Goal: Task Accomplishment & Management: Use online tool/utility

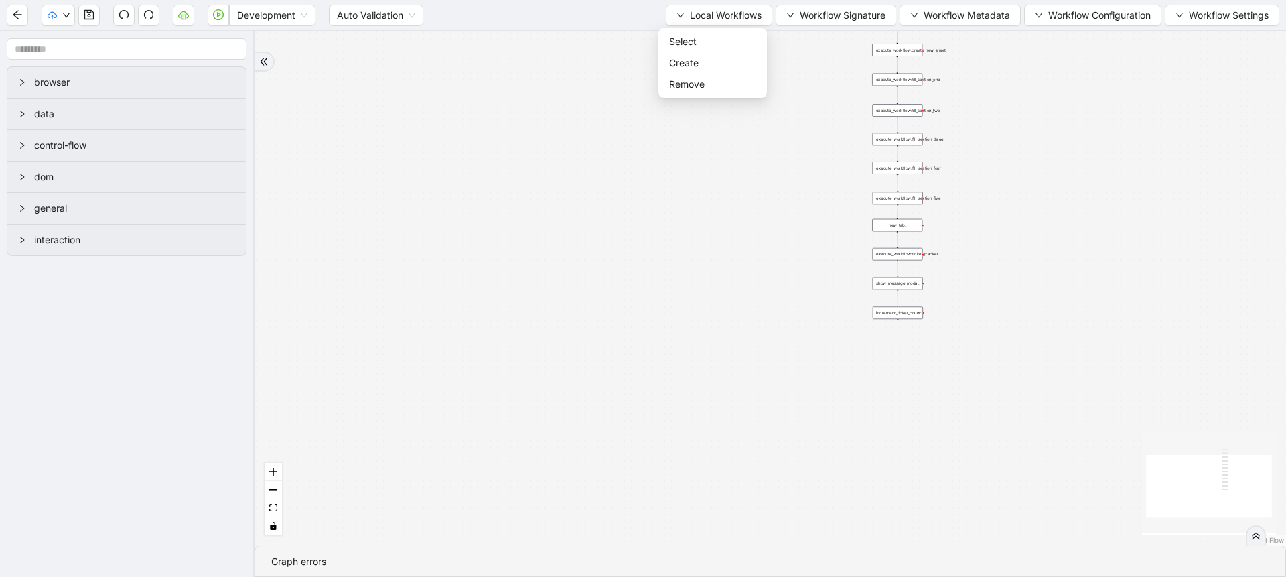
click at [547, 321] on div "trigger execute_workflow:create_new_sheet execute_workflow:fill_section_one exe…" at bounding box center [771, 288] width 1032 height 514
click at [729, 220] on div "trigger execute_workflow:create_new_sheet execute_workflow:fill_section_one exe…" at bounding box center [771, 288] width 1032 height 514
click at [778, 88] on div "trigger execute_workflow:create_new_sheet execute_workflow:fill_section_one exe…" at bounding box center [771, 288] width 1032 height 514
click at [729, 5] on div "Local Workflows Workflow Signature Workflow Metadata Workflow Configuration Wor…" at bounding box center [973, 15] width 614 height 21
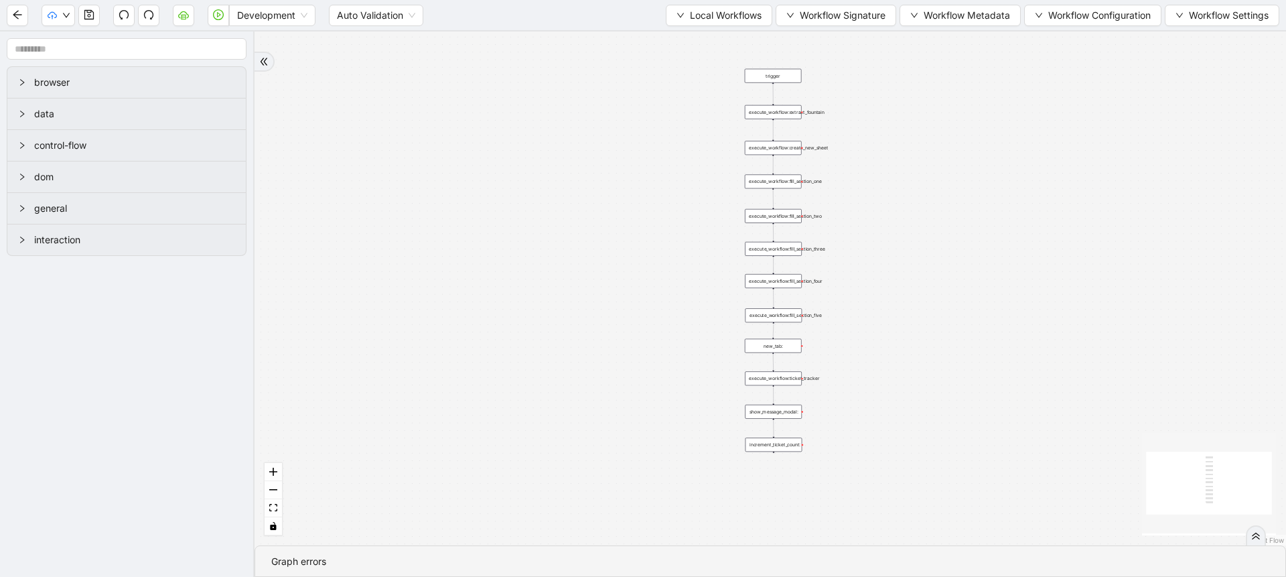
drag, startPoint x: 780, startPoint y: 102, endPoint x: 633, endPoint y: 221, distance: 189.1
click at [633, 221] on div "trigger execute_workflow:create_new_sheet execute_workflow:fill_section_one exe…" at bounding box center [771, 288] width 1032 height 514
click at [690, 11] on span "Local Workflows" at bounding box center [726, 15] width 72 height 15
click at [689, 44] on span "Select" at bounding box center [712, 41] width 87 height 15
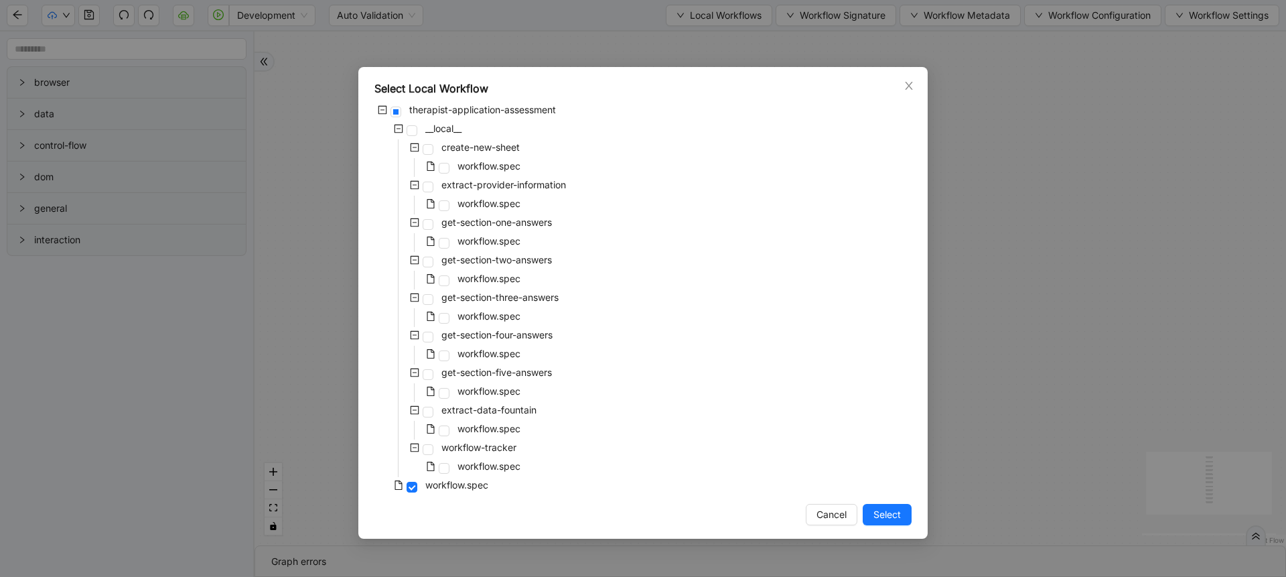
click at [618, 52] on div "Select Local Workflow therapist-application-assessment __local__ create-new-she…" at bounding box center [643, 288] width 1286 height 577
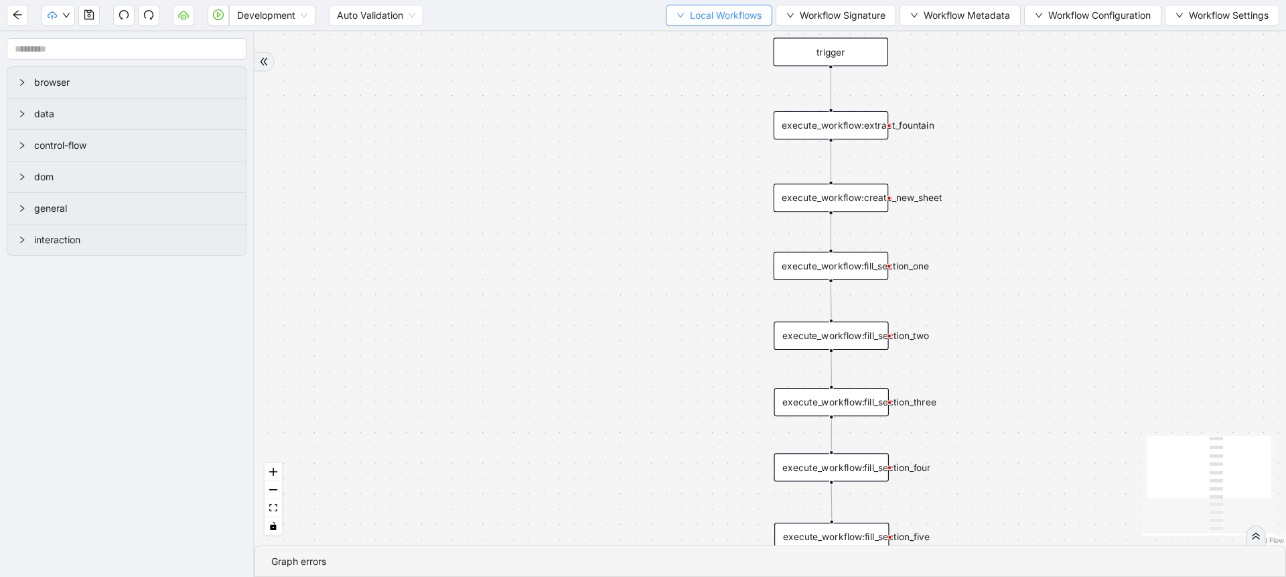
click at [714, 23] on button "Local Workflows" at bounding box center [719, 15] width 107 height 21
click at [711, 38] on span "Select" at bounding box center [712, 41] width 87 height 15
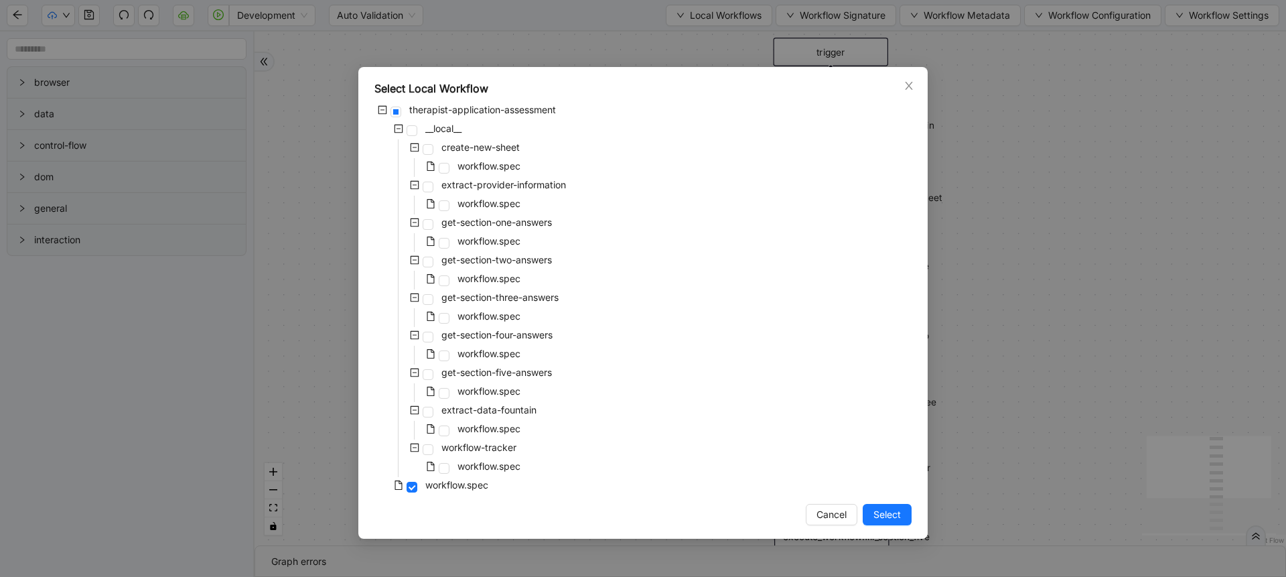
click at [679, 23] on div "Select Local Workflow therapist-application-assessment __local__ create-new-she…" at bounding box center [643, 288] width 1286 height 577
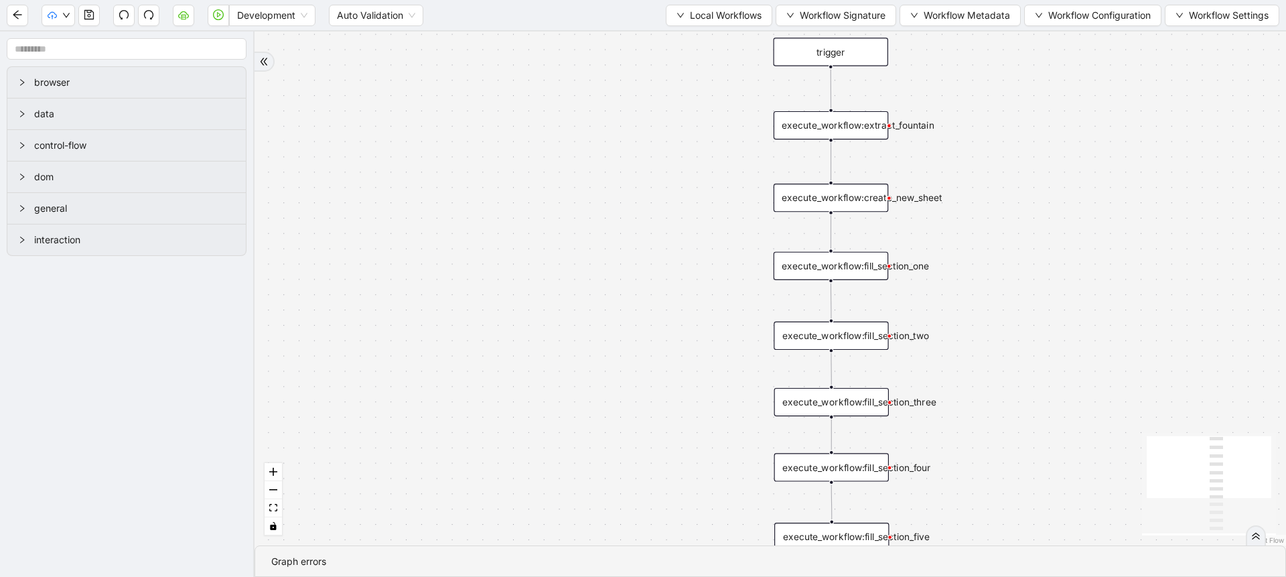
click at [856, 196] on div "execute_workflow:create_new_sheet" at bounding box center [831, 198] width 115 height 28
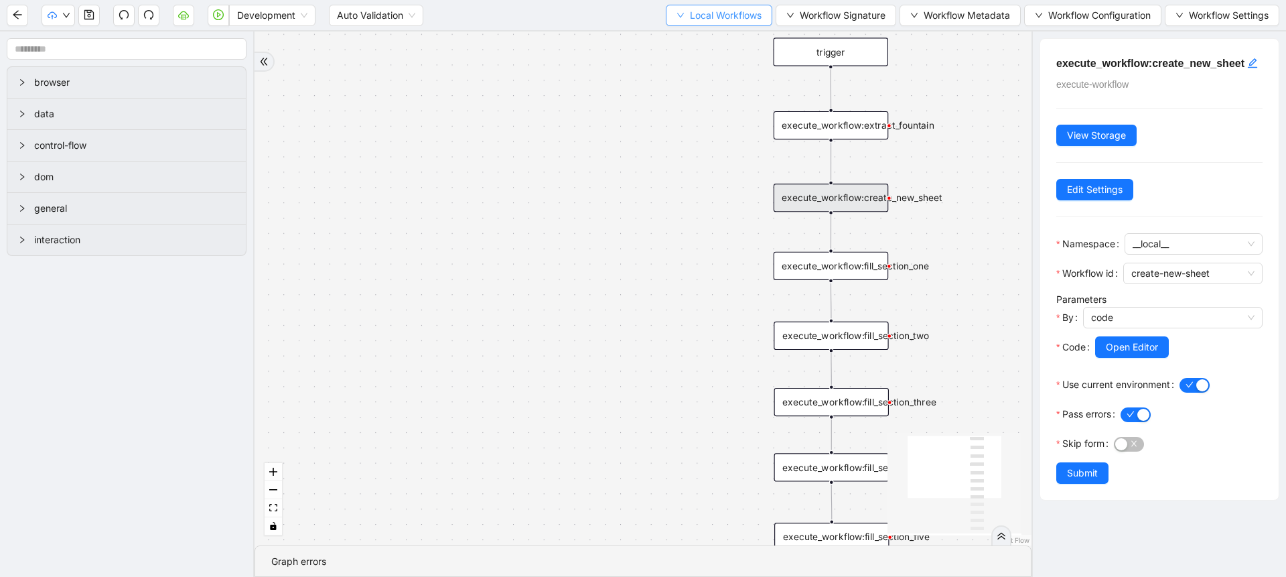
click at [712, 21] on span "Local Workflows" at bounding box center [726, 15] width 72 height 15
click at [687, 36] on span "Select" at bounding box center [712, 41] width 87 height 15
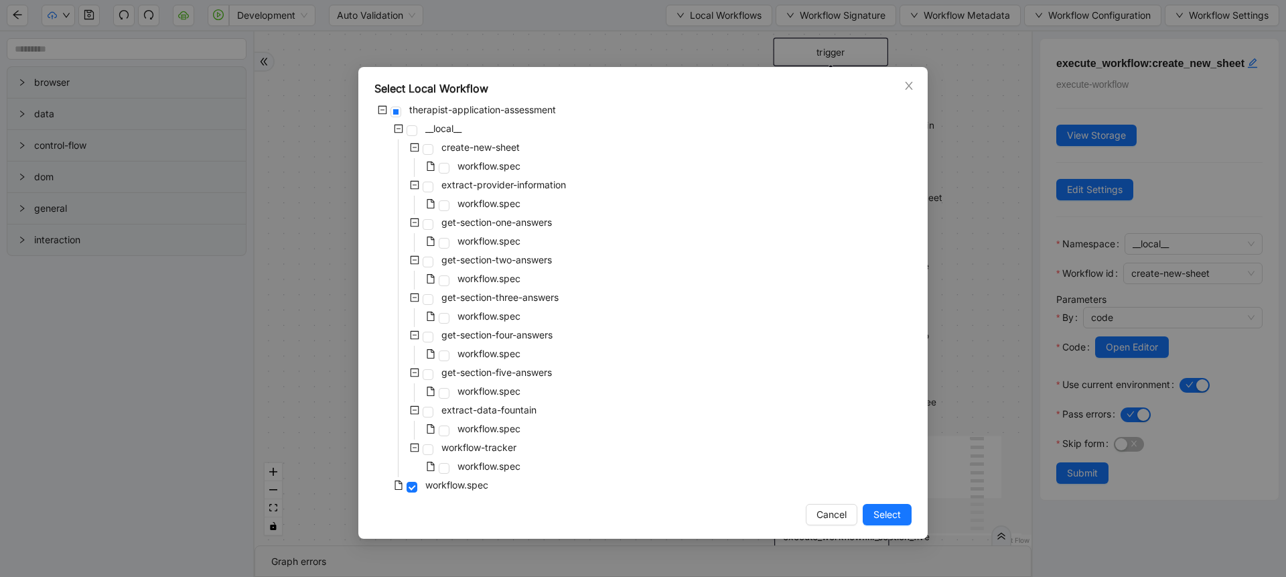
click at [507, 156] on div "create-new-sheet" at bounding box center [449, 148] width 148 height 19
click at [507, 162] on span "workflow.spec" at bounding box center [489, 165] width 63 height 11
click at [869, 509] on button "Select" at bounding box center [887, 514] width 49 height 21
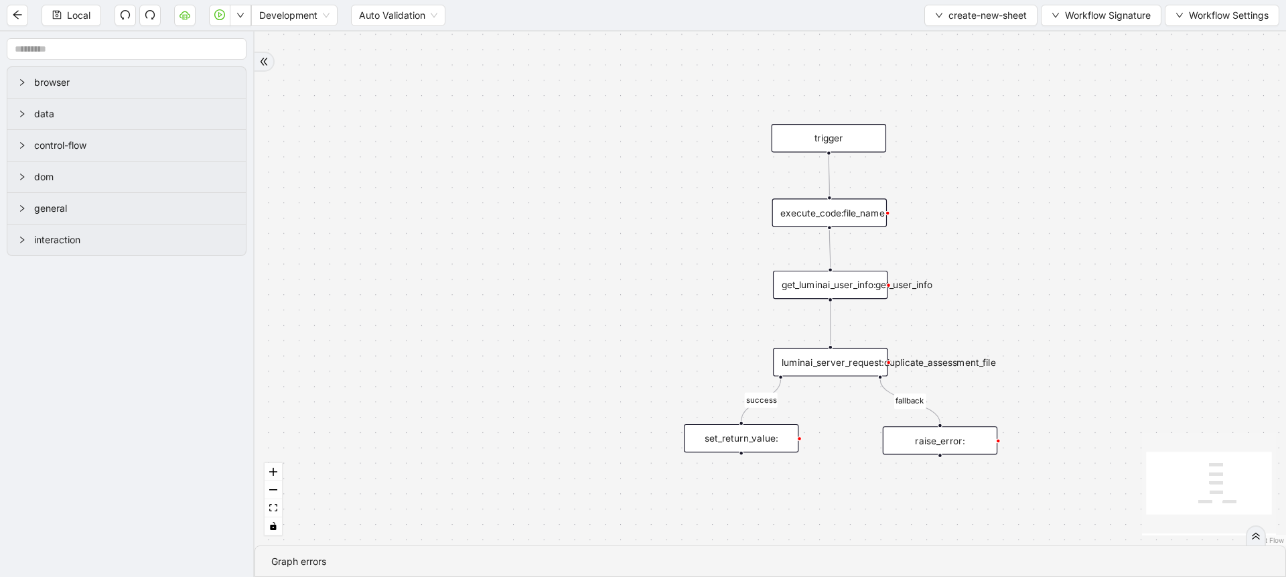
click at [854, 373] on div "luminai_server_request:duplicate_assessment_file" at bounding box center [830, 362] width 115 height 28
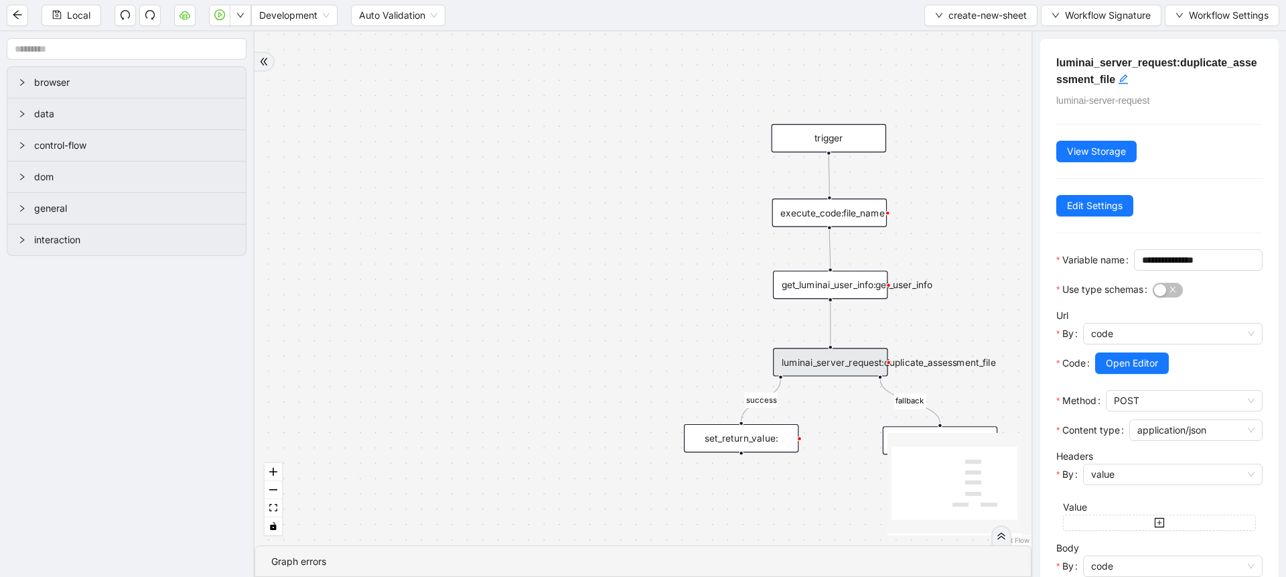
click at [854, 373] on div "luminai_server_request:duplicate_assessment_file" at bounding box center [830, 362] width 115 height 28
drag, startPoint x: 1063, startPoint y: 151, endPoint x: 1070, endPoint y: 263, distance: 112.8
click at [1070, 263] on div "**********" at bounding box center [1159, 364] width 239 height 651
click at [1097, 344] on span "code" at bounding box center [1172, 334] width 163 height 20
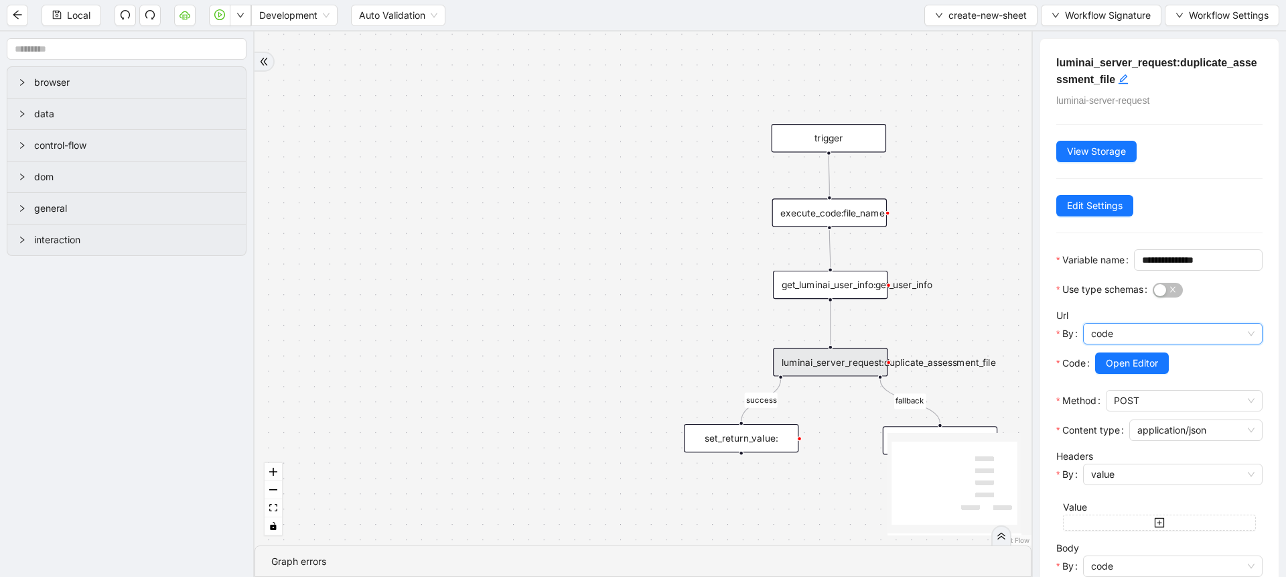
click at [1097, 344] on span "code" at bounding box center [1172, 334] width 163 height 20
click at [1133, 370] on span "Open Editor" at bounding box center [1132, 363] width 52 height 15
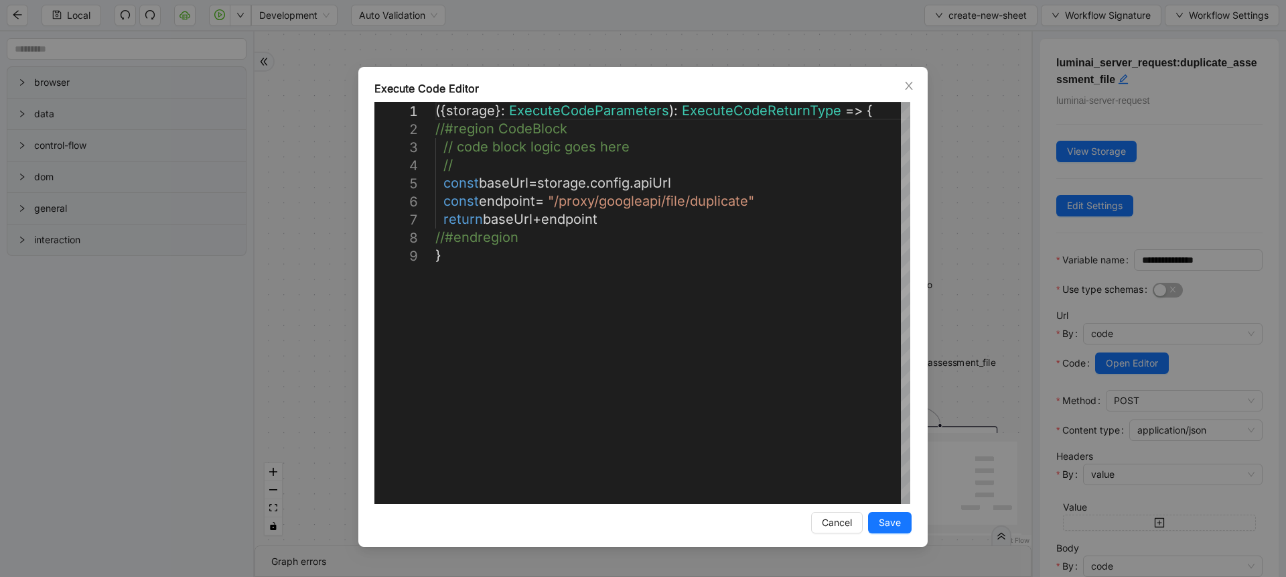
click at [1027, 292] on div "**********" at bounding box center [643, 288] width 1286 height 577
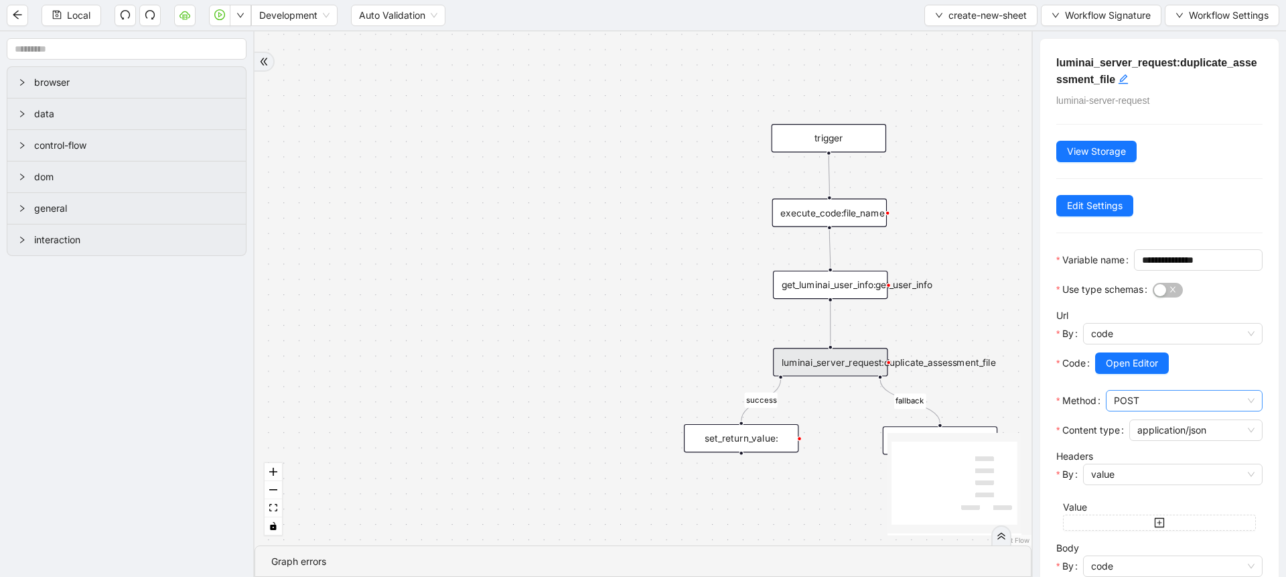
scroll to position [170, 0]
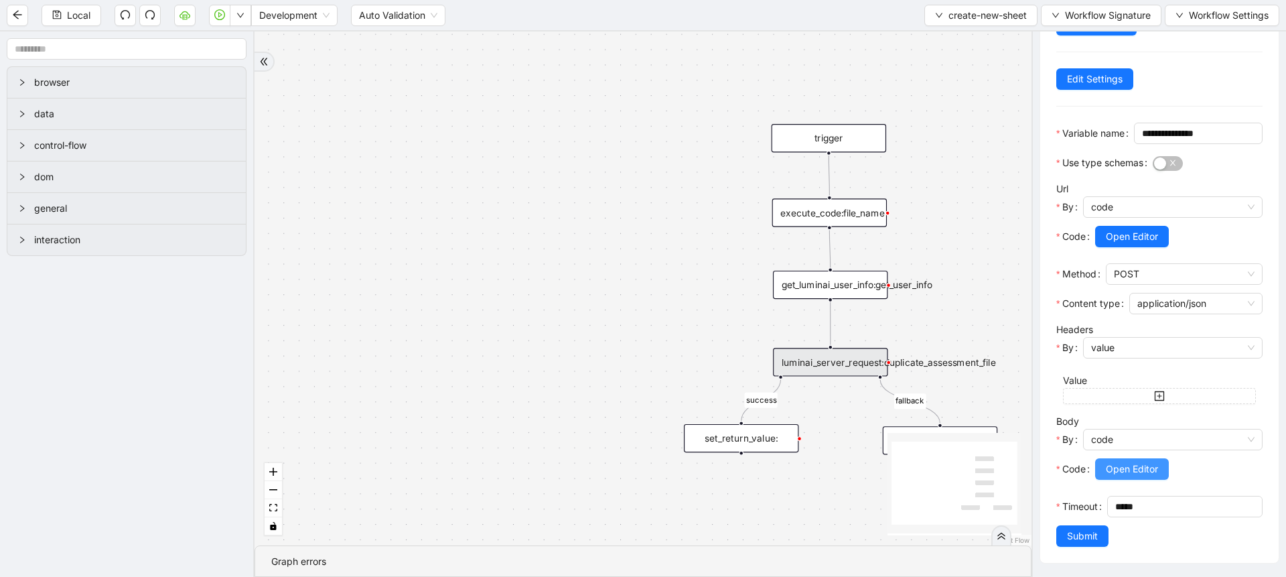
click at [1116, 462] on span "Open Editor" at bounding box center [1132, 469] width 52 height 15
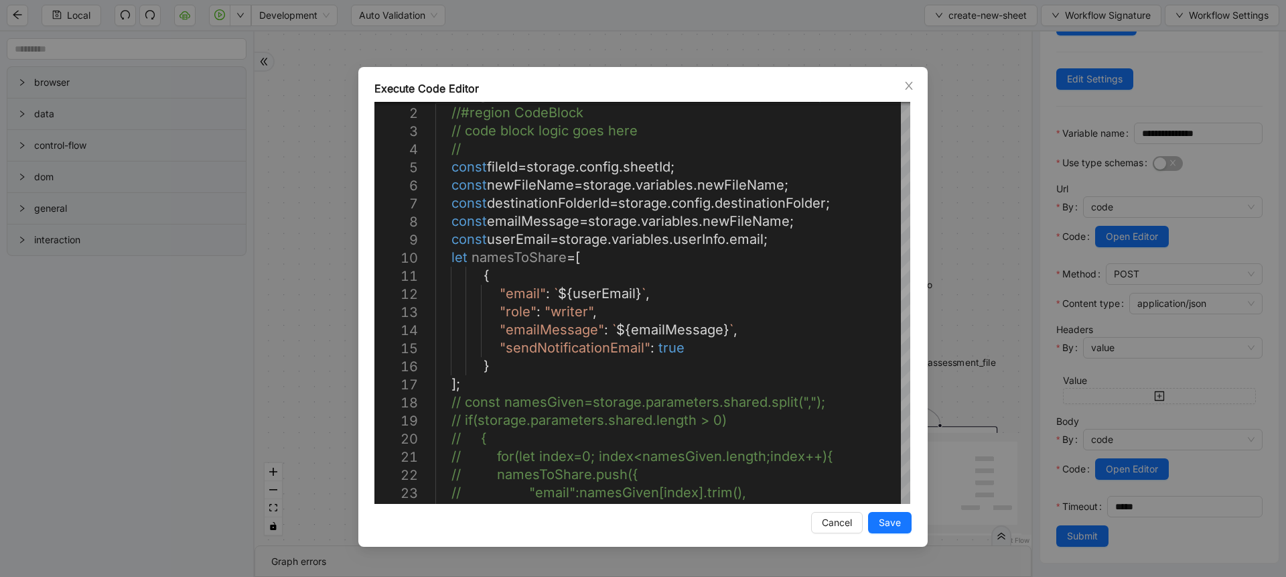
click at [997, 212] on div "Execute Code Editor 1 2 3 4 5 6 7 8 9 10 11 12 13 14 15 16 17 18 19 20 21 22 23…" at bounding box center [643, 288] width 1286 height 577
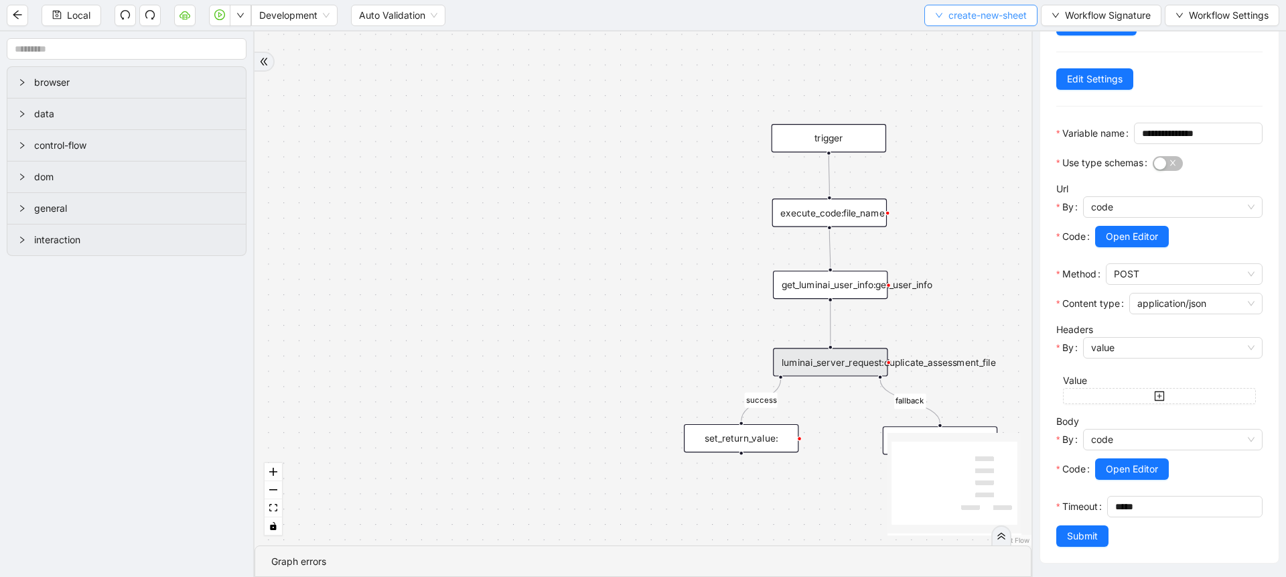
click at [935, 21] on button "create-new-sheet" at bounding box center [981, 15] width 113 height 21
click at [939, 39] on span "Select" at bounding box center [977, 41] width 93 height 15
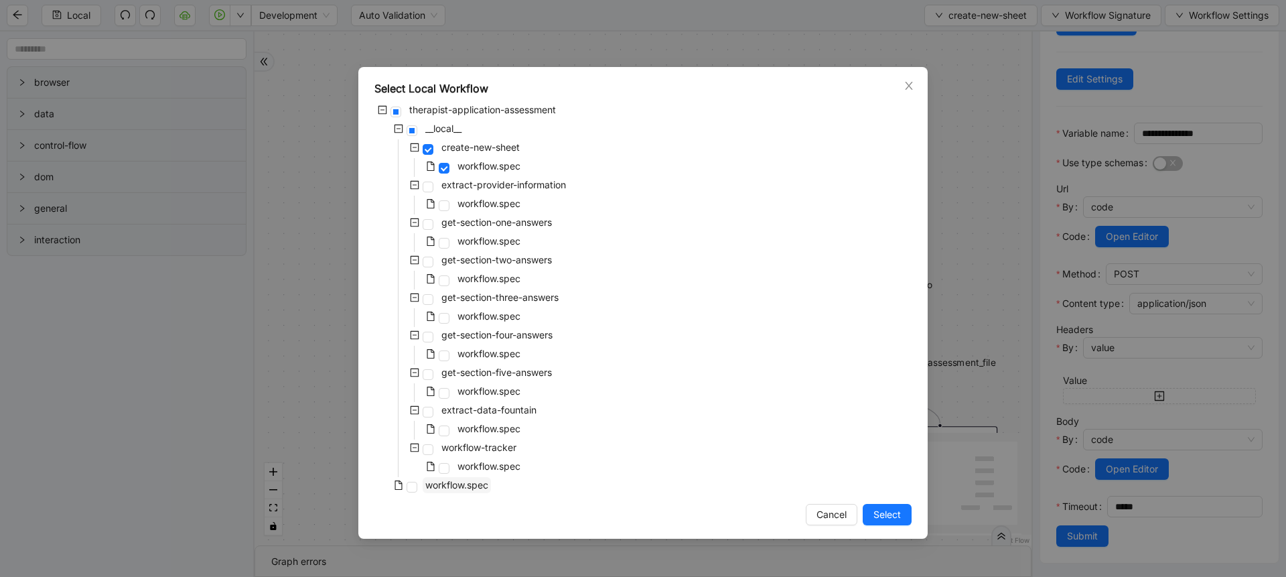
click at [475, 492] on span "workflow.spec" at bounding box center [457, 485] width 68 height 16
click at [872, 515] on button "Select" at bounding box center [887, 514] width 49 height 21
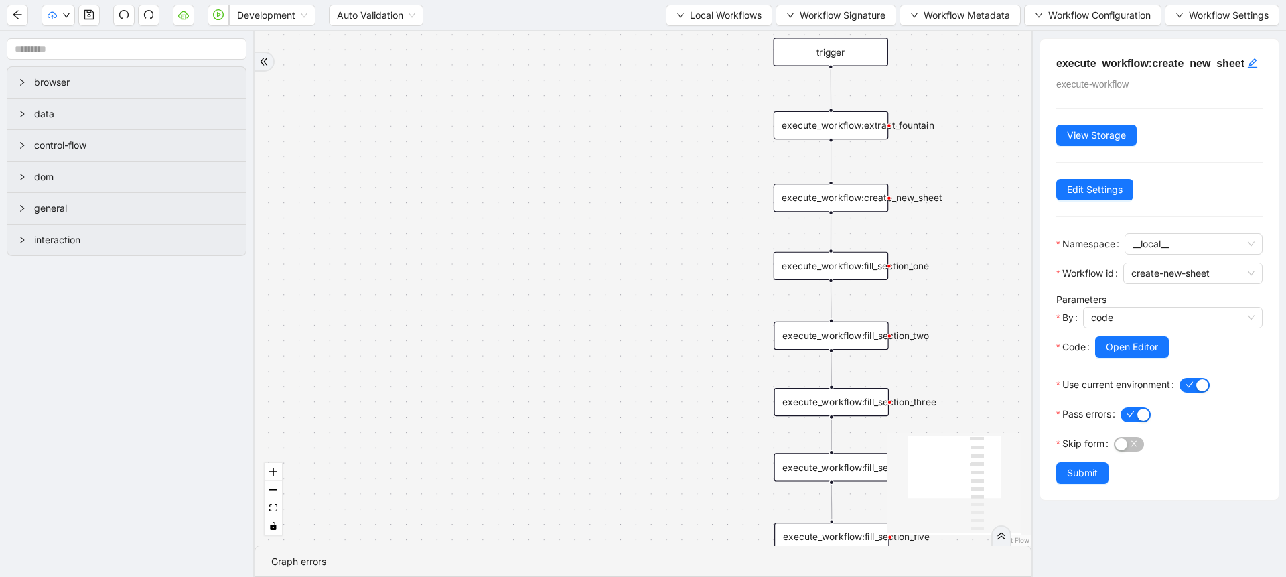
scroll to position [0, 0]
click at [1085, 9] on span "Workflow Configuration" at bounding box center [1100, 15] width 103 height 15
click at [1071, 68] on span "Value" at bounding box center [1090, 63] width 119 height 15
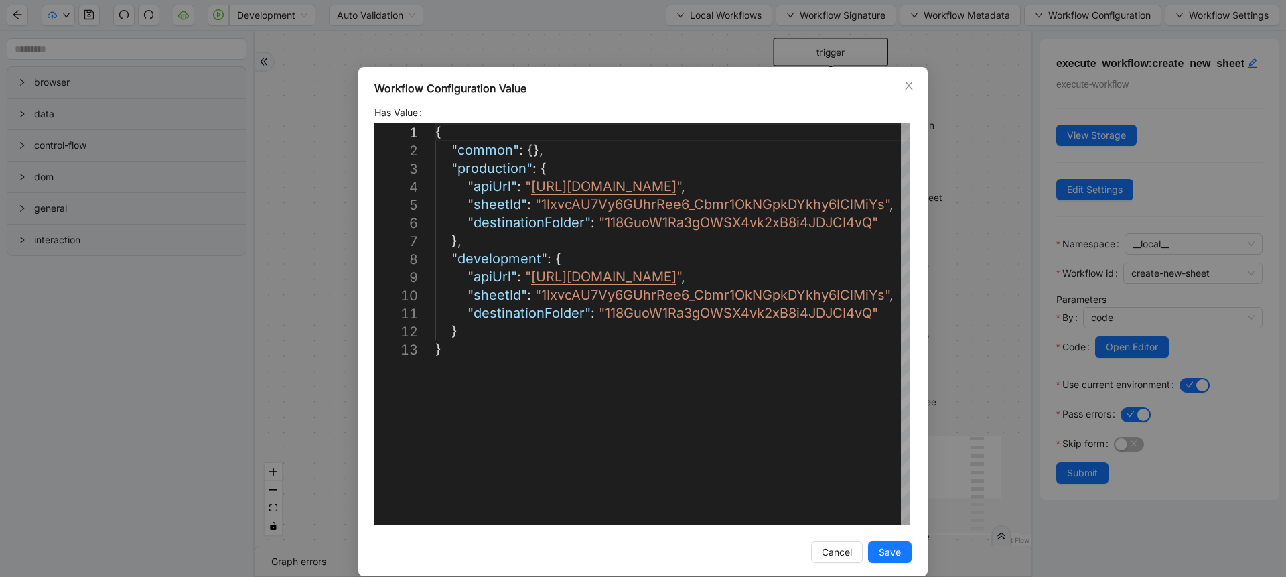
click at [623, 40] on div "Workflow Configuration Value Has Value 1 2 3 4 5 6 7 8 9 10 11 12 13 { "common"…" at bounding box center [643, 288] width 1286 height 577
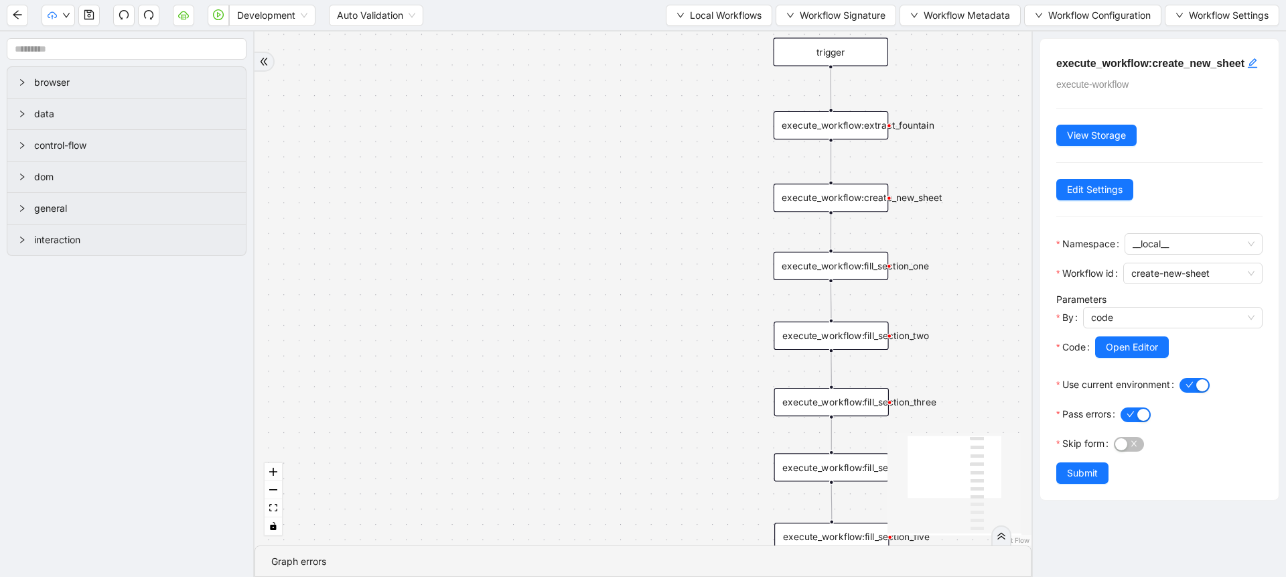
click at [847, 192] on div "execute_workflow:create_new_sheet" at bounding box center [831, 198] width 115 height 28
click at [1110, 354] on span "Open Editor" at bounding box center [1132, 347] width 52 height 15
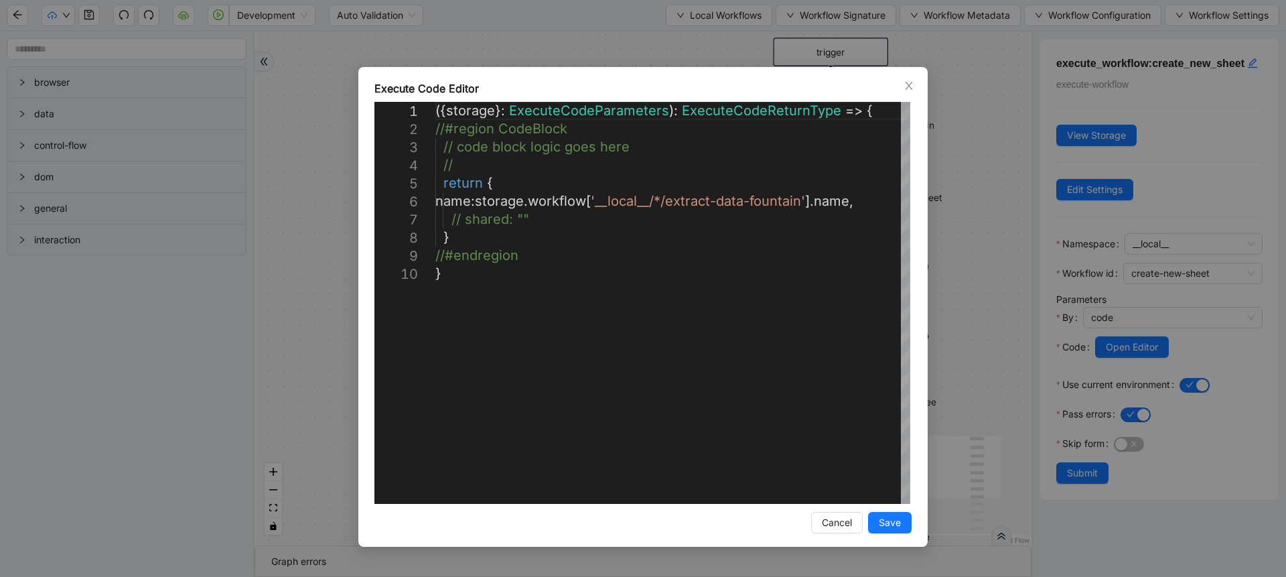
click at [955, 232] on div "**********" at bounding box center [643, 288] width 1286 height 577
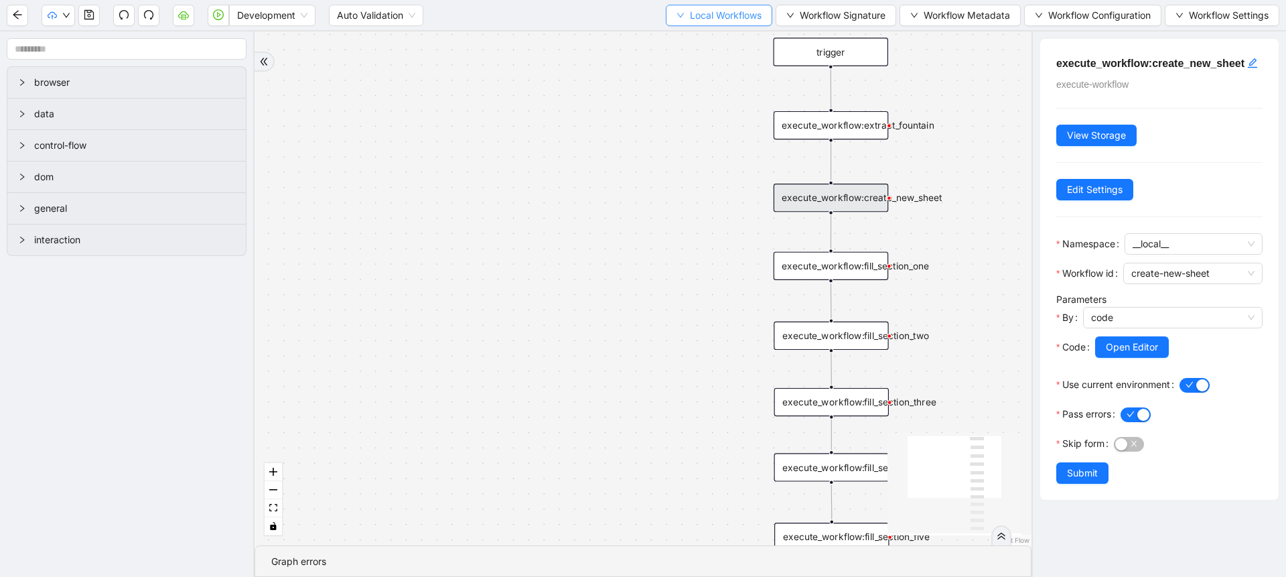
click at [736, 21] on span "Local Workflows" at bounding box center [726, 15] width 72 height 15
click at [701, 42] on span "Select" at bounding box center [712, 41] width 87 height 15
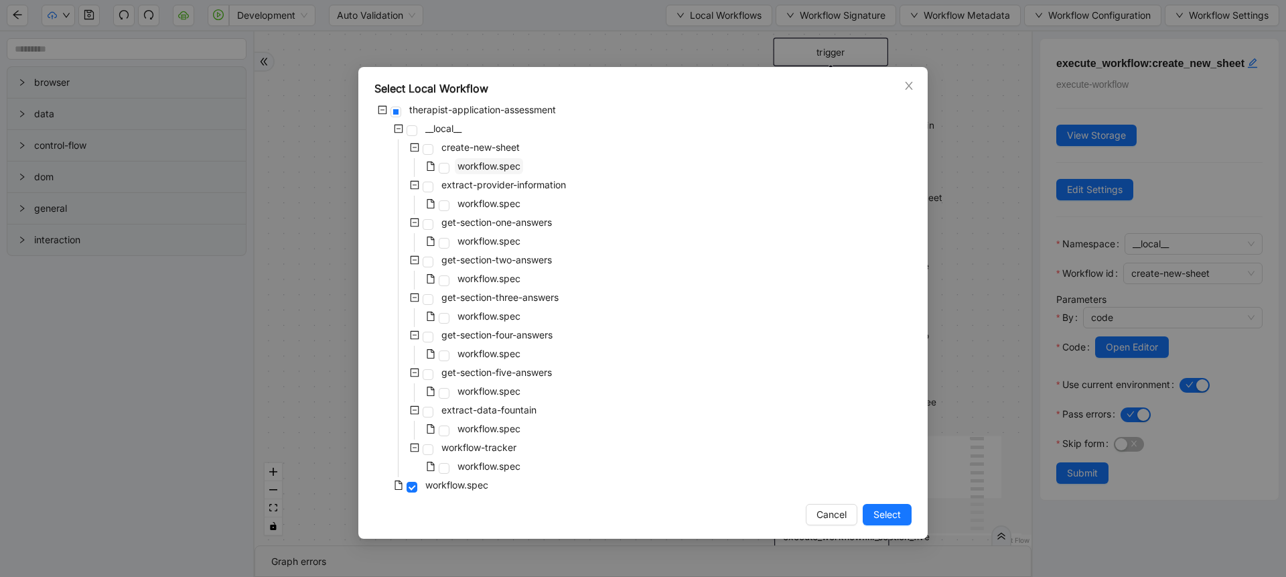
click at [497, 164] on span "workflow.spec" at bounding box center [489, 165] width 63 height 11
click at [880, 525] on div "Select Local Workflow therapist-application-assessment __local__ create-new-she…" at bounding box center [642, 303] width 569 height 472
click at [892, 515] on span "Select" at bounding box center [887, 514] width 27 height 15
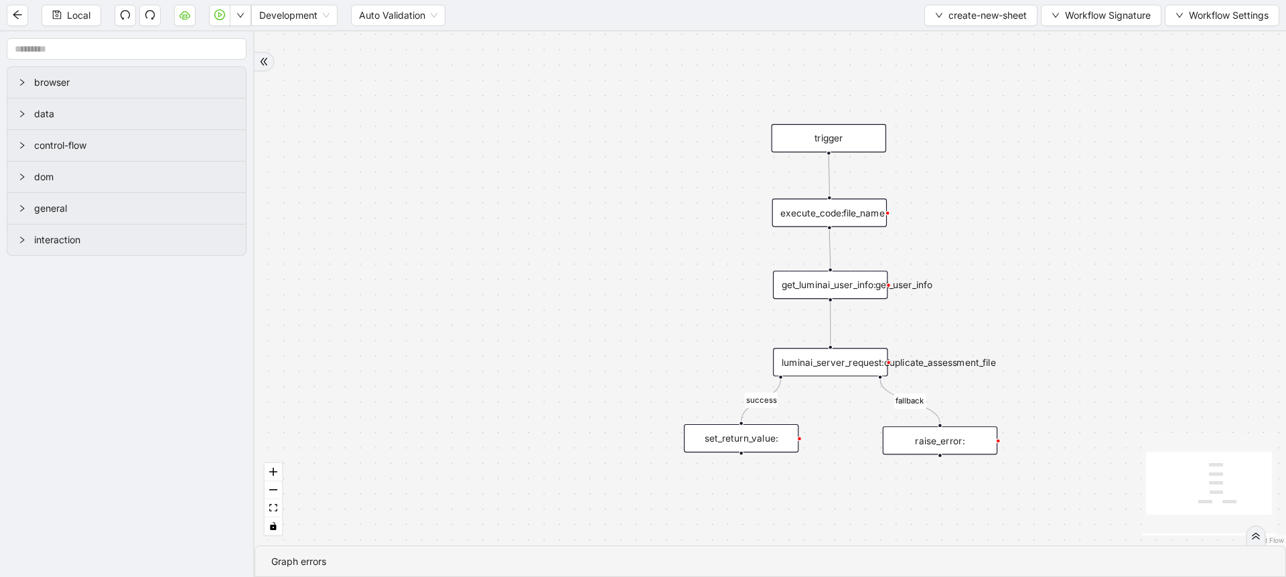
click at [852, 363] on div "luminai_server_request:duplicate_assessment_file" at bounding box center [830, 362] width 115 height 28
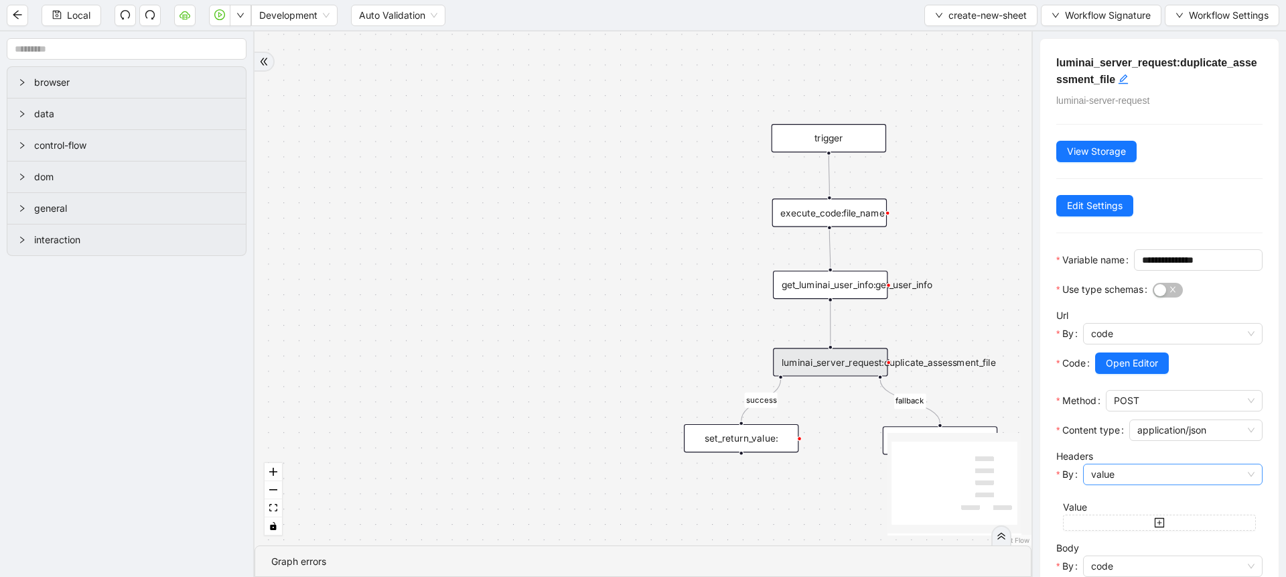
scroll to position [170, 0]
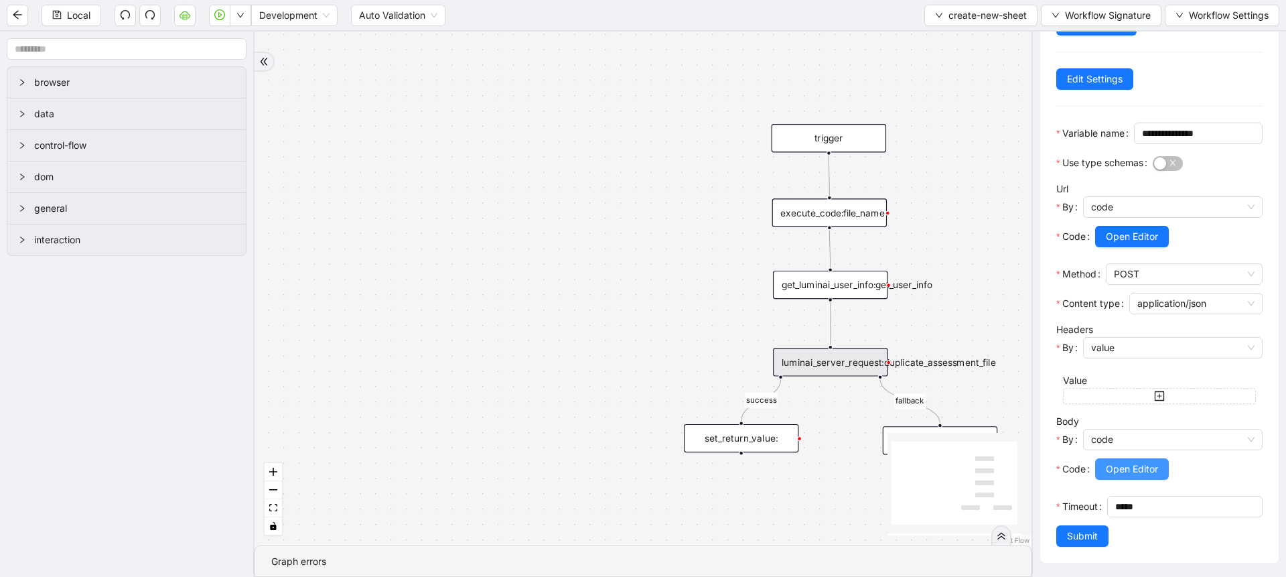
click at [1128, 462] on span "Open Editor" at bounding box center [1132, 469] width 52 height 15
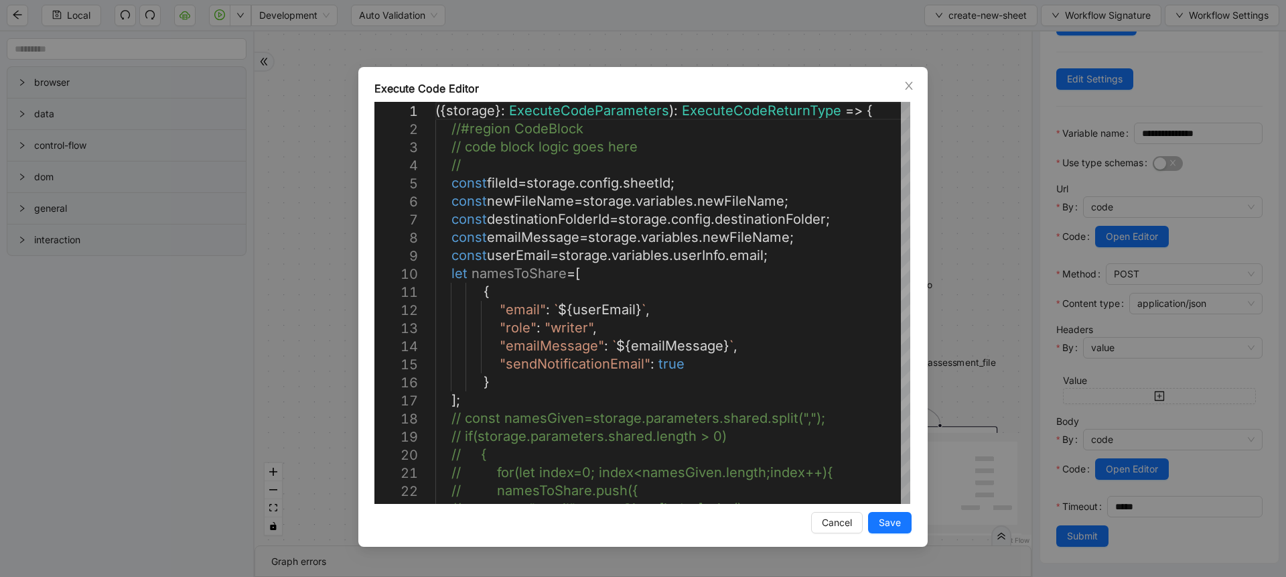
click at [1023, 273] on div "Execute Code Editor 1 2 3 4 5 6 7 8 9 10 11 12 13 14 15 16 17 18 19 20 21 22 23…" at bounding box center [643, 288] width 1286 height 577
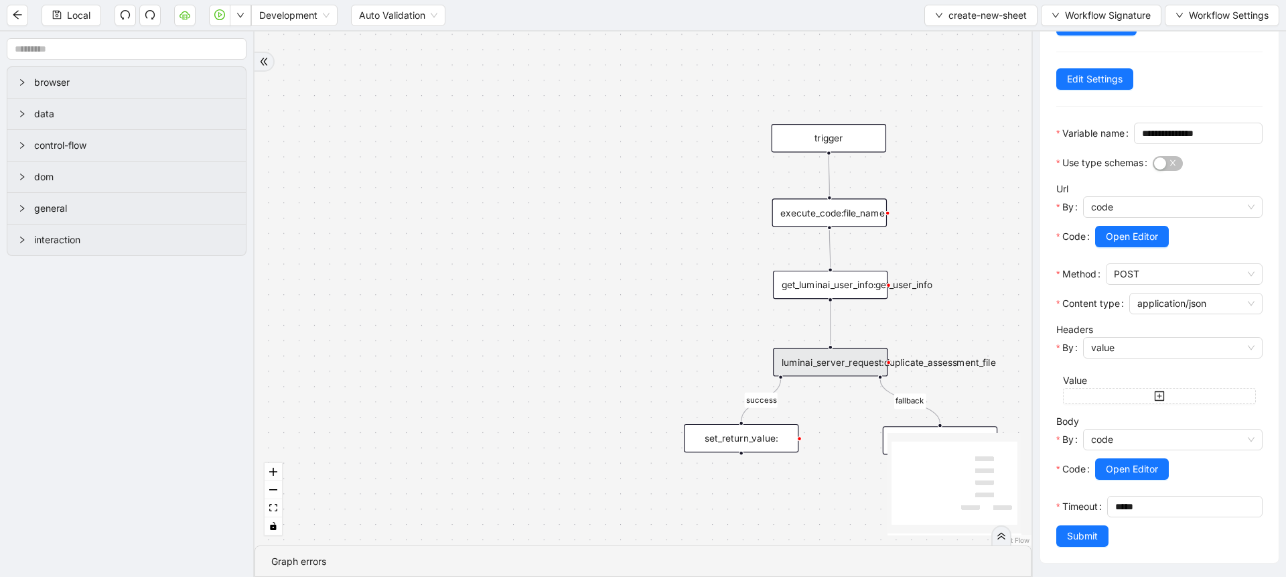
click at [826, 273] on div "get_luminai_user_info:get_user_info" at bounding box center [830, 285] width 115 height 28
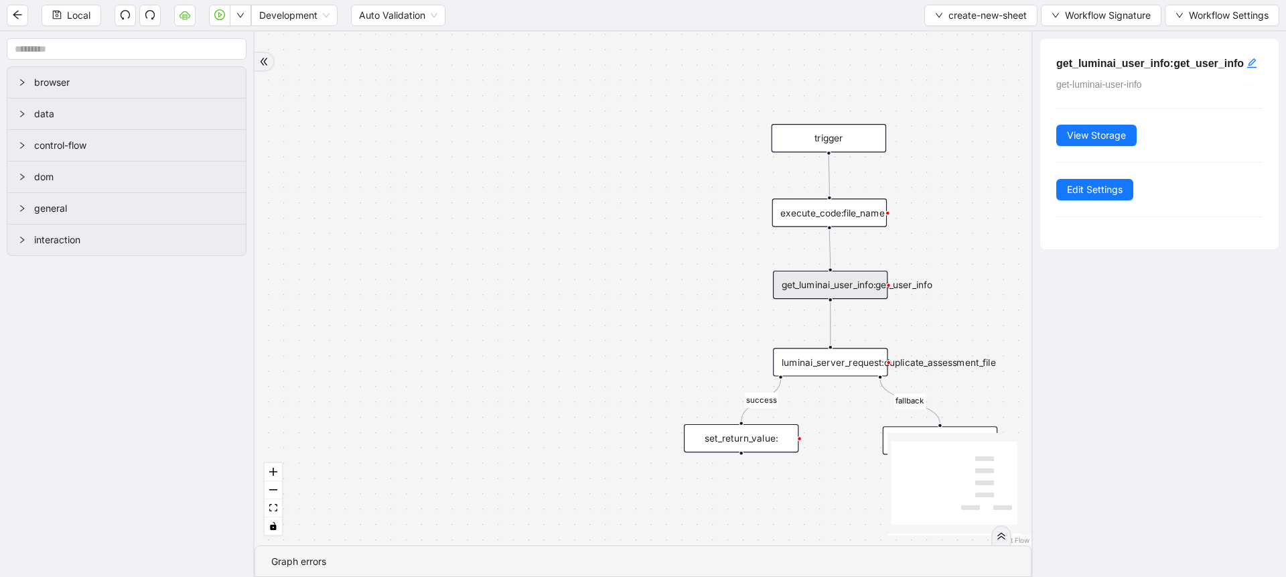
scroll to position [0, 0]
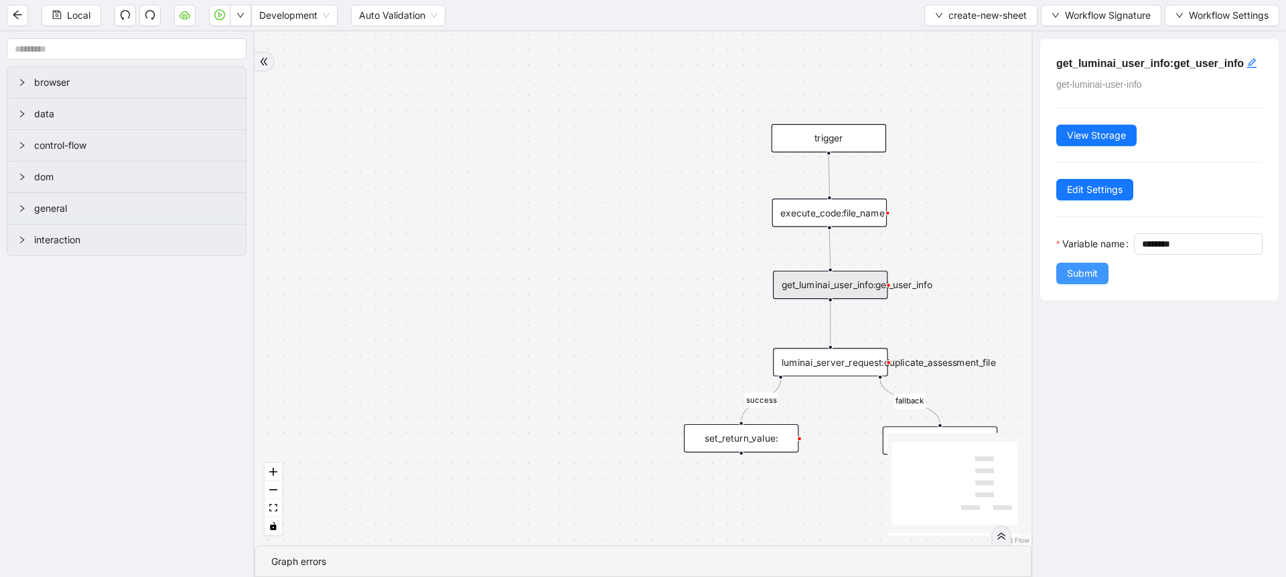
click at [1087, 281] on span "Submit" at bounding box center [1082, 273] width 31 height 15
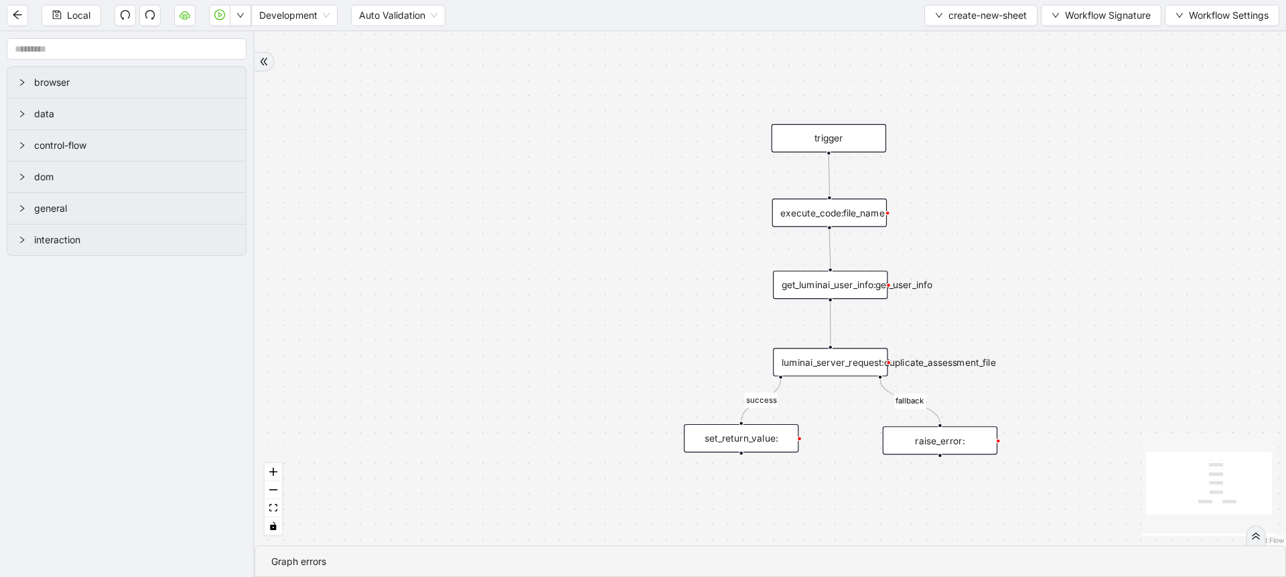
click at [842, 215] on div "execute_code:file_name" at bounding box center [829, 212] width 115 height 28
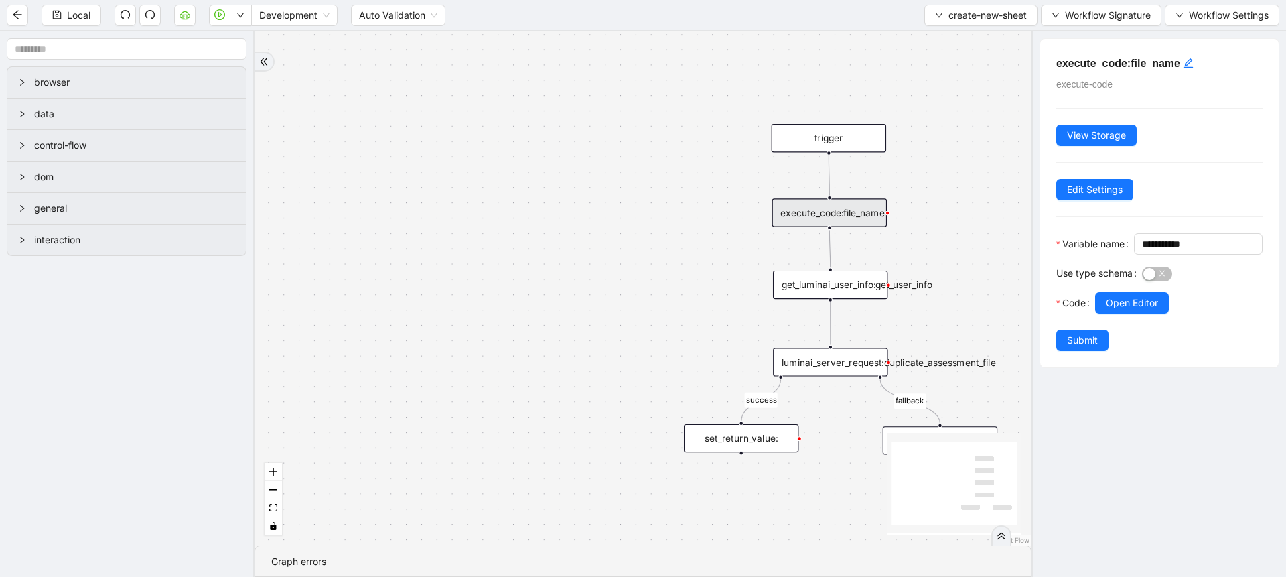
click at [1100, 292] on div "Use type schema" at bounding box center [1100, 277] width 86 height 29
click at [868, 281] on div "get_luminai_user_info:get_user_info" at bounding box center [830, 285] width 115 height 28
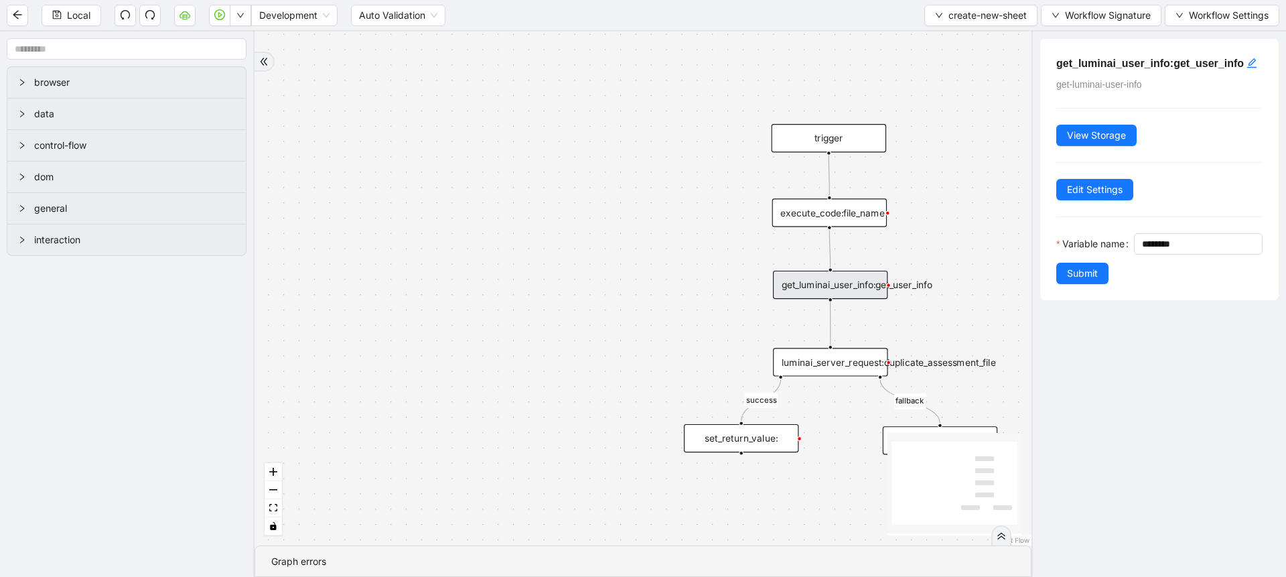
click at [663, 252] on div "success fallback trigger luminai_server_request:duplicate_assessment_file execu…" at bounding box center [643, 288] width 777 height 514
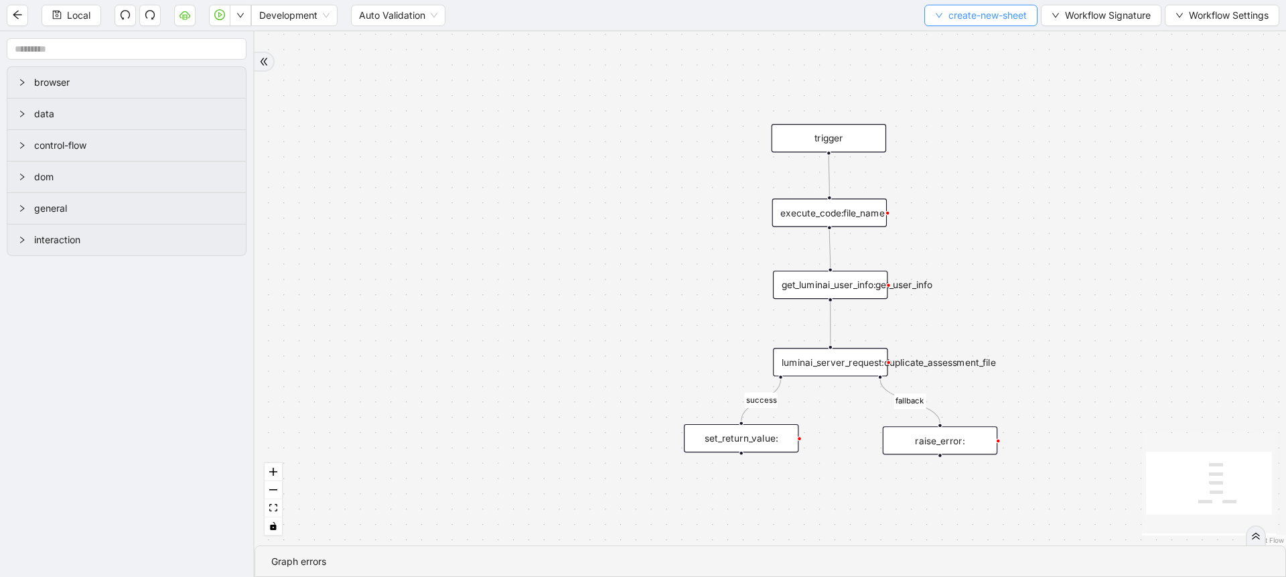
click at [969, 22] on span "create-new-sheet" at bounding box center [988, 15] width 78 height 15
click at [951, 33] on li "Select" at bounding box center [977, 41] width 109 height 21
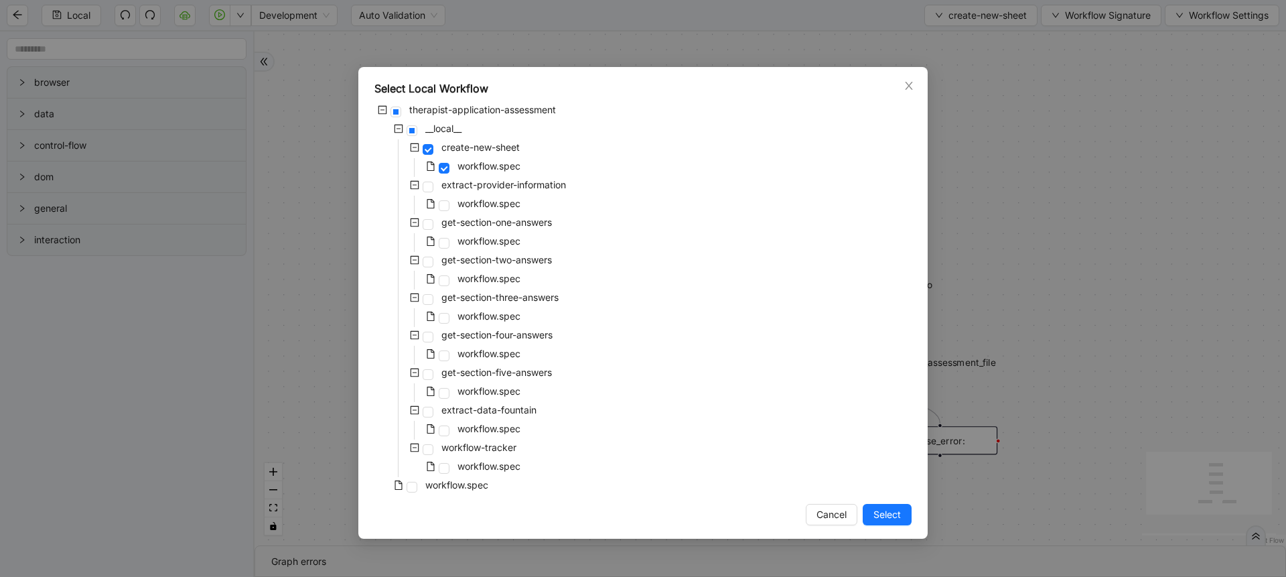
click at [910, 46] on div "Select Local Workflow therapist-application-assessment __local__ create-new-she…" at bounding box center [643, 288] width 1286 height 577
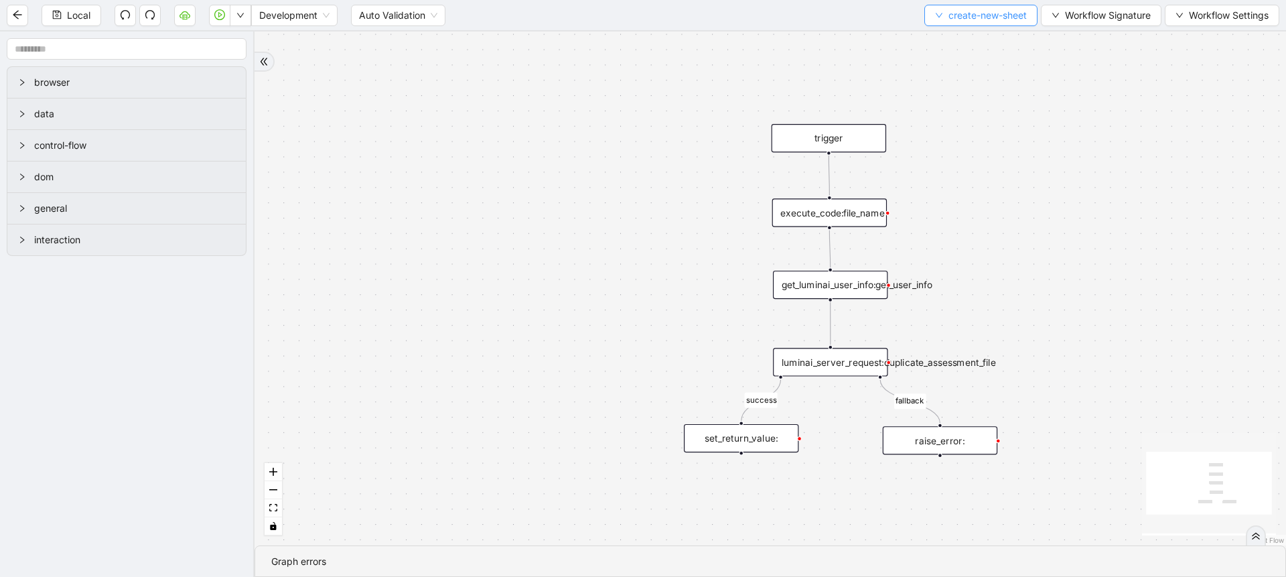
click at [963, 13] on span "create-new-sheet" at bounding box center [988, 15] width 78 height 15
click at [943, 42] on span "Select" at bounding box center [977, 41] width 93 height 15
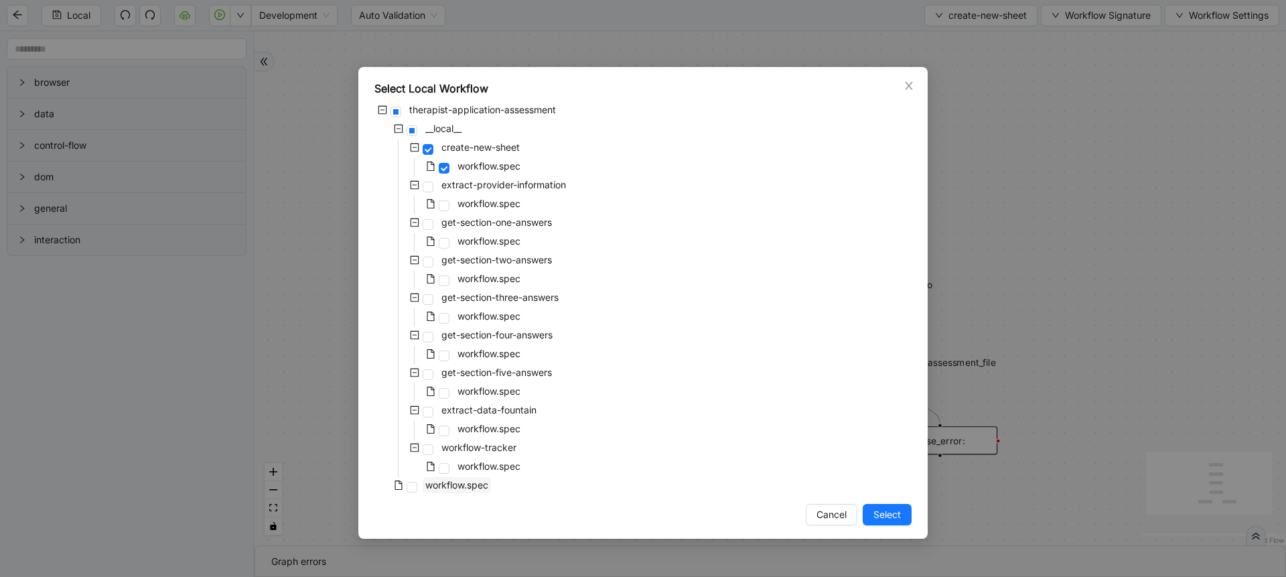
click at [467, 488] on span "workflow.spec" at bounding box center [456, 484] width 63 height 11
click at [878, 518] on span "Select" at bounding box center [887, 514] width 27 height 15
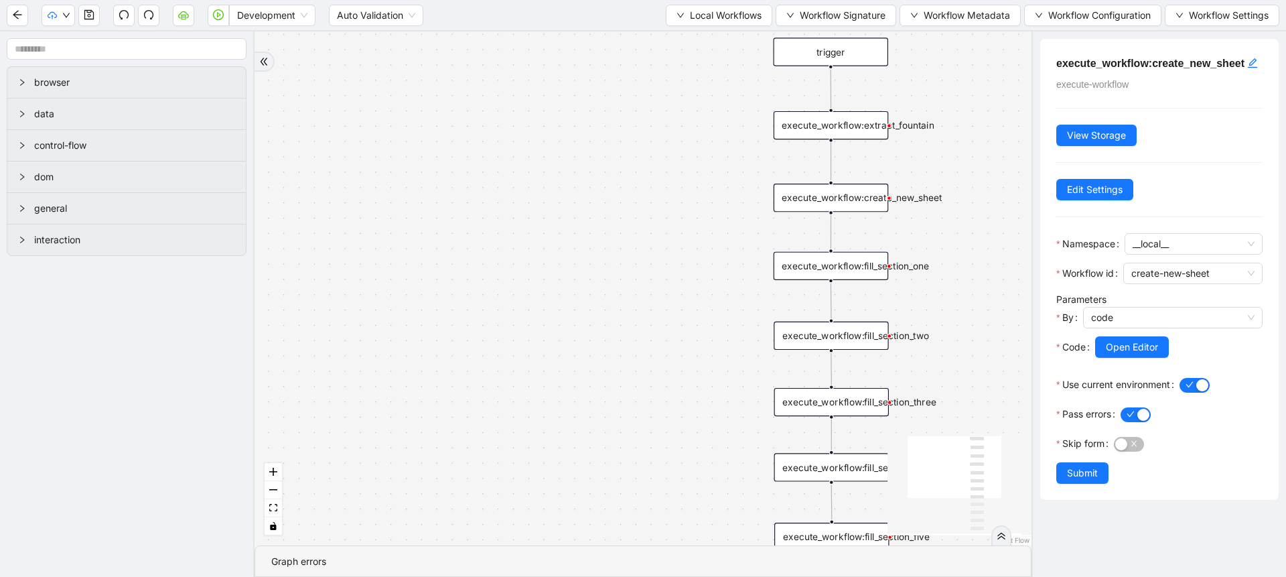
click at [626, 151] on div "trigger execute_workflow:create_new_sheet execute_workflow:fill_section_one exe…" at bounding box center [643, 288] width 777 height 514
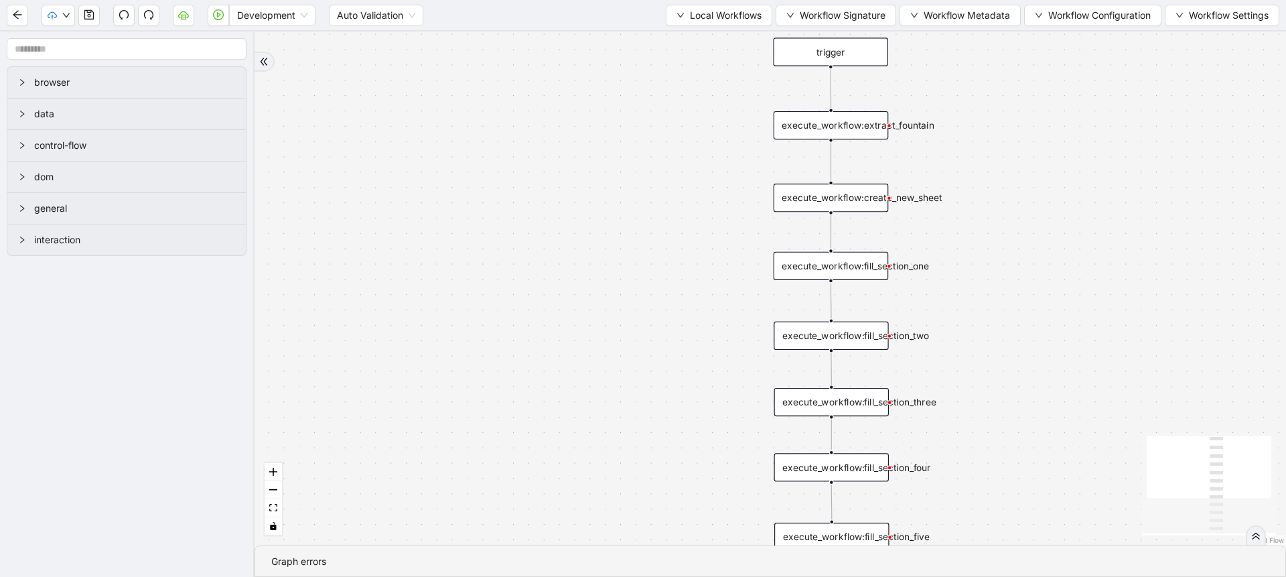
click at [852, 252] on div "execute_workflow:fill_section_one" at bounding box center [831, 266] width 115 height 28
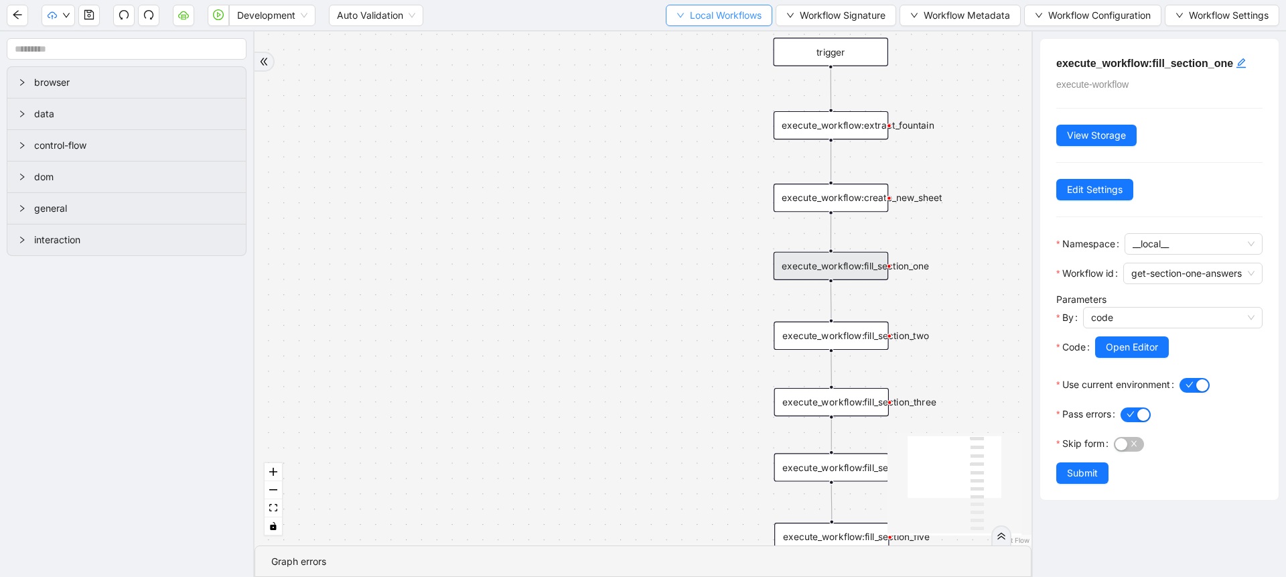
click at [692, 15] on span "Local Workflows" at bounding box center [726, 15] width 72 height 15
click at [695, 27] on div "Development Auto Validation Local Workflows Workflow Signature Workflow Metadat…" at bounding box center [643, 15] width 1286 height 30
click at [690, 16] on span "Local Workflows" at bounding box center [726, 15] width 72 height 15
click at [685, 31] on li "Select" at bounding box center [712, 41] width 103 height 21
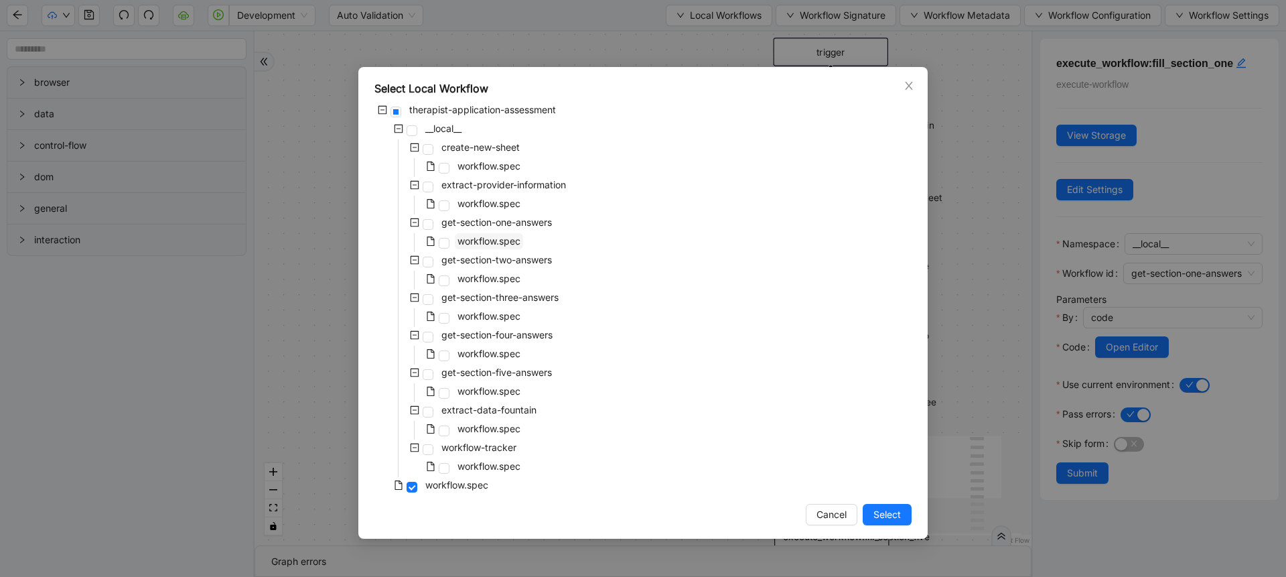
click at [503, 239] on span "workflow.spec" at bounding box center [489, 240] width 63 height 11
click at [871, 509] on button "Select" at bounding box center [887, 514] width 49 height 21
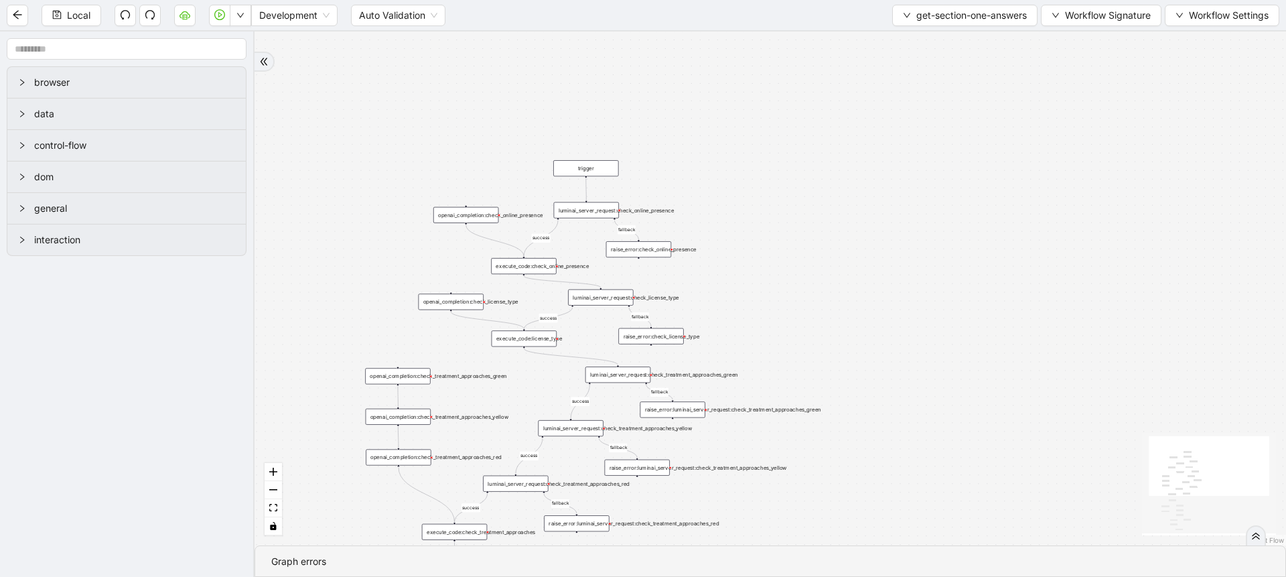
drag, startPoint x: 484, startPoint y: 265, endPoint x: 310, endPoint y: 300, distance: 178.3
click at [310, 300] on div "success fallback disqualified success success fallback fallback fallback succes…" at bounding box center [771, 288] width 1032 height 514
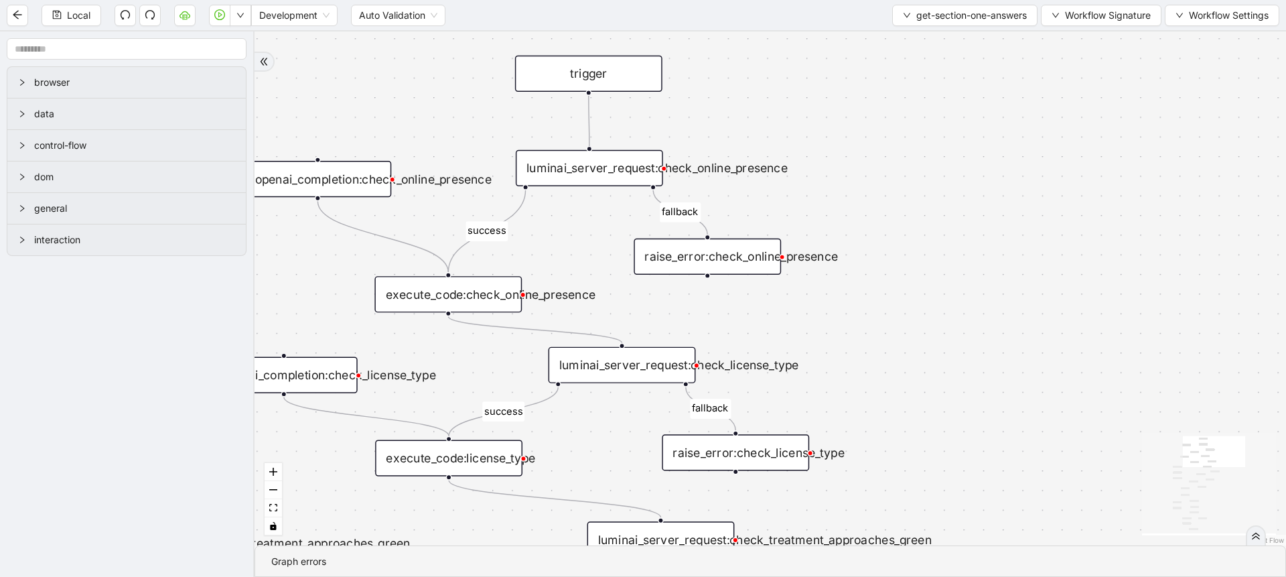
click at [588, 165] on div "luminai_server_request:check_online_presence" at bounding box center [589, 168] width 147 height 36
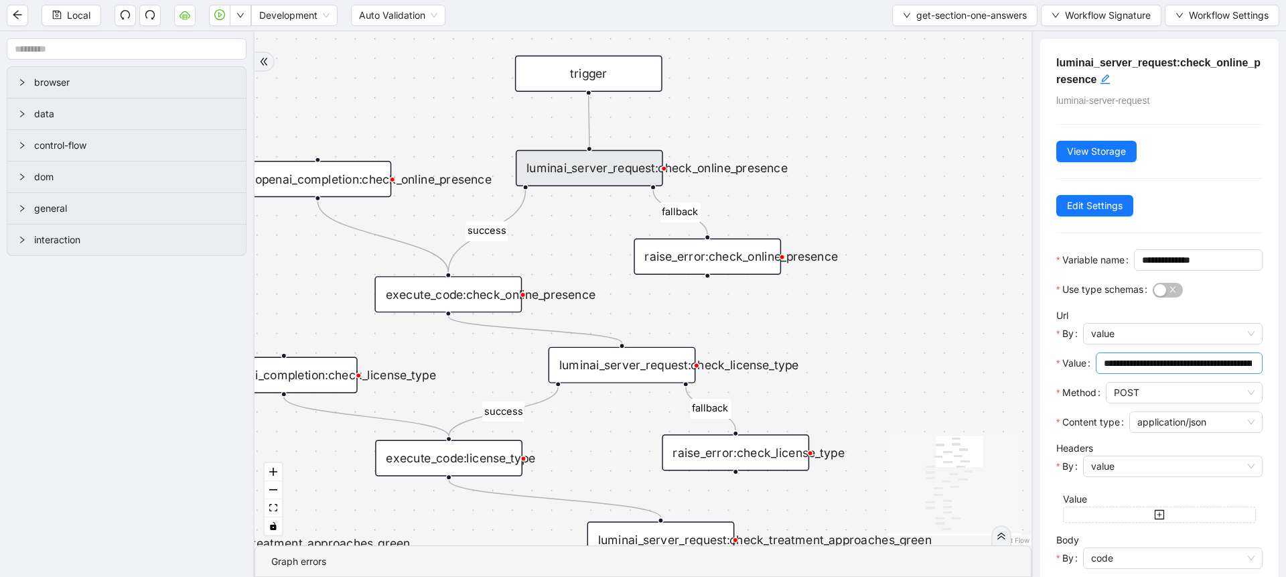
click at [1109, 370] on input "**********" at bounding box center [1178, 363] width 148 height 15
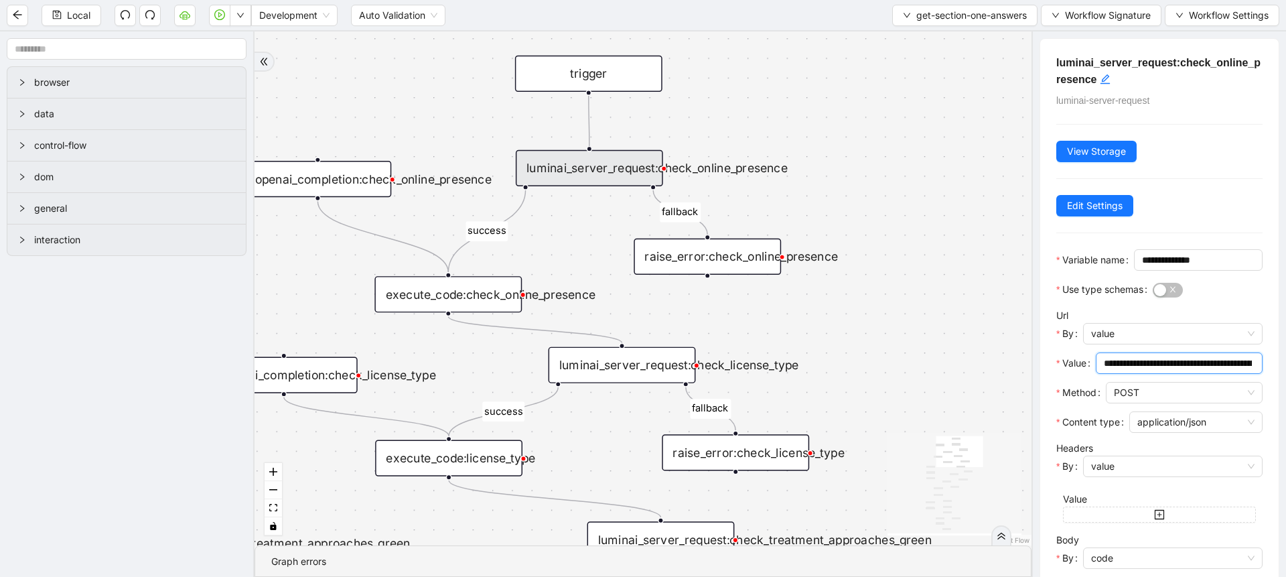
click at [1109, 370] on input "**********" at bounding box center [1178, 363] width 148 height 15
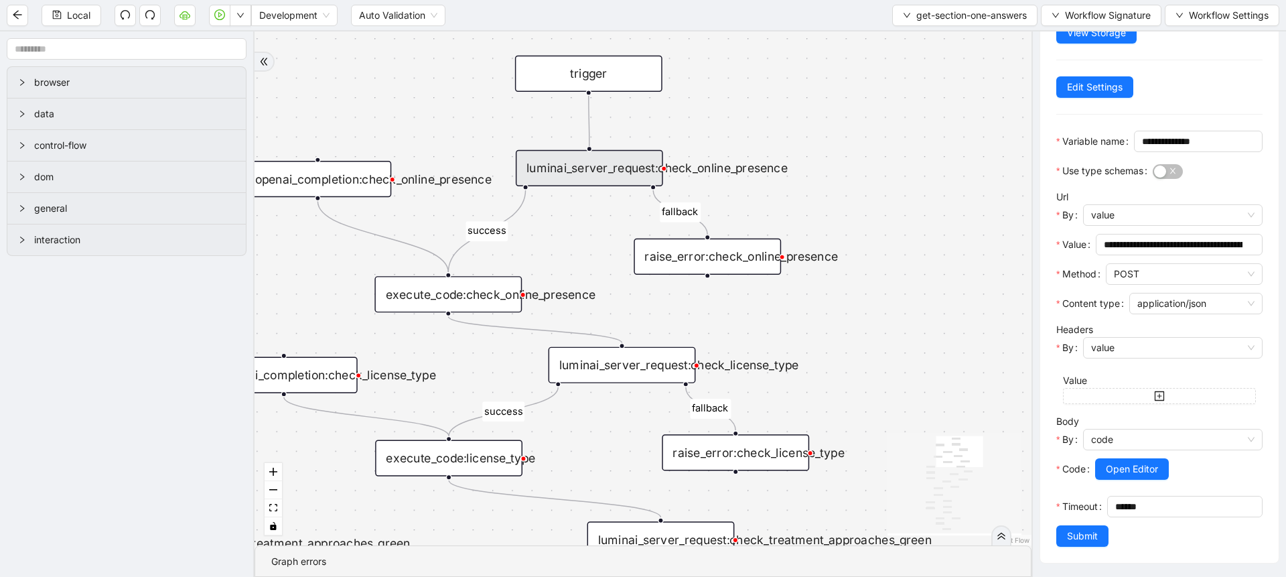
click at [1109, 462] on span "Open Editor" at bounding box center [1132, 469] width 52 height 15
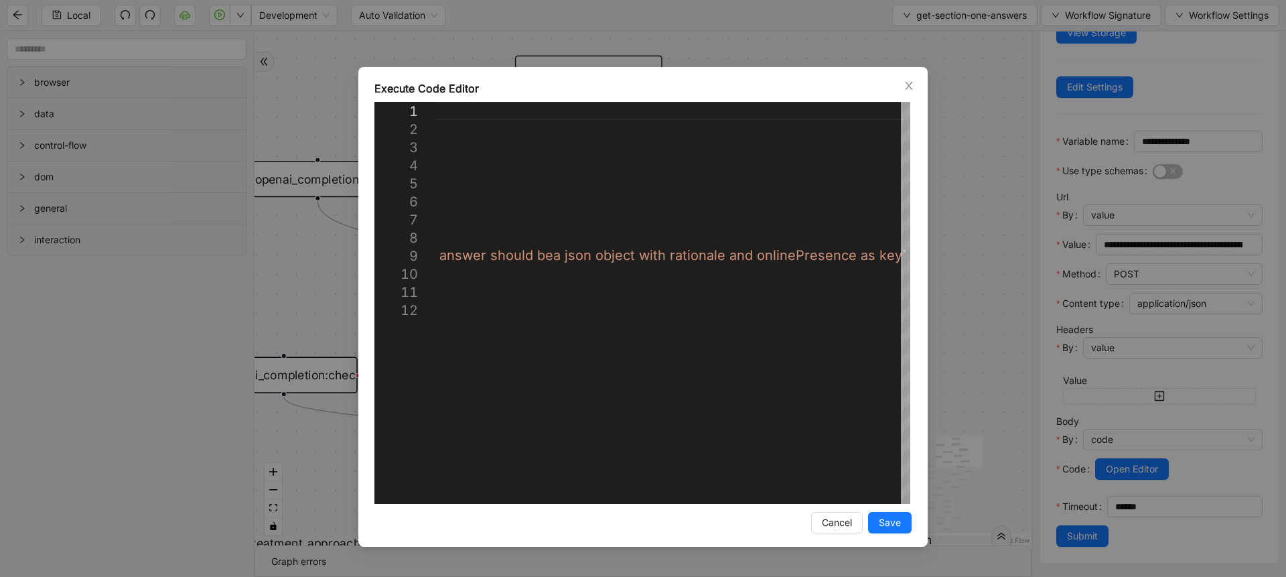
click at [930, 233] on div "Execute Code Editor 1 2 3 4 5 6 7 8 9 10 11 12 ({ storage }: ExecuteCodeParamet…" at bounding box center [643, 288] width 1286 height 577
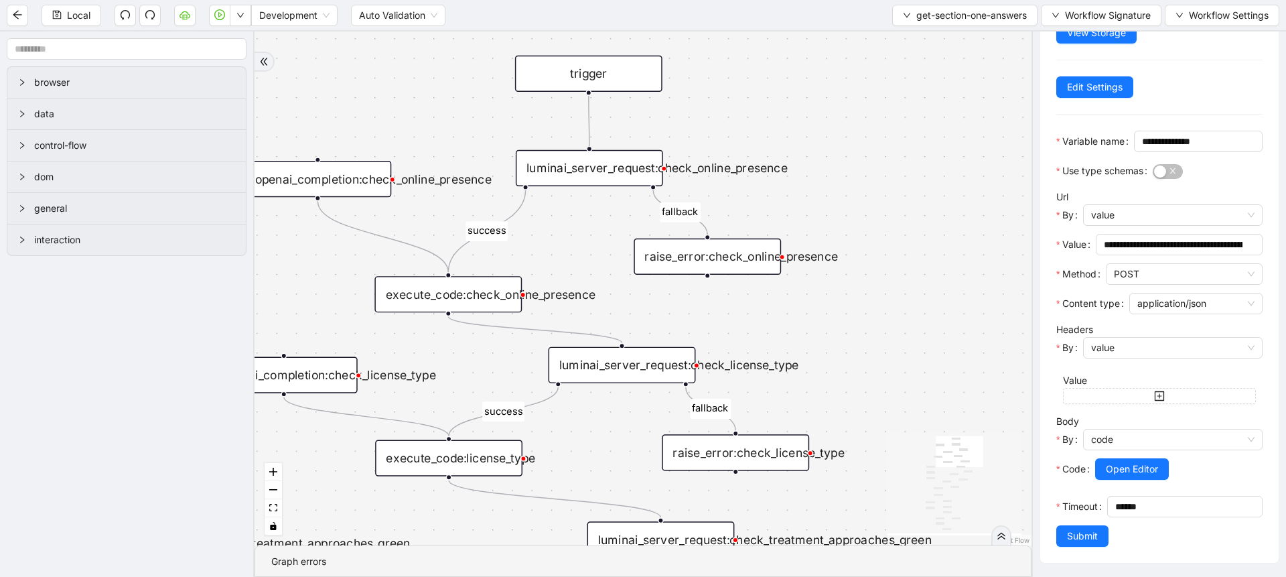
click at [466, 297] on div "execute_code:check_online_presence" at bounding box center [448, 294] width 147 height 36
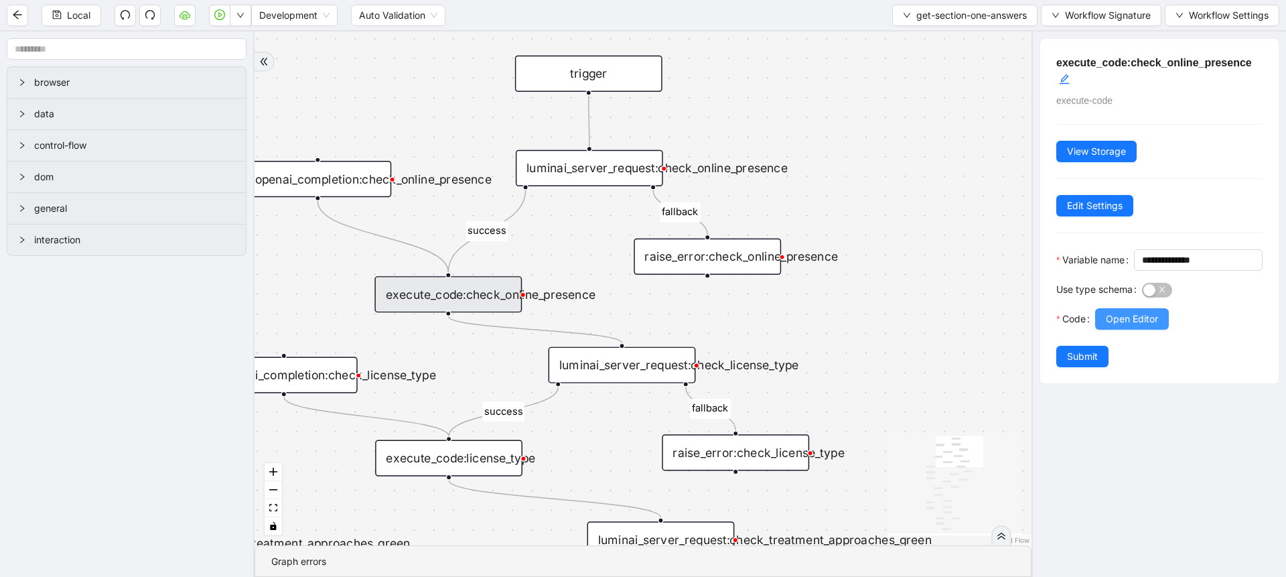
click at [1115, 326] on span "Open Editor" at bounding box center [1132, 319] width 52 height 15
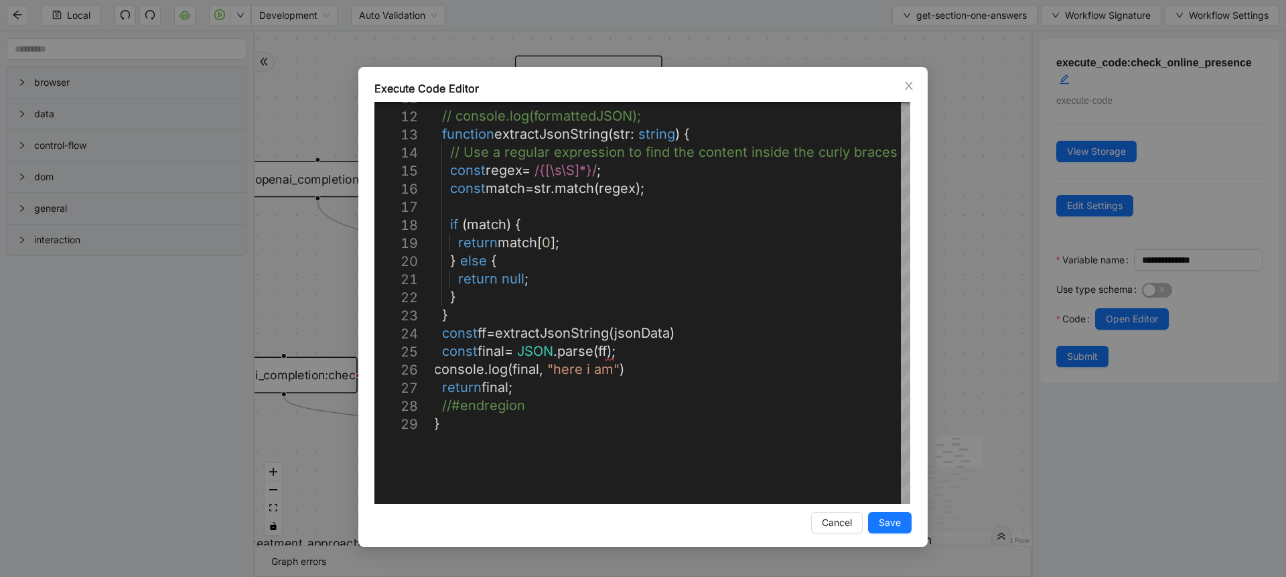
click at [989, 320] on div "Execute Code Editor 11 12 13 14 15 16 17 18 19 20 21 22 23 24 25 26 27 28 29 //…" at bounding box center [643, 288] width 1286 height 577
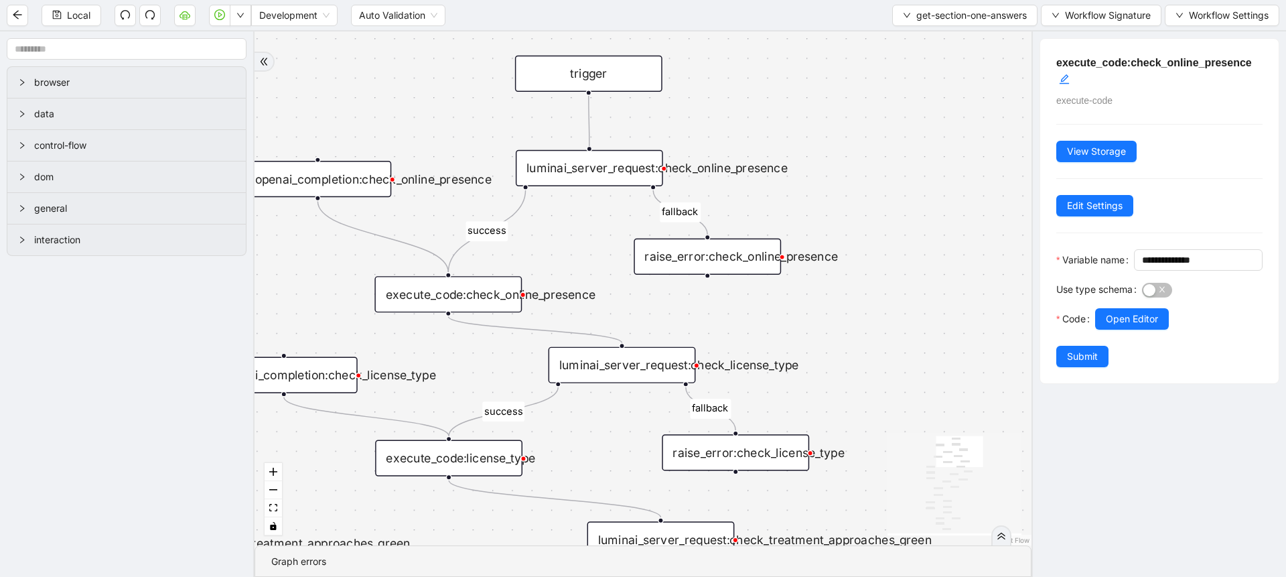
click at [639, 371] on div "luminai_server_request:check_license_type" at bounding box center [622, 365] width 147 height 36
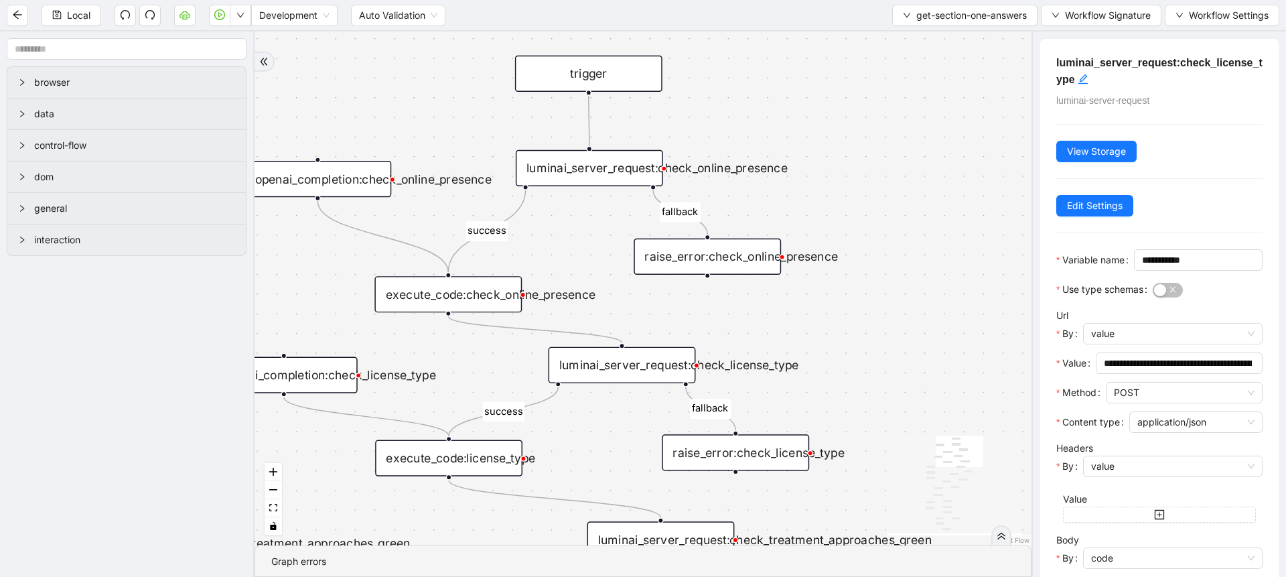
click at [470, 301] on div "execute_code:check_online_presence" at bounding box center [448, 294] width 147 height 36
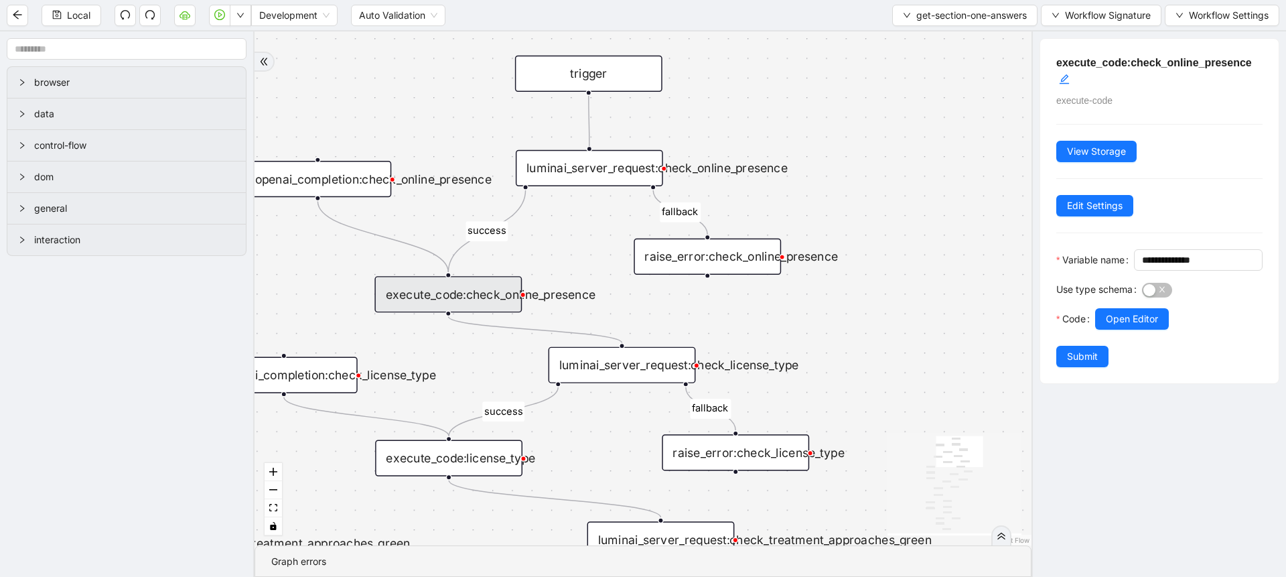
click at [649, 372] on div "luminai_server_request:check_license_type" at bounding box center [622, 365] width 147 height 36
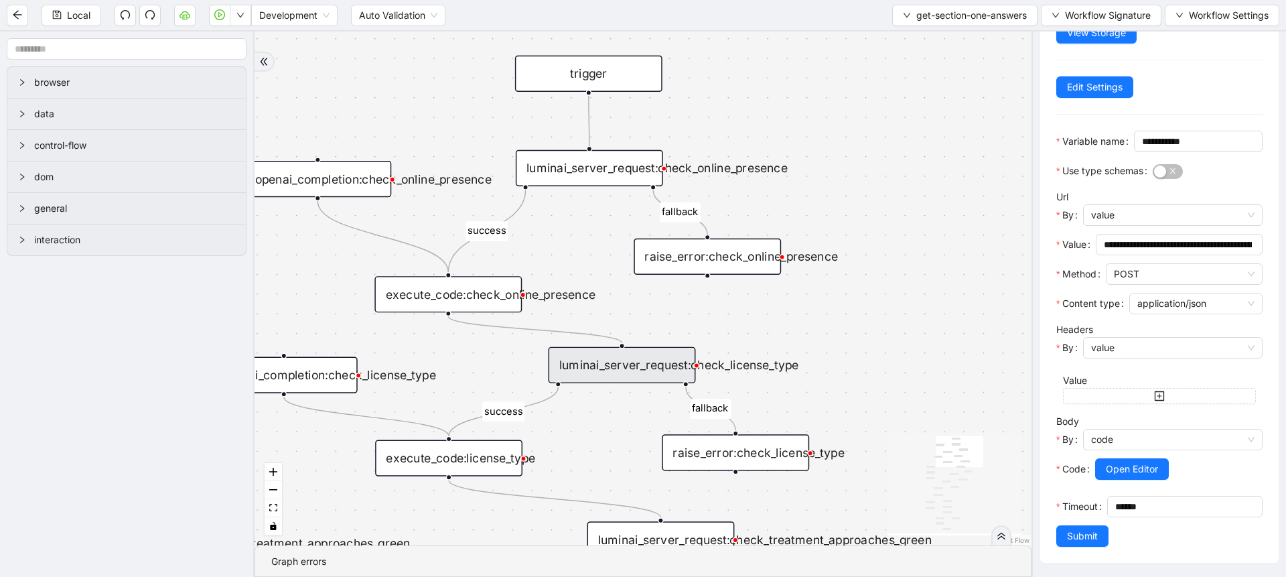
scroll to position [146, 0]
click at [1125, 470] on span "Open Editor" at bounding box center [1132, 469] width 52 height 15
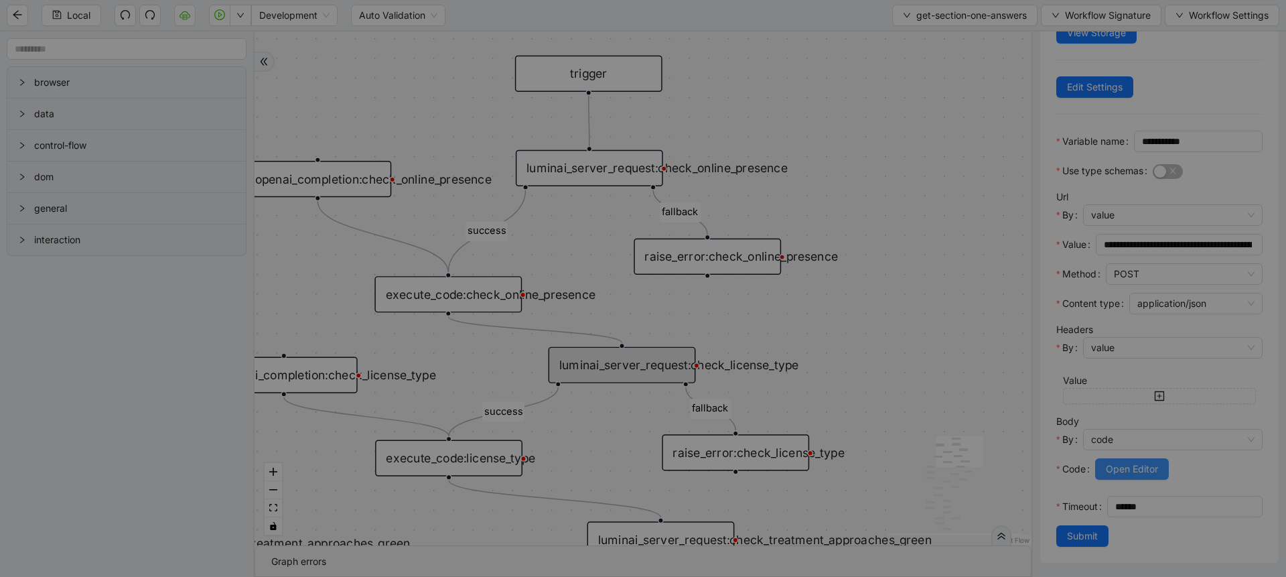
click at [1125, 470] on div "Execute Code Editor 1 2 3 4 5 6 7 8 9 10 11 12 ( { storage } : ExecuteCodeParam…" at bounding box center [643, 288] width 1286 height 577
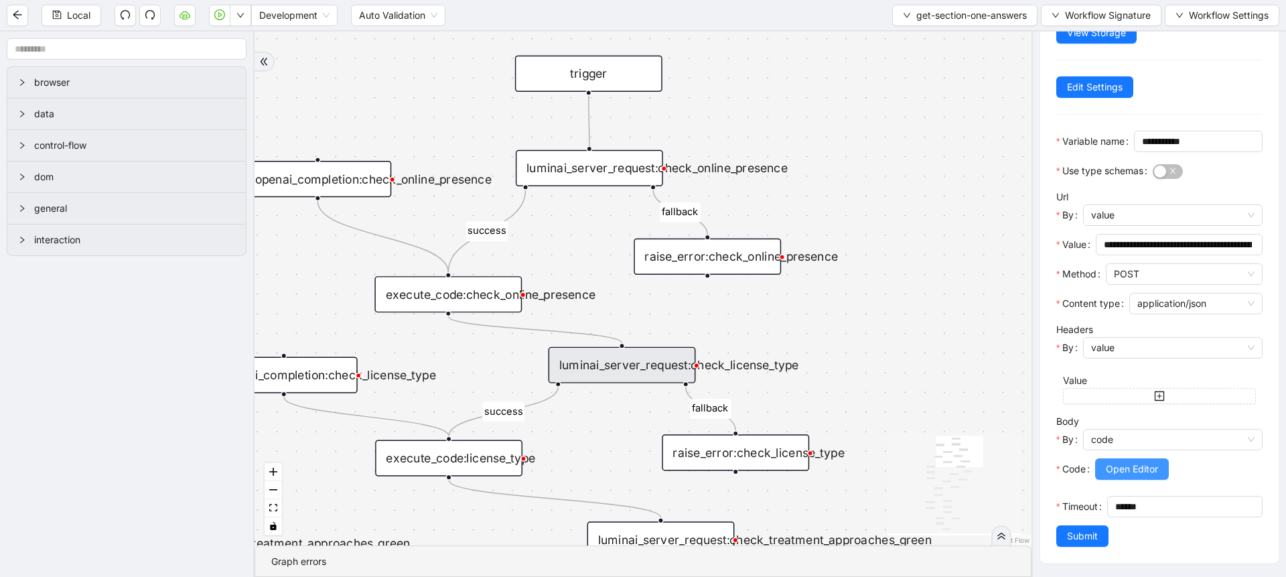
click at [1125, 470] on span "Open Editor" at bounding box center [1132, 469] width 52 height 15
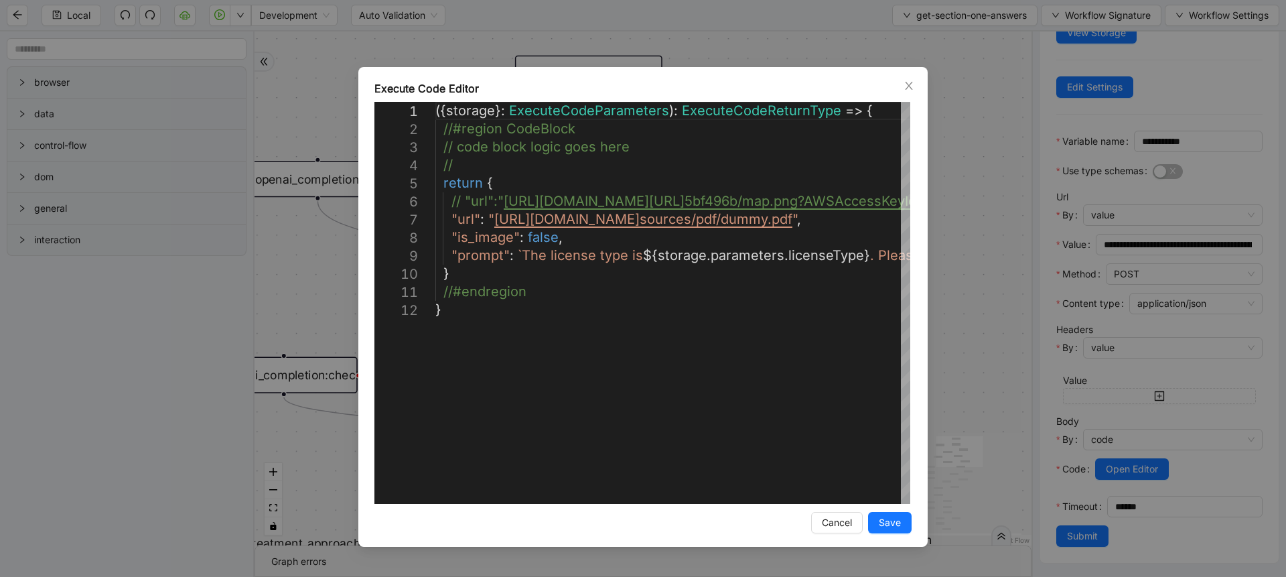
click at [947, 334] on div "Execute Code Editor 1 2 3 4 5 6 7 8 9 10 11 12 ({ storage }: ExecuteCodeParamet…" at bounding box center [643, 288] width 1286 height 577
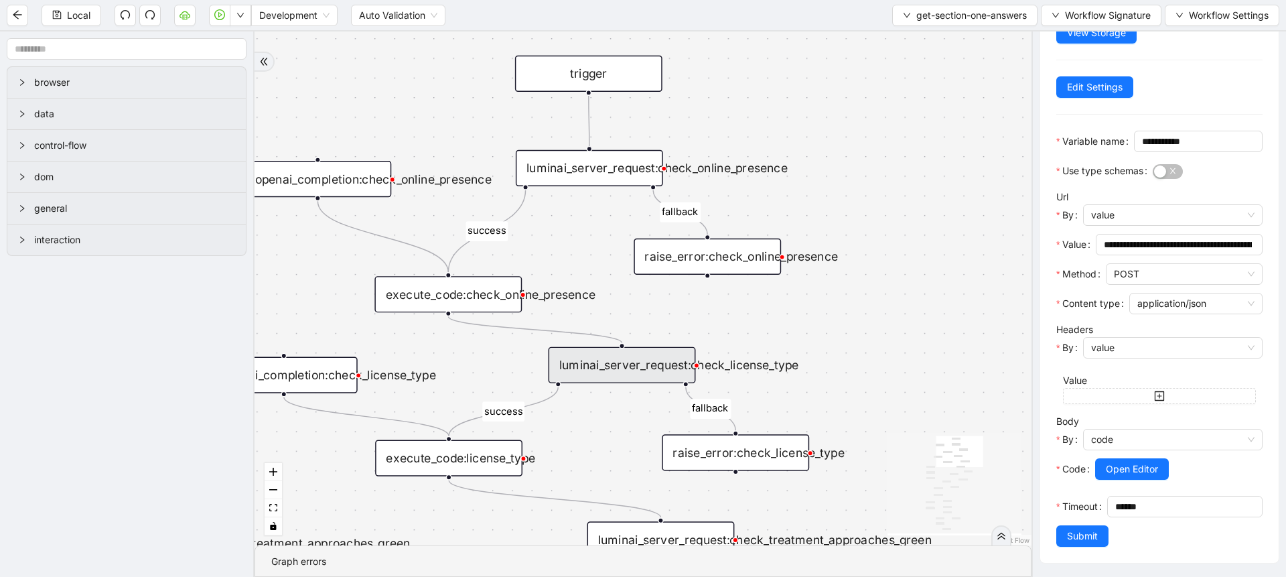
click at [474, 470] on div "execute_code:license_type" at bounding box center [448, 458] width 147 height 36
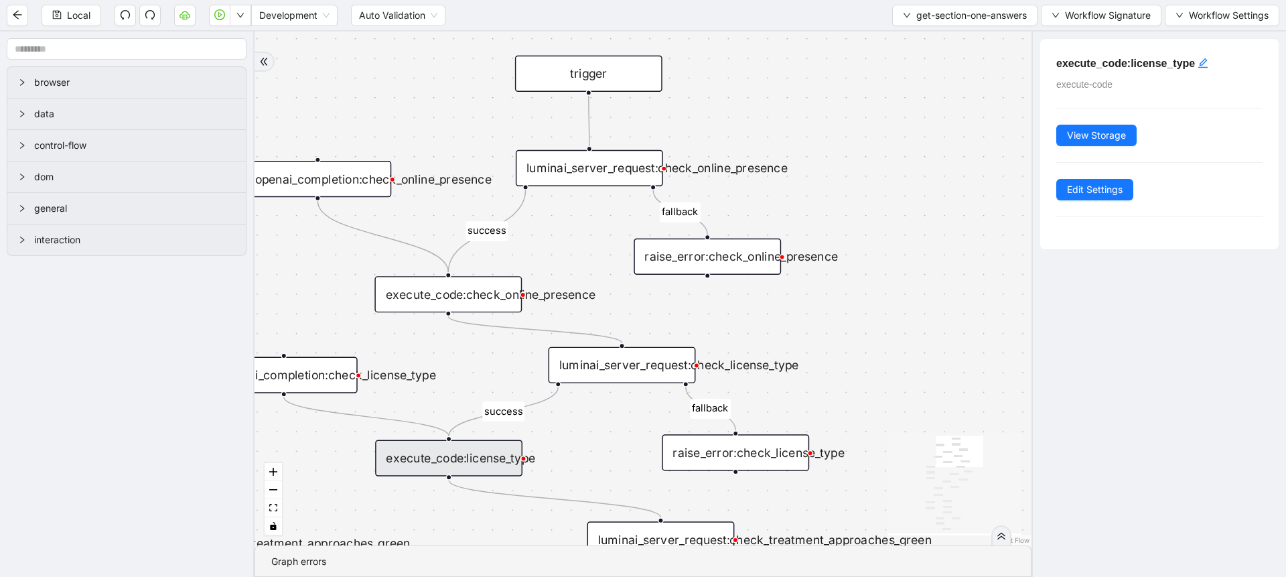
scroll to position [0, 0]
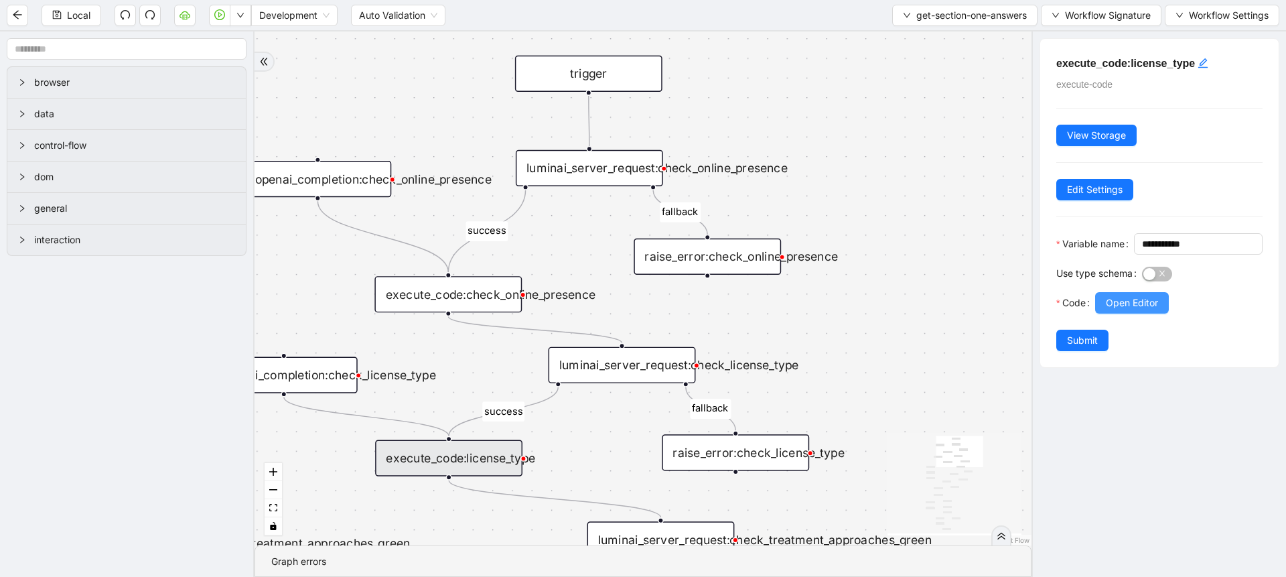
click at [1124, 310] on span "Open Editor" at bounding box center [1132, 302] width 52 height 15
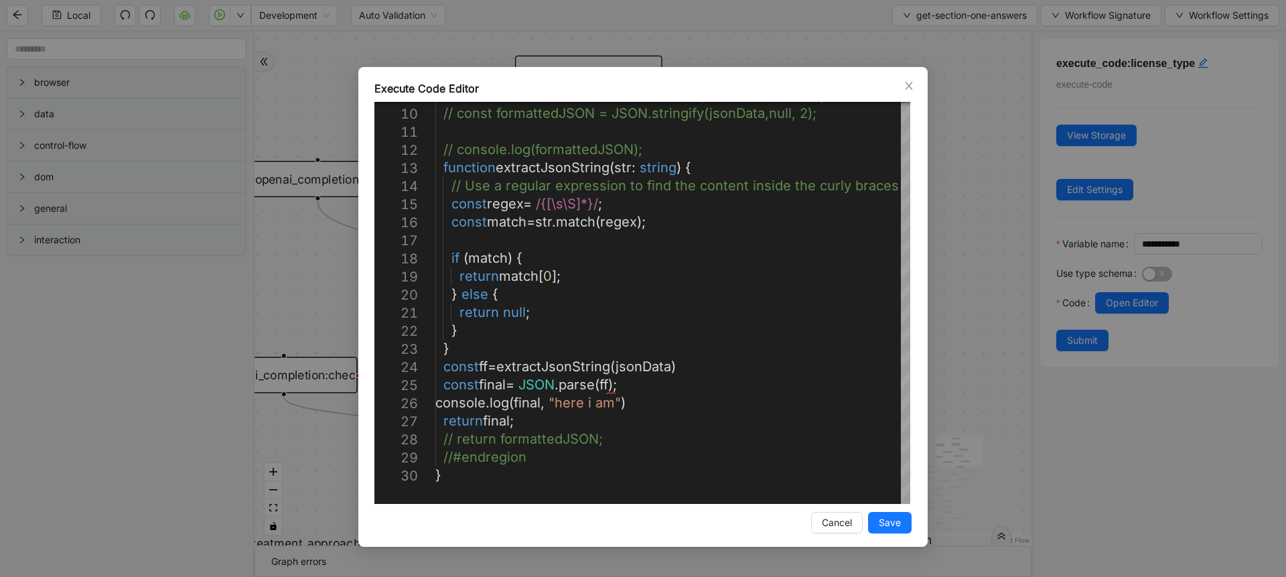
click at [977, 337] on div "Execute Code Editor 9 10 11 12 13 14 15 16 17 18 19 20 21 22 23 24 25 26 27 28 …" at bounding box center [643, 288] width 1286 height 577
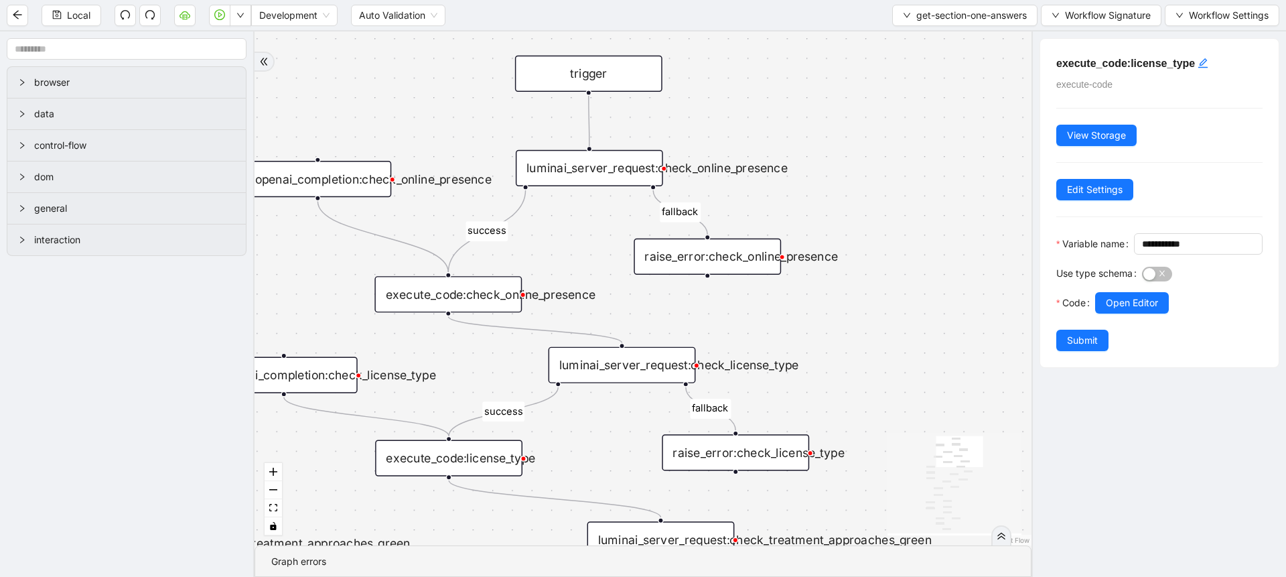
click at [660, 348] on div "luminai_server_request:check_license_type" at bounding box center [622, 365] width 147 height 36
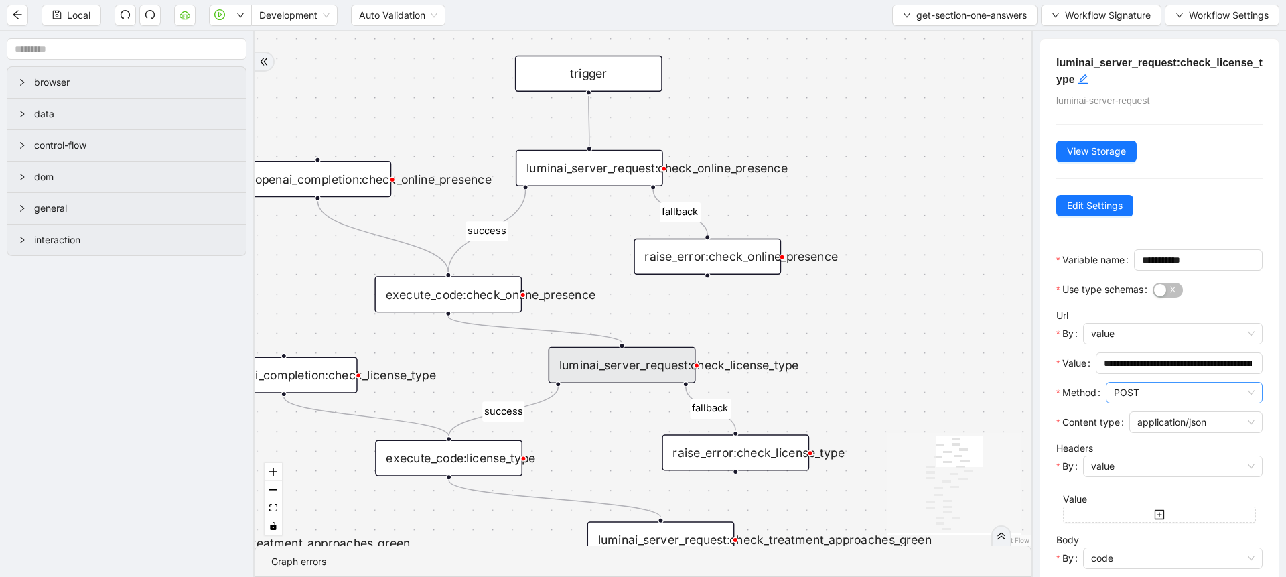
scroll to position [161, 0]
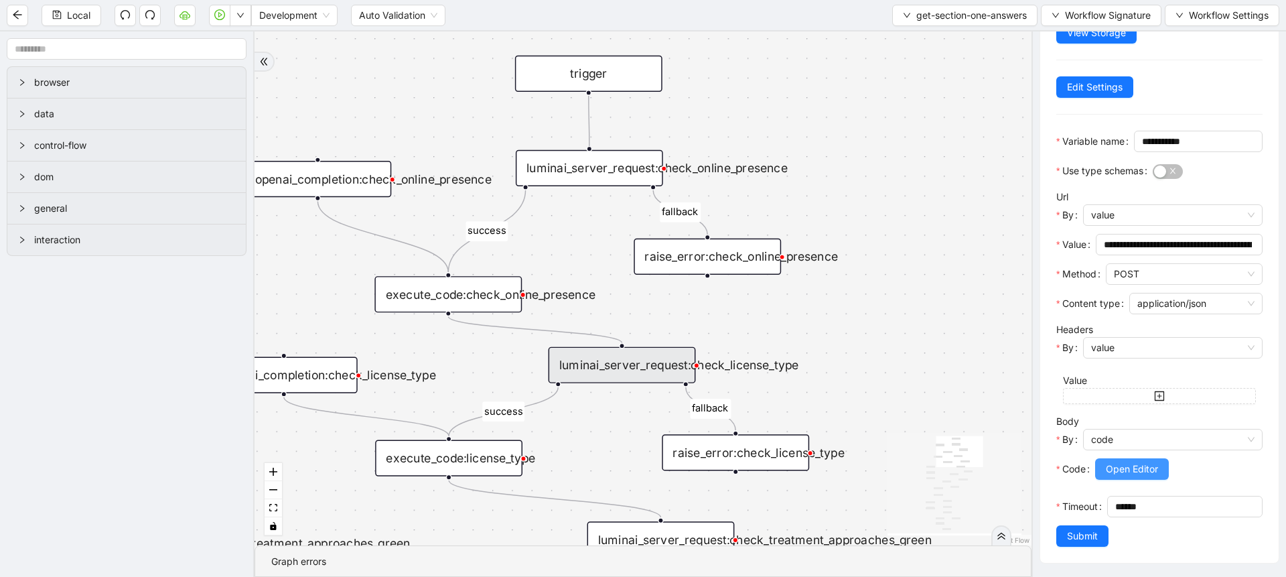
click at [1128, 462] on span "Open Editor" at bounding box center [1132, 469] width 52 height 15
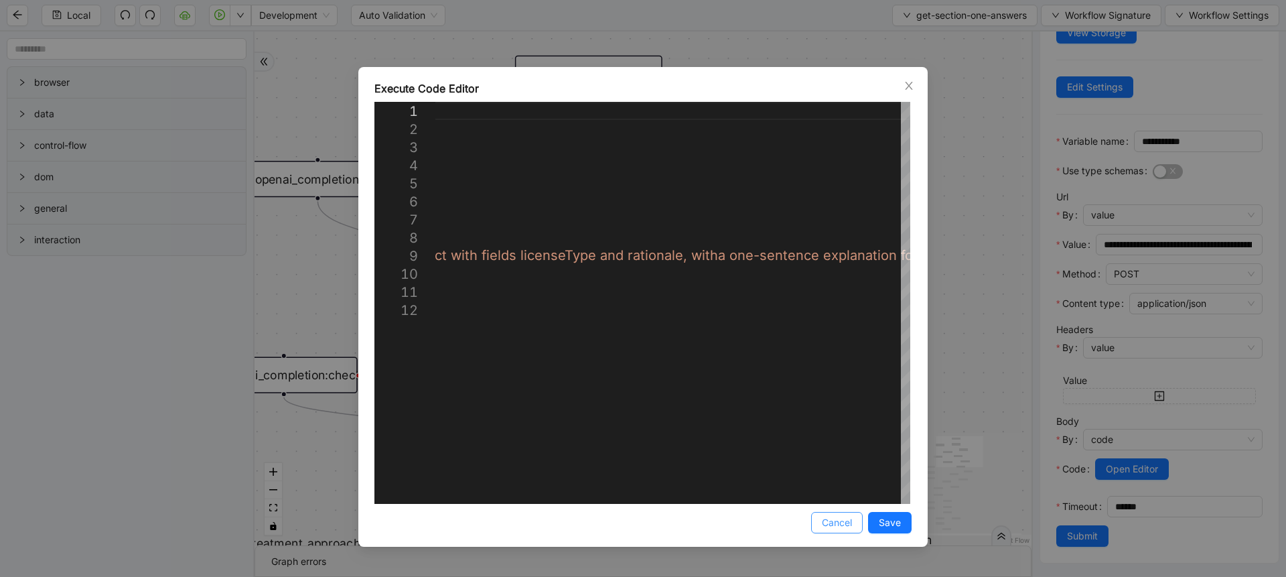
click at [833, 533] on button "Cancel" at bounding box center [837, 522] width 52 height 21
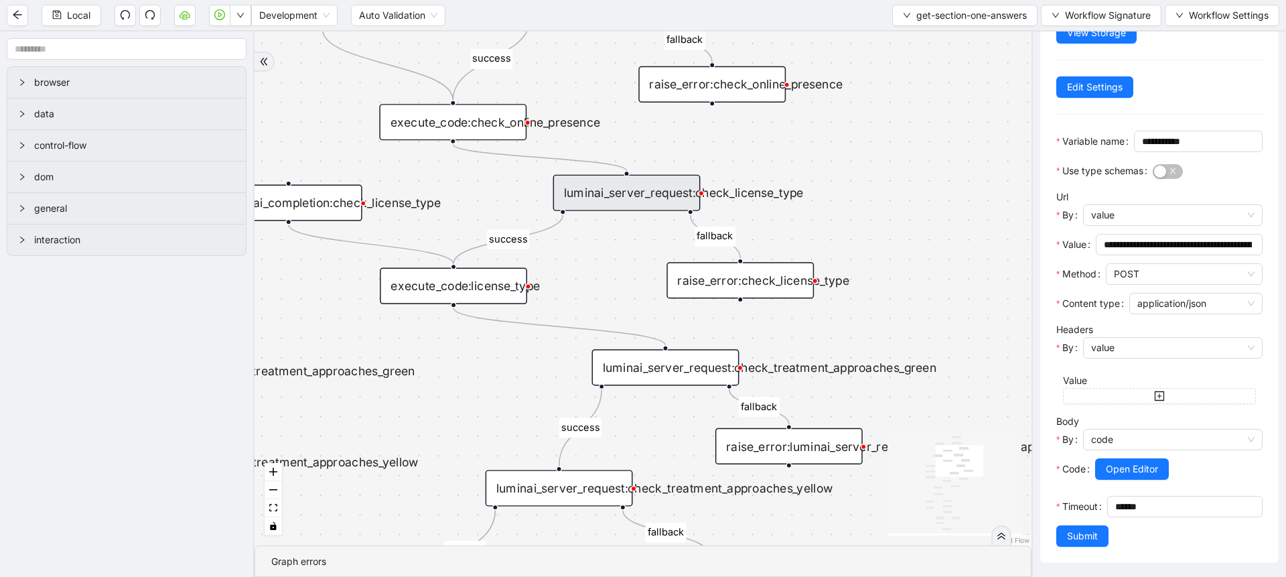
drag, startPoint x: 858, startPoint y: 395, endPoint x: 864, endPoint y: 208, distance: 187.0
click at [864, 208] on div "success fallback disqualified success success fallback fallback fallback succes…" at bounding box center [643, 288] width 777 height 514
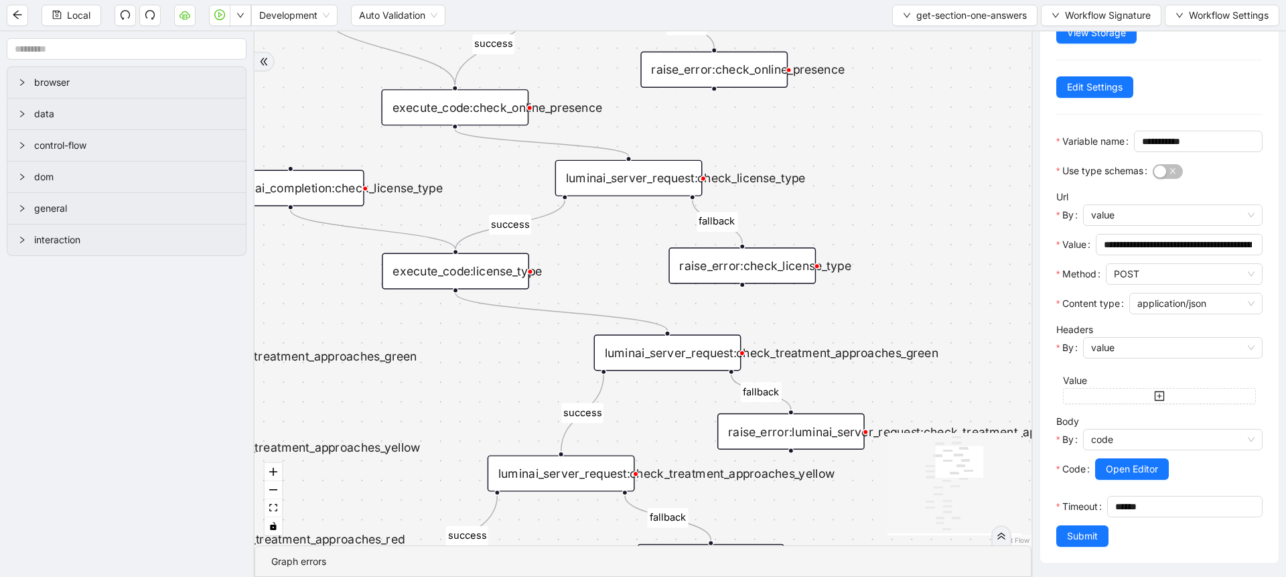
click at [707, 359] on div "luminai_server_request:check_treatment_approaches_green" at bounding box center [667, 352] width 147 height 36
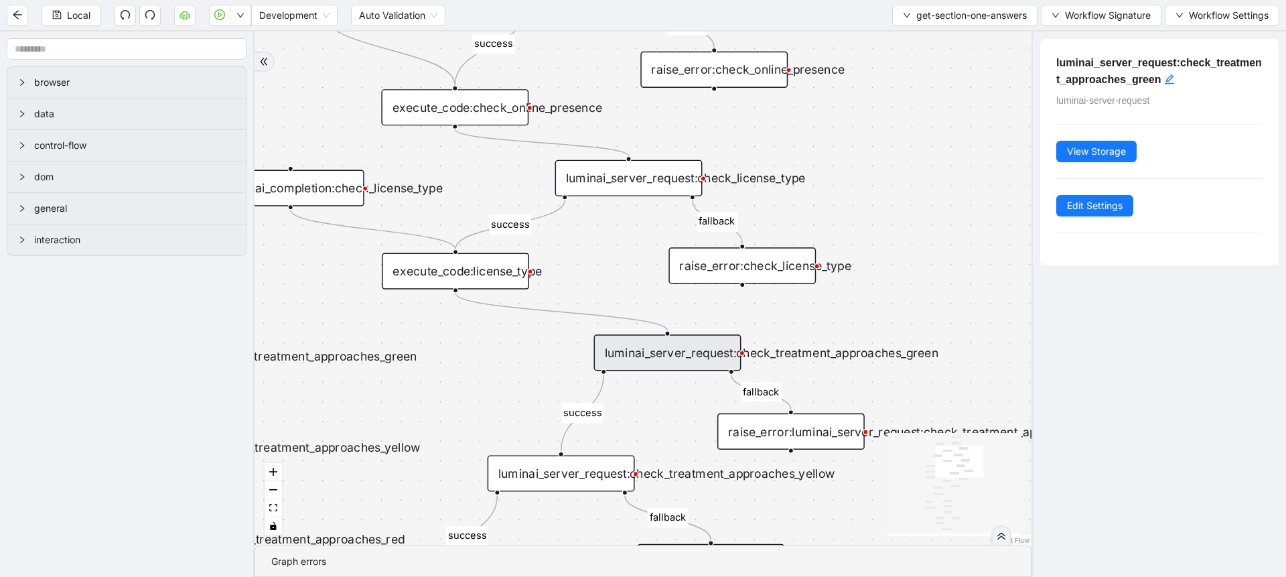
scroll to position [0, 0]
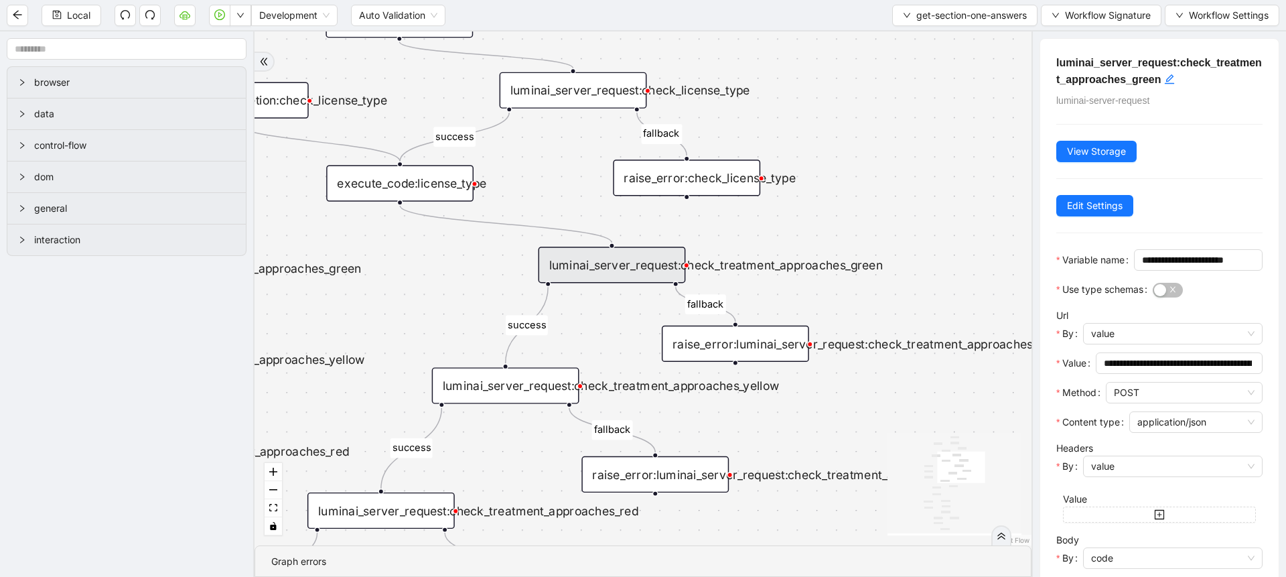
drag, startPoint x: 856, startPoint y: 325, endPoint x: 792, endPoint y: 220, distance: 123.3
click at [792, 220] on div "success fallback disqualified success success fallback fallback fallback succes…" at bounding box center [643, 288] width 777 height 514
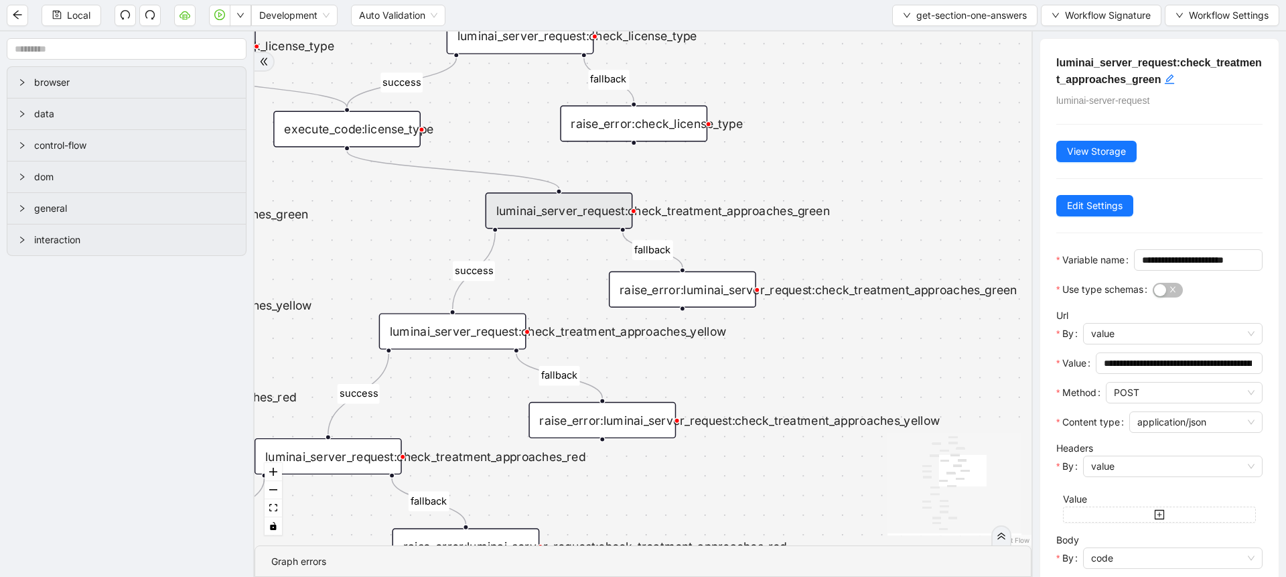
drag, startPoint x: 882, startPoint y: 200, endPoint x: 837, endPoint y: 163, distance: 57.6
click at [837, 163] on div "success fallback disqualified success success fallback fallback fallback succes…" at bounding box center [643, 288] width 777 height 514
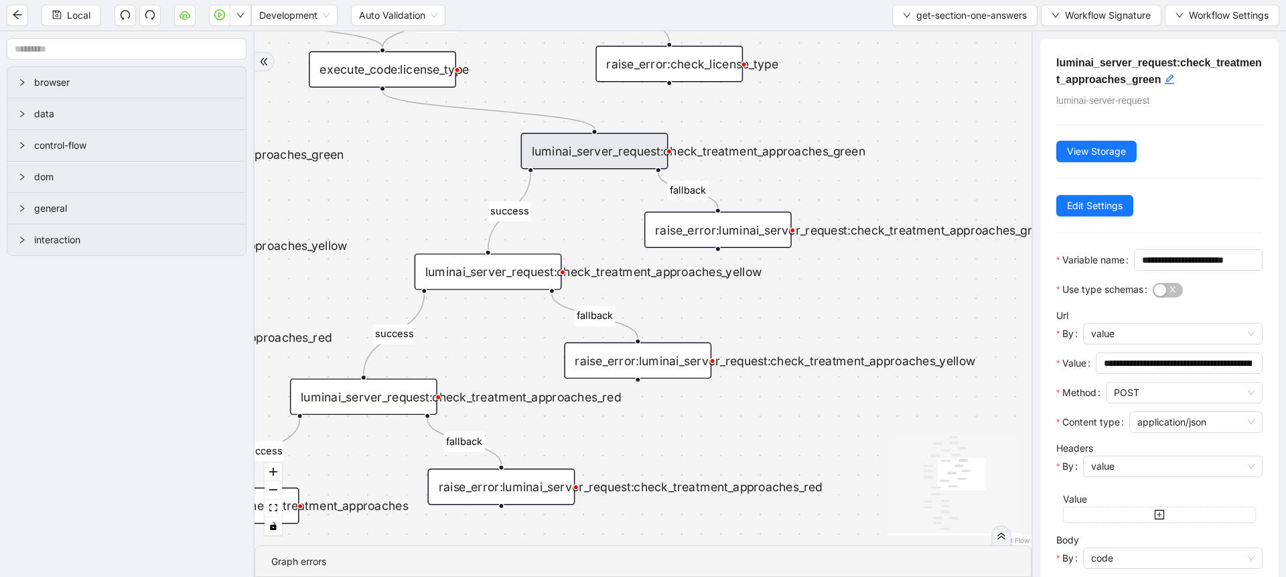
drag, startPoint x: 829, startPoint y: 357, endPoint x: 865, endPoint y: 297, distance: 69.4
click at [865, 297] on div "success fallback disqualified success success fallback fallback fallback succes…" at bounding box center [643, 288] width 777 height 514
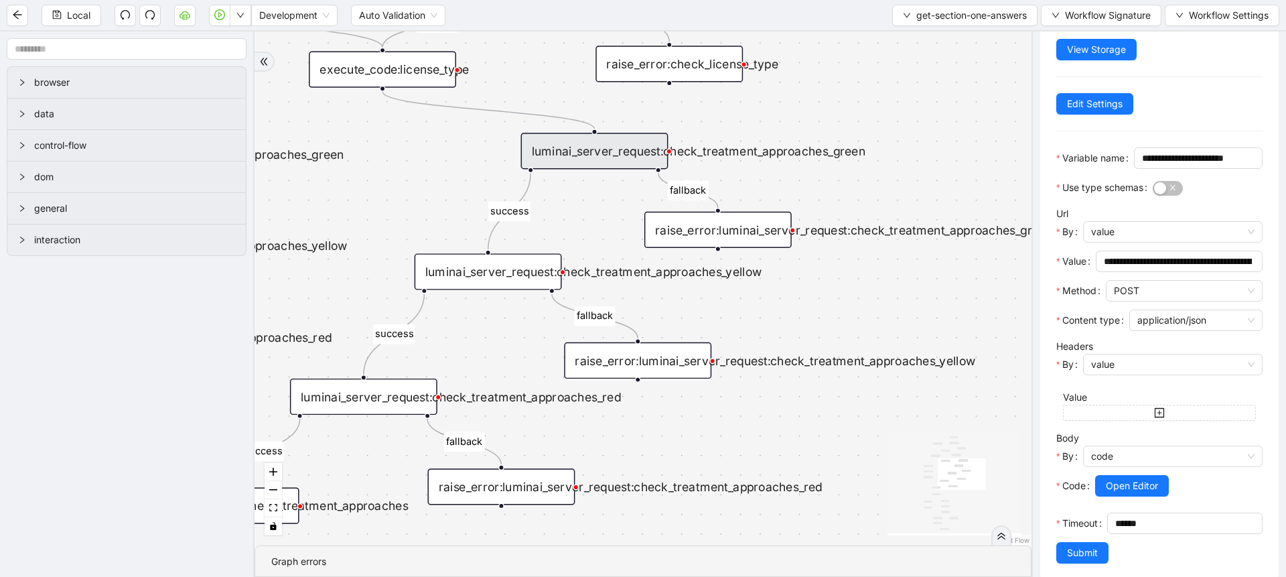
scroll to position [161, 0]
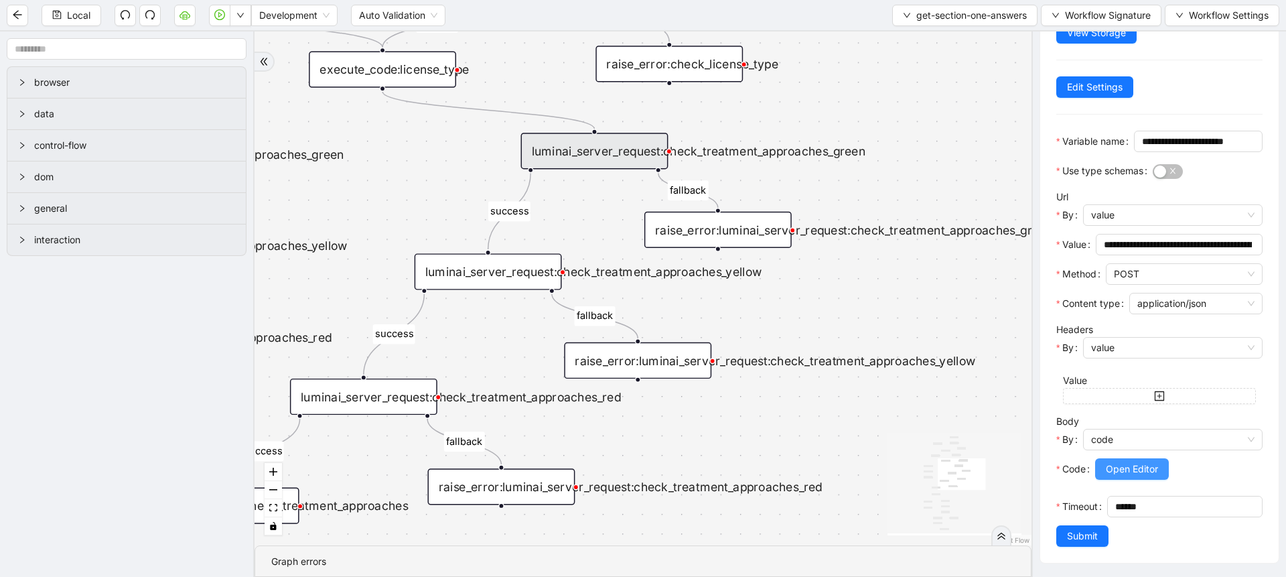
click at [1121, 462] on span "Open Editor" at bounding box center [1132, 469] width 52 height 15
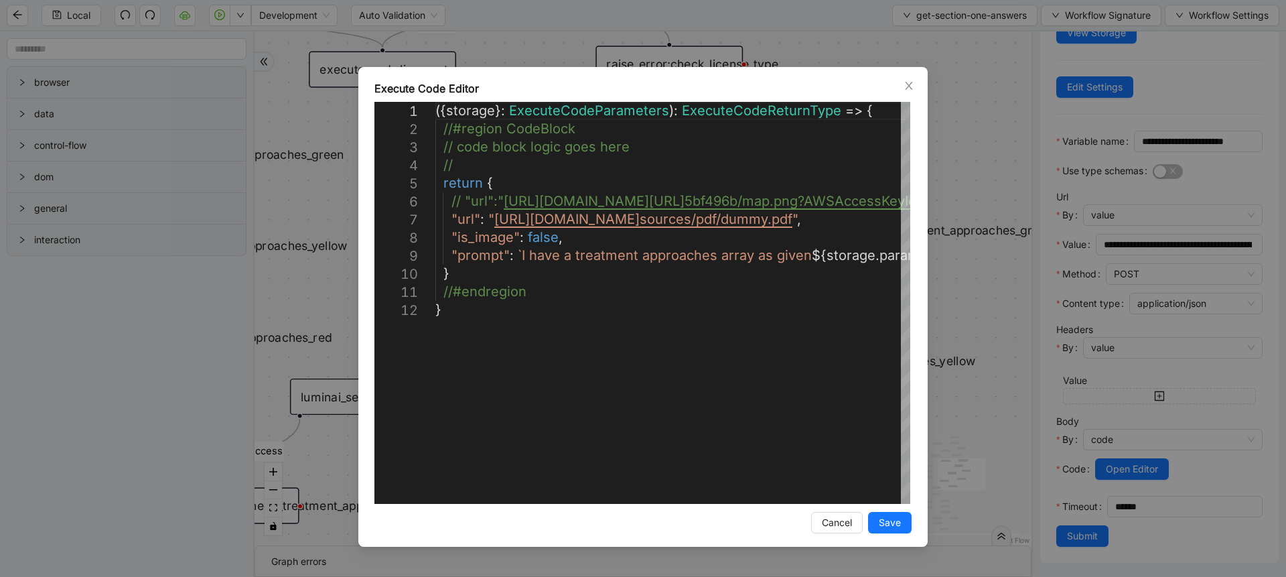
click at [983, 308] on div "Execute Code Editor 1 2 3 4 5 6 7 8 9 10 11 12 ({ storage }: ExecuteCodeParamet…" at bounding box center [643, 288] width 1286 height 577
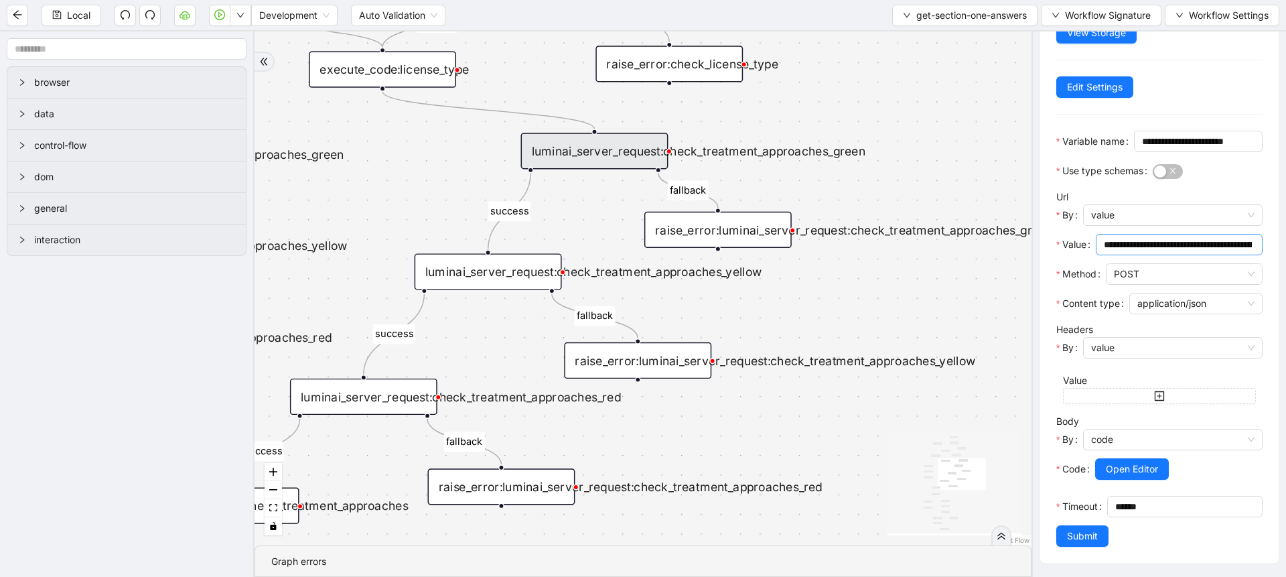
click at [1176, 237] on input "**********" at bounding box center [1178, 244] width 148 height 15
click at [1146, 462] on span "Open Editor" at bounding box center [1132, 469] width 52 height 15
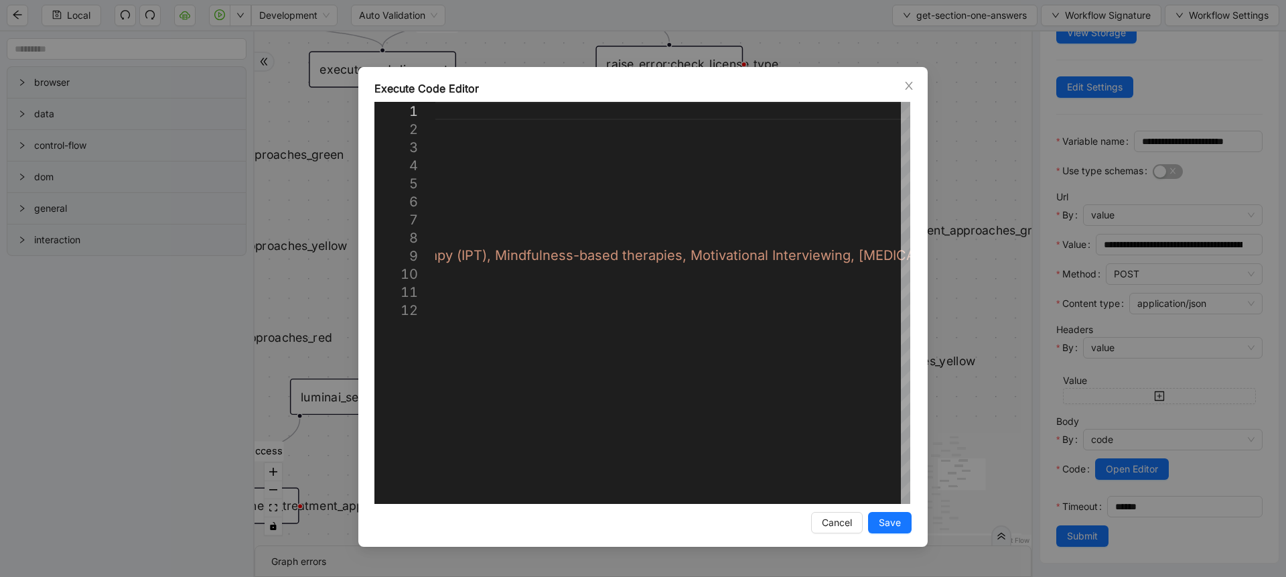
click at [1022, 139] on div "Execute Code Editor 1 2 3 4 5 6 7 8 9 10 11 12 ({ storage }: ExecuteCodeParamet…" at bounding box center [643, 288] width 1286 height 577
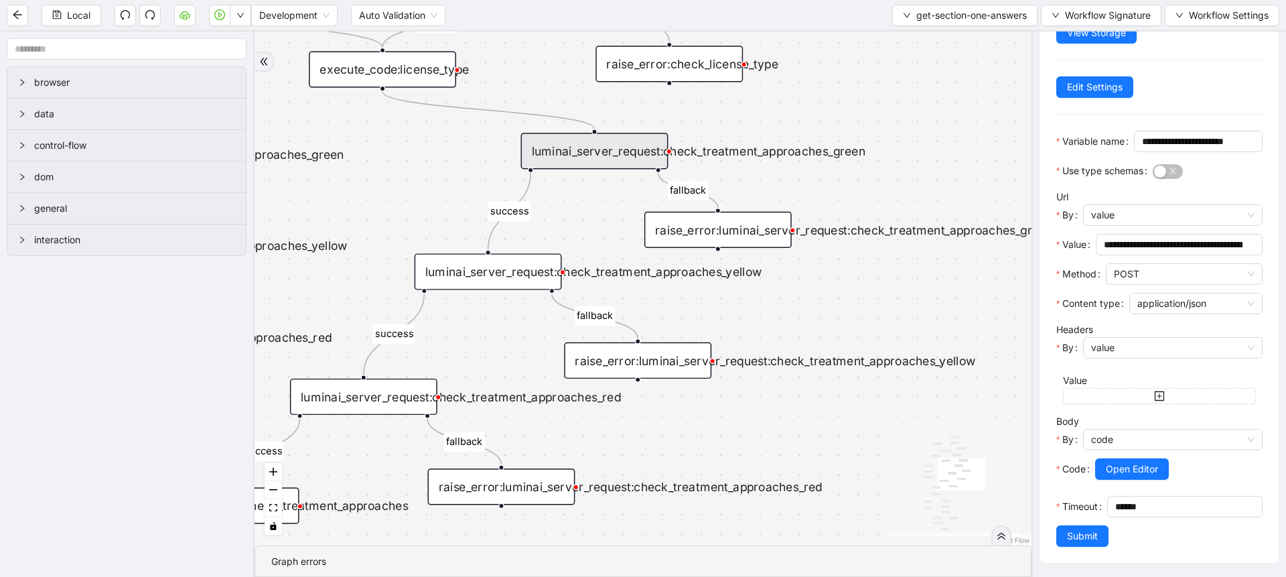
click at [776, 312] on div "success fallback disqualified success success fallback fallback fallback succes…" at bounding box center [643, 288] width 777 height 514
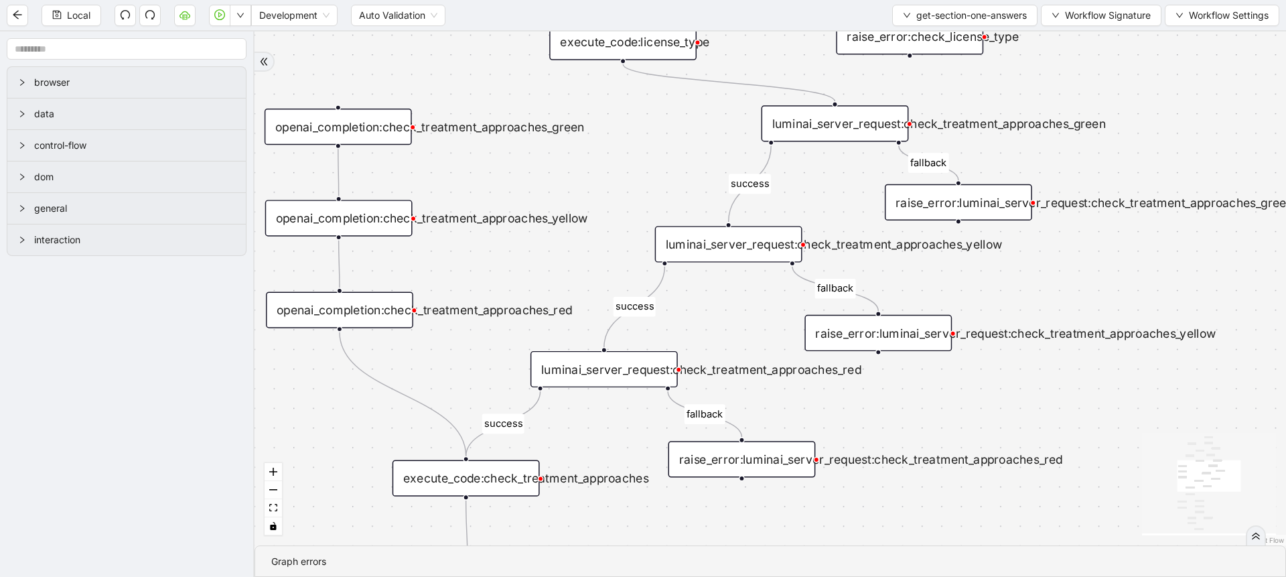
drag, startPoint x: 377, startPoint y: 196, endPoint x: 618, endPoint y: 169, distance: 242.1
click at [618, 169] on div "success fallback disqualified success success fallback fallback fallback succes…" at bounding box center [771, 288] width 1032 height 514
click at [370, 141] on div "openai_completion:check_treatment_approaches_green" at bounding box center [338, 127] width 147 height 36
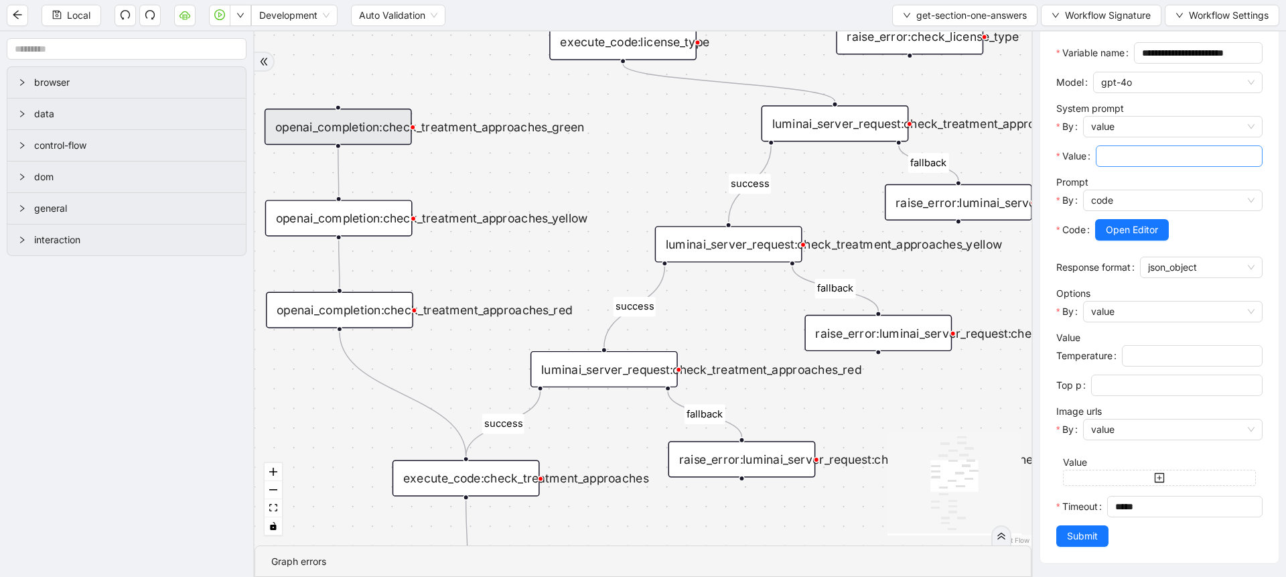
scroll to position [271, 0]
click at [666, 139] on div "success fallback disqualified success success fallback fallback fallback succes…" at bounding box center [643, 288] width 777 height 514
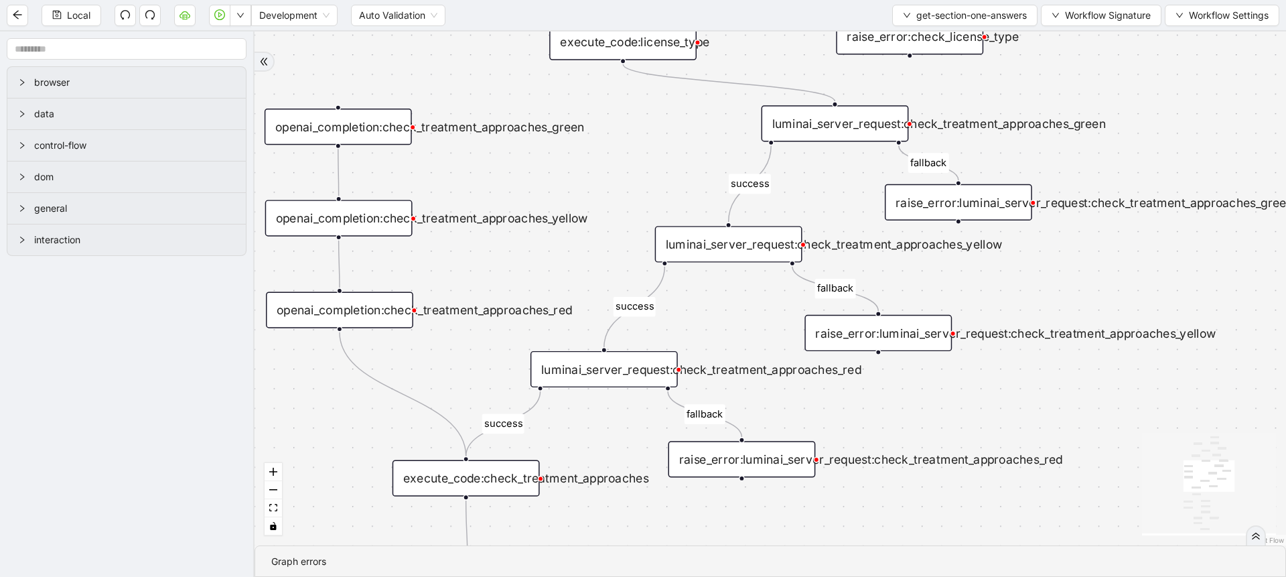
scroll to position [0, 0]
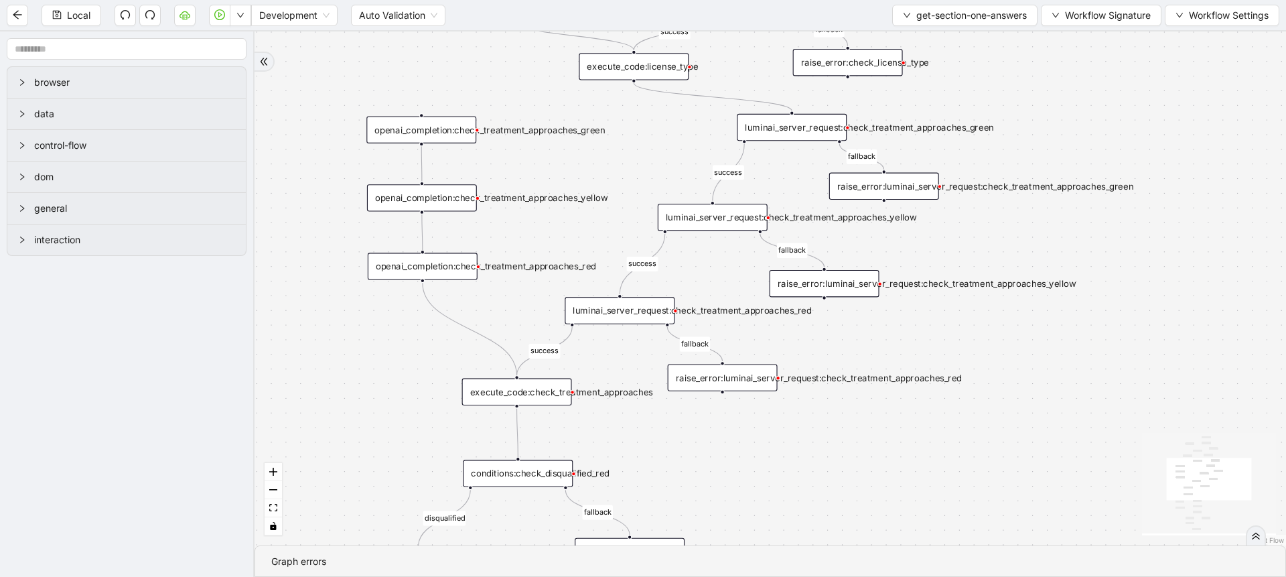
click at [572, 389] on div "execute_code:check_treatment_approaches" at bounding box center [517, 392] width 110 height 27
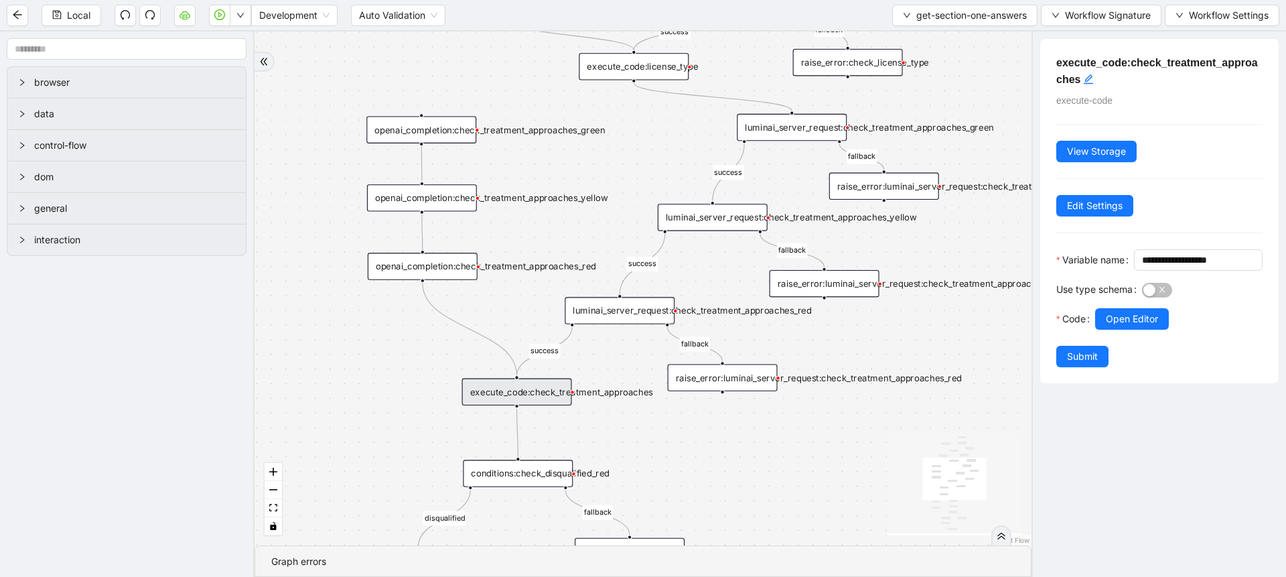
click at [720, 461] on div "success fallback disqualified success success fallback fallback fallback succes…" at bounding box center [643, 288] width 777 height 514
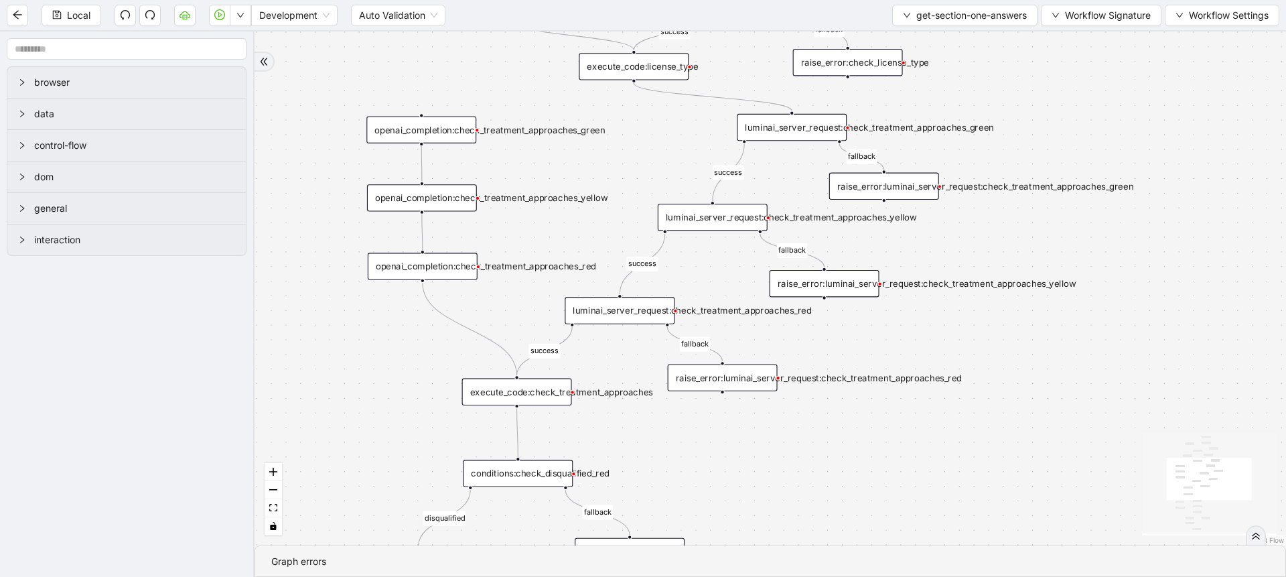
click at [534, 472] on div "conditions:check_disqualified_red" at bounding box center [518, 473] width 110 height 27
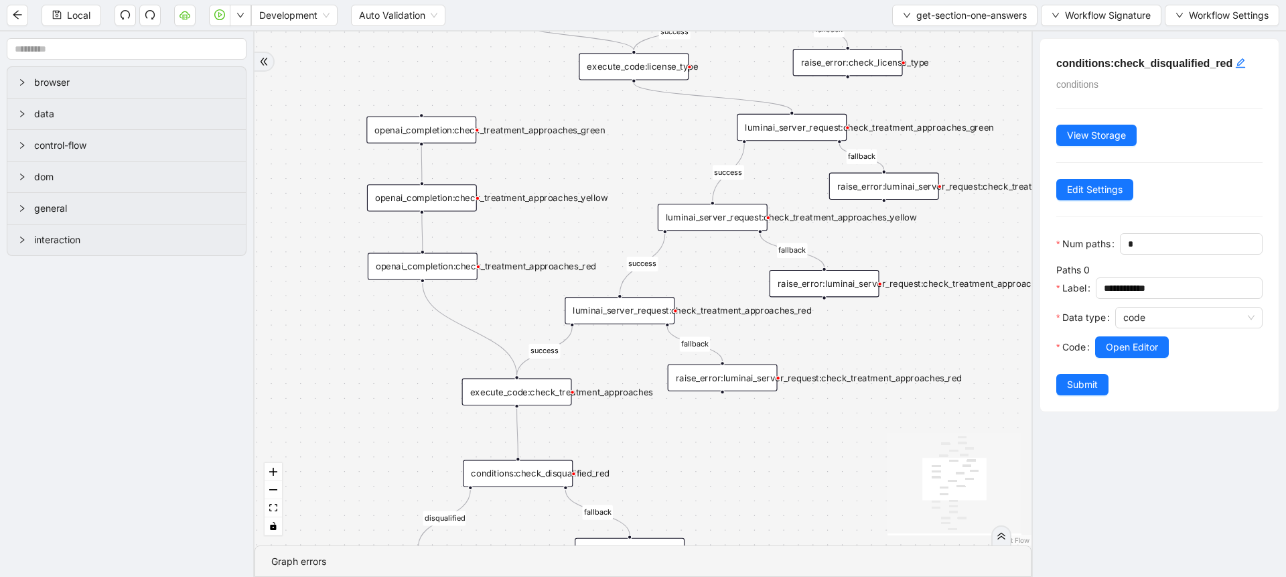
click at [620, 322] on div "luminai_server_request:check_treatment_approaches_red" at bounding box center [620, 310] width 110 height 27
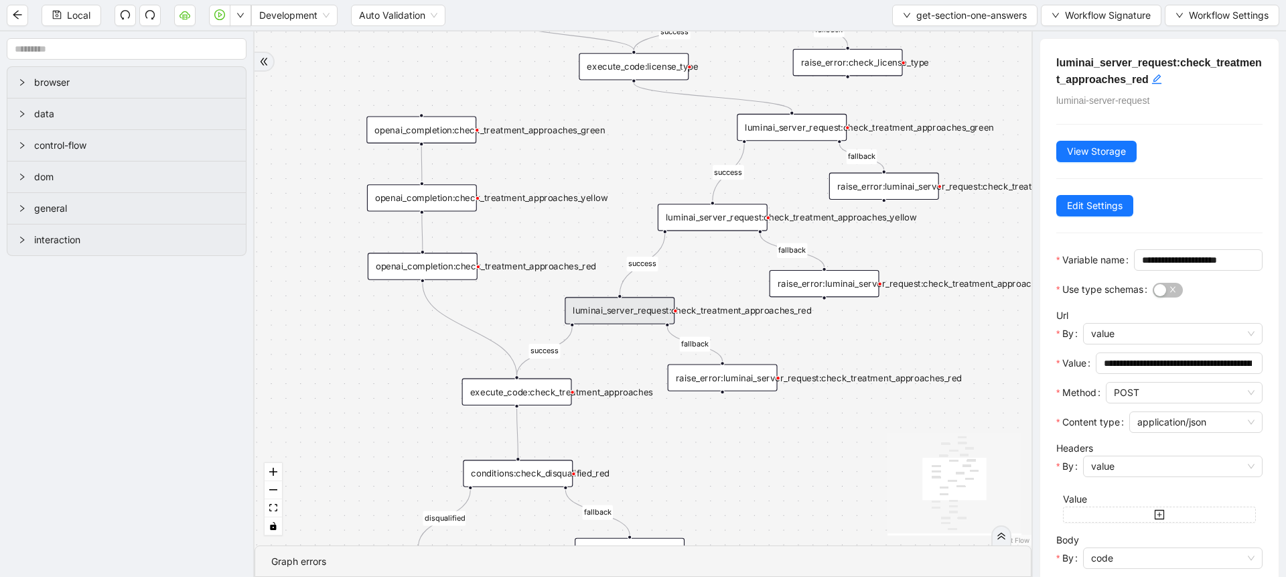
scroll to position [161, 0]
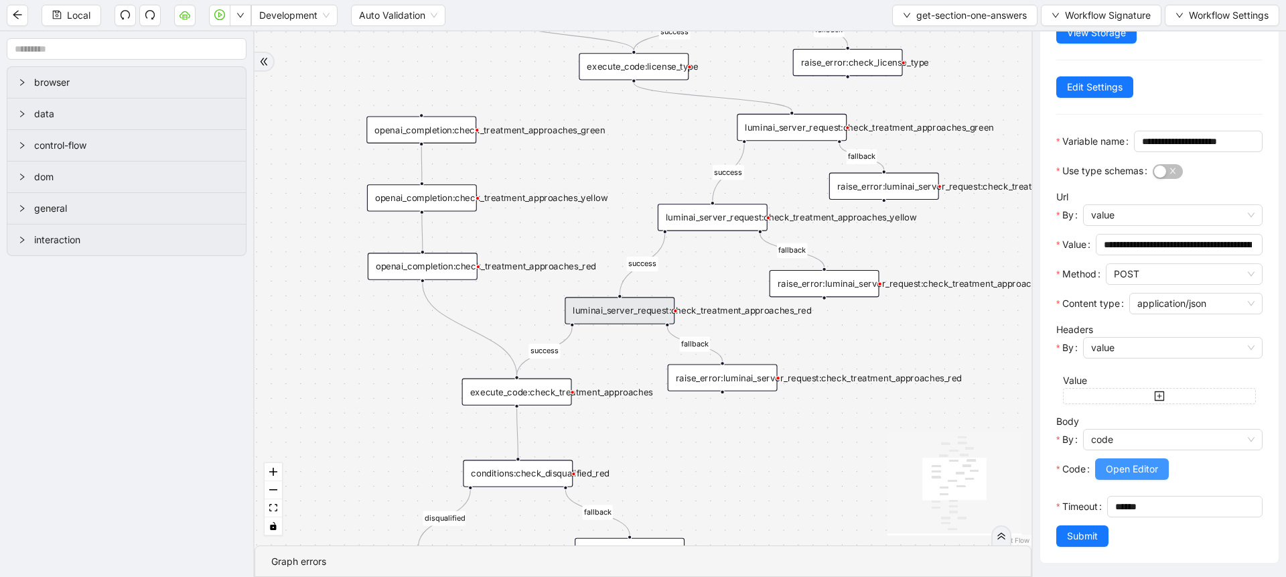
click at [1116, 462] on span "Open Editor" at bounding box center [1132, 469] width 52 height 15
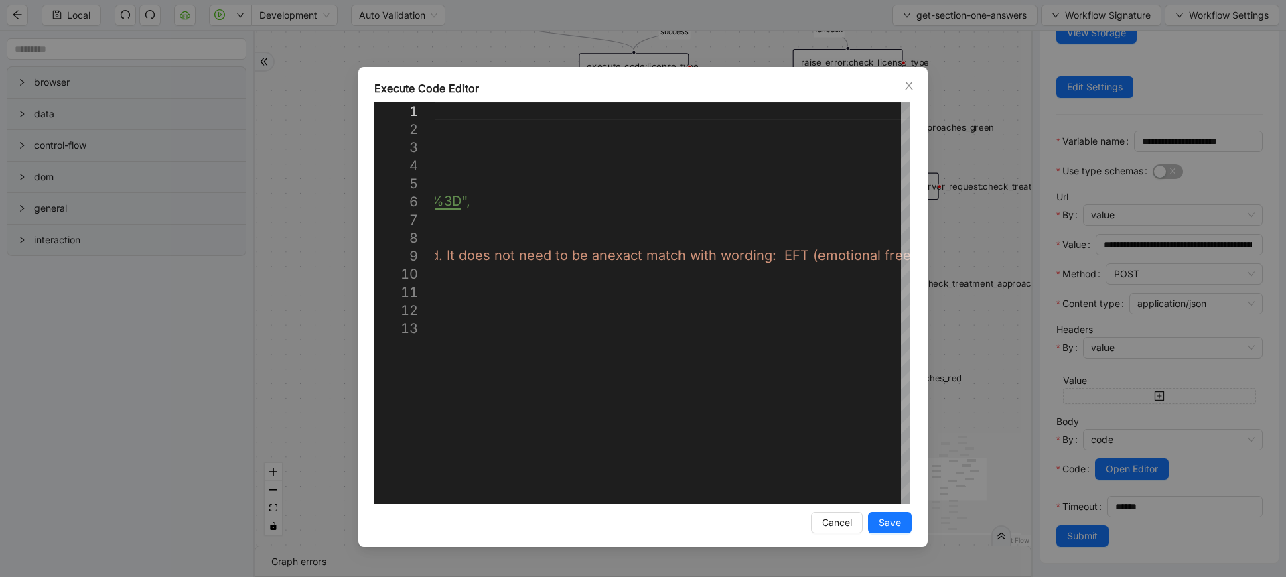
click at [958, 334] on div "Execute Code Editor 1 2 3 4 5 6 7 8 9 10 11 12 13 ({ storage }: ExecuteCodePara…" at bounding box center [643, 288] width 1286 height 577
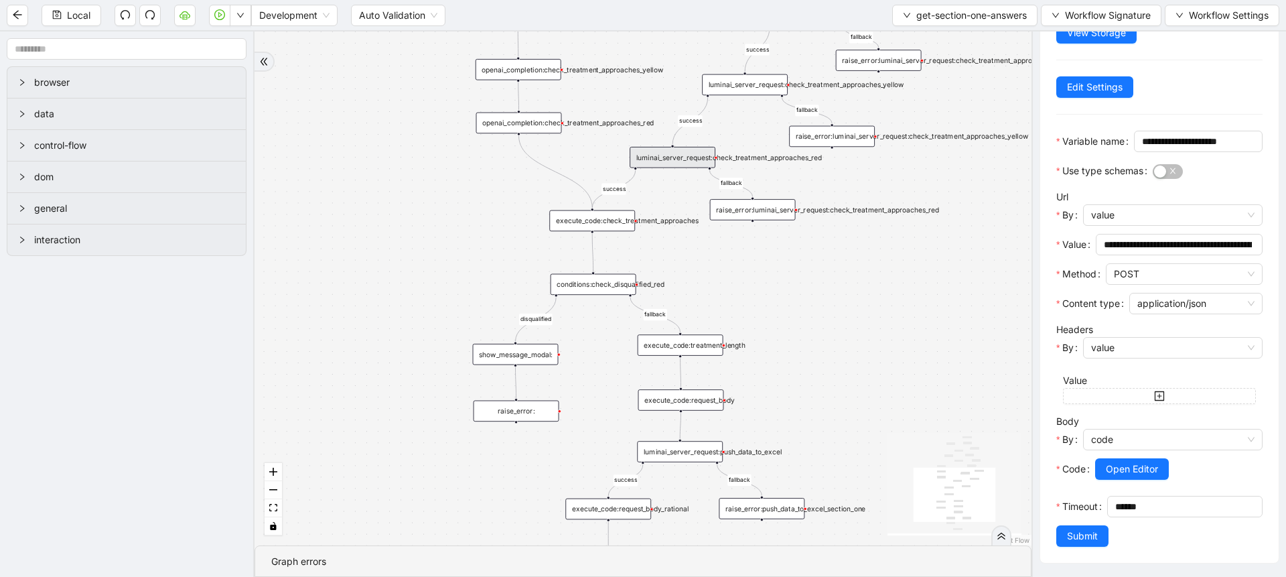
drag, startPoint x: 826, startPoint y: 424, endPoint x: 832, endPoint y: 237, distance: 187.0
click at [832, 237] on div "success fallback disqualified success success fallback fallback fallback succes…" at bounding box center [643, 288] width 777 height 514
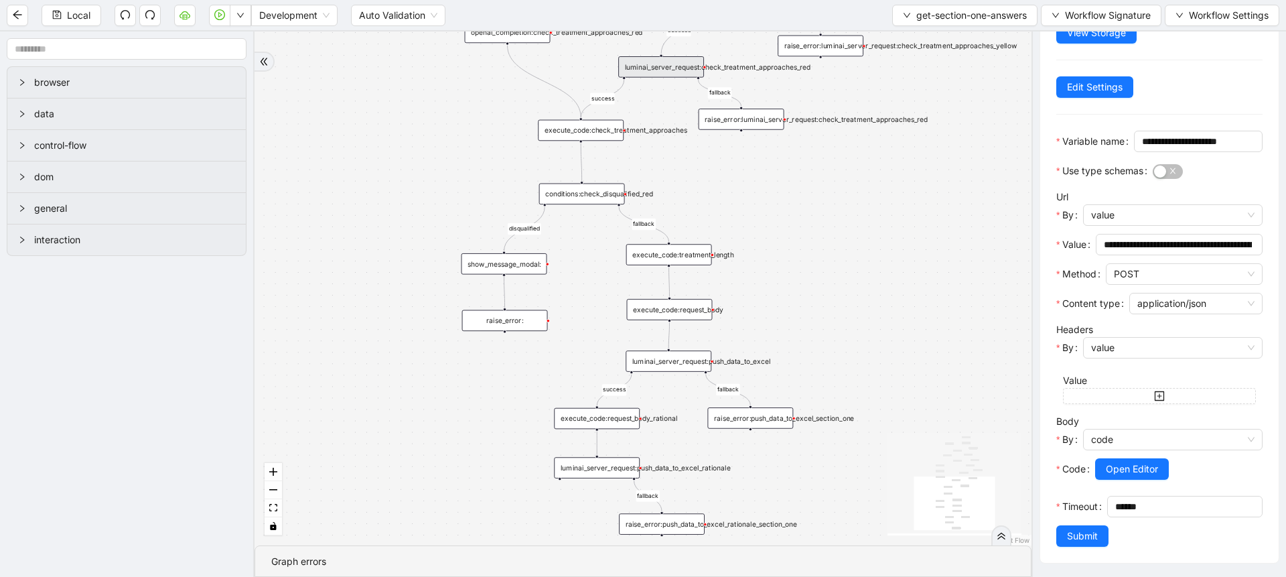
drag, startPoint x: 811, startPoint y: 336, endPoint x: 797, endPoint y: 237, distance: 100.2
click at [797, 237] on div "success fallback disqualified success success fallback fallback fallback succes…" at bounding box center [643, 288] width 777 height 514
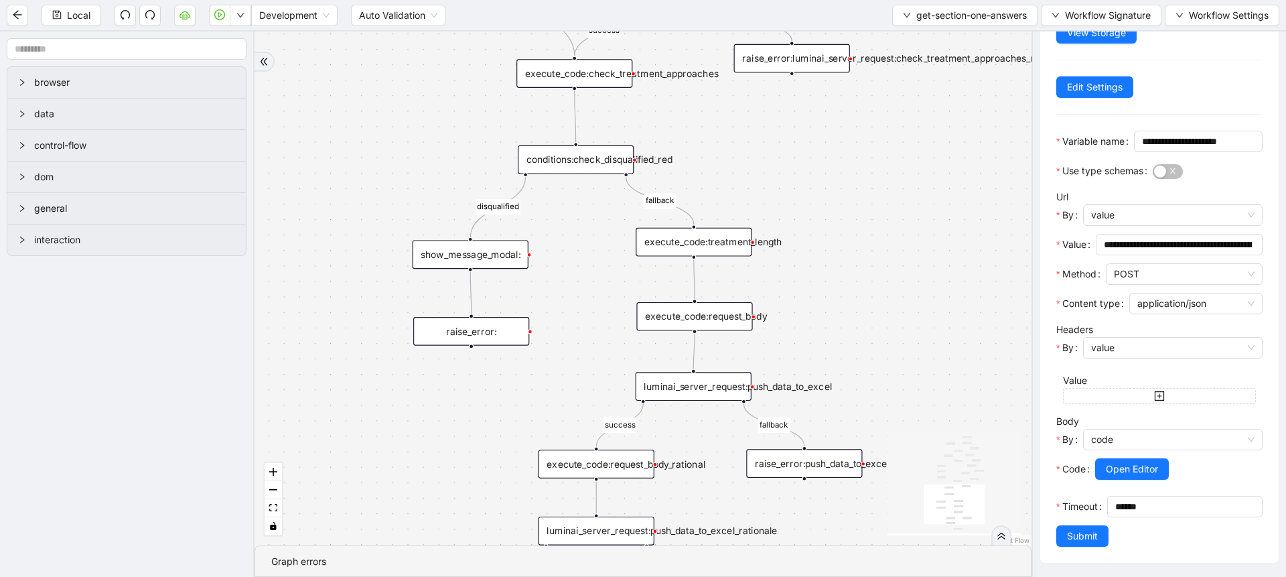
click at [689, 252] on div "execute_code:treatment_length" at bounding box center [694, 242] width 116 height 29
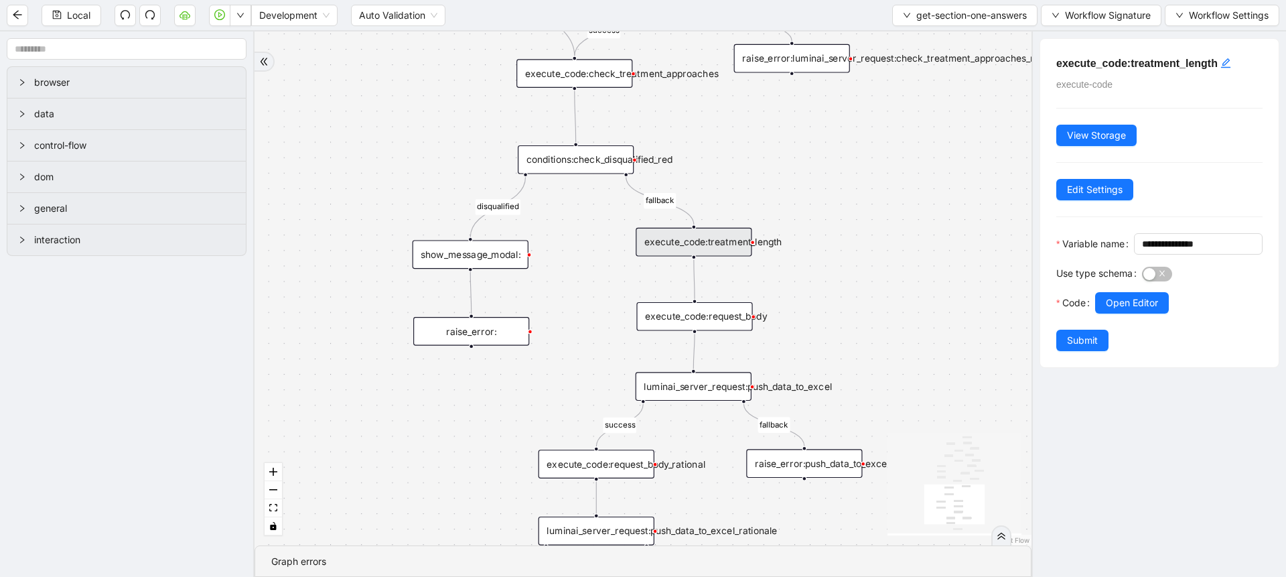
scroll to position [0, 0]
click at [1107, 310] on span "Open Editor" at bounding box center [1132, 302] width 52 height 15
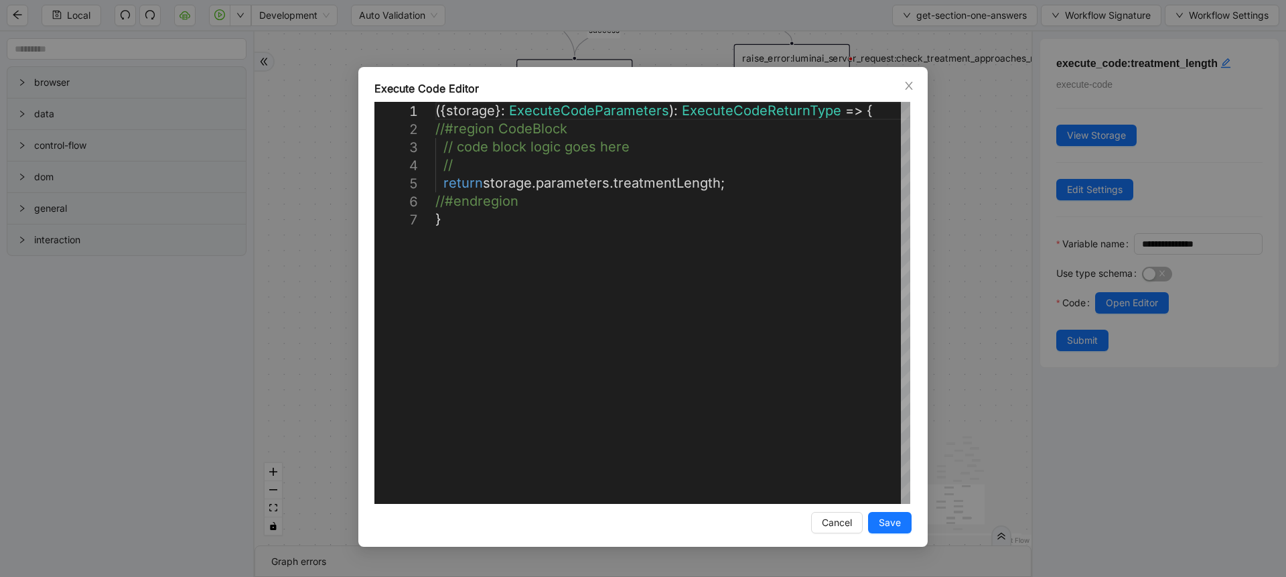
click at [995, 293] on div "**********" at bounding box center [643, 288] width 1286 height 577
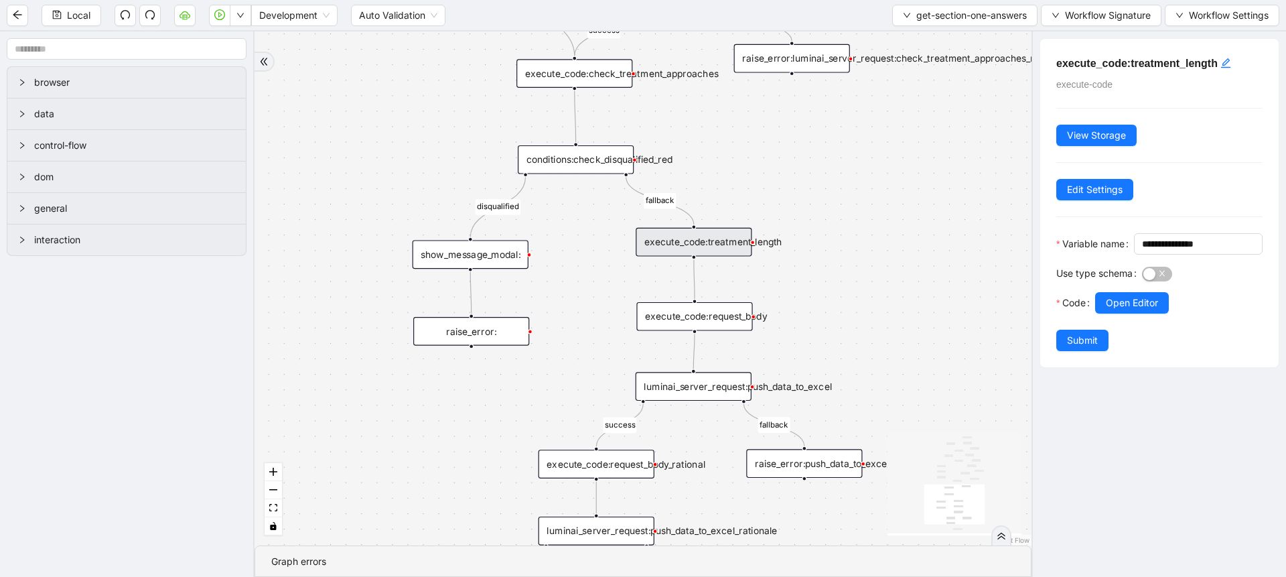
click at [1071, 5] on div "get-section-one-answers Workflow Signature Workflow Settings" at bounding box center [1085, 15] width 387 height 21
click at [1067, 12] on span "Workflow Signature" at bounding box center [1108, 15] width 86 height 15
click at [1073, 56] on span "Type" at bounding box center [1100, 63] width 90 height 15
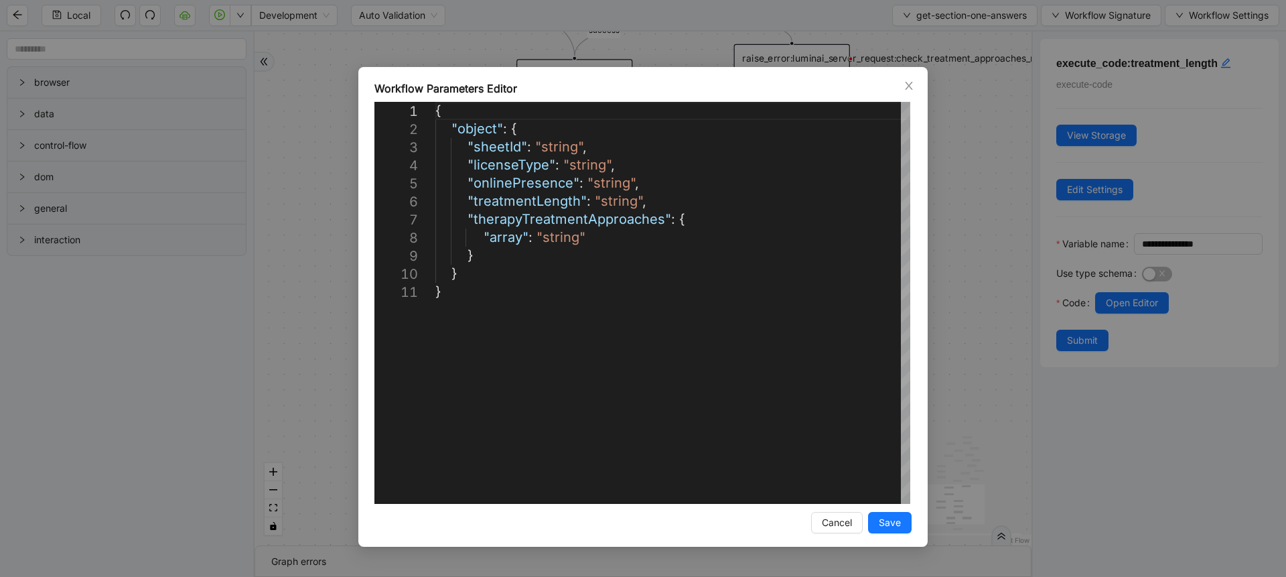
click at [963, 175] on div "**********" at bounding box center [643, 288] width 1286 height 577
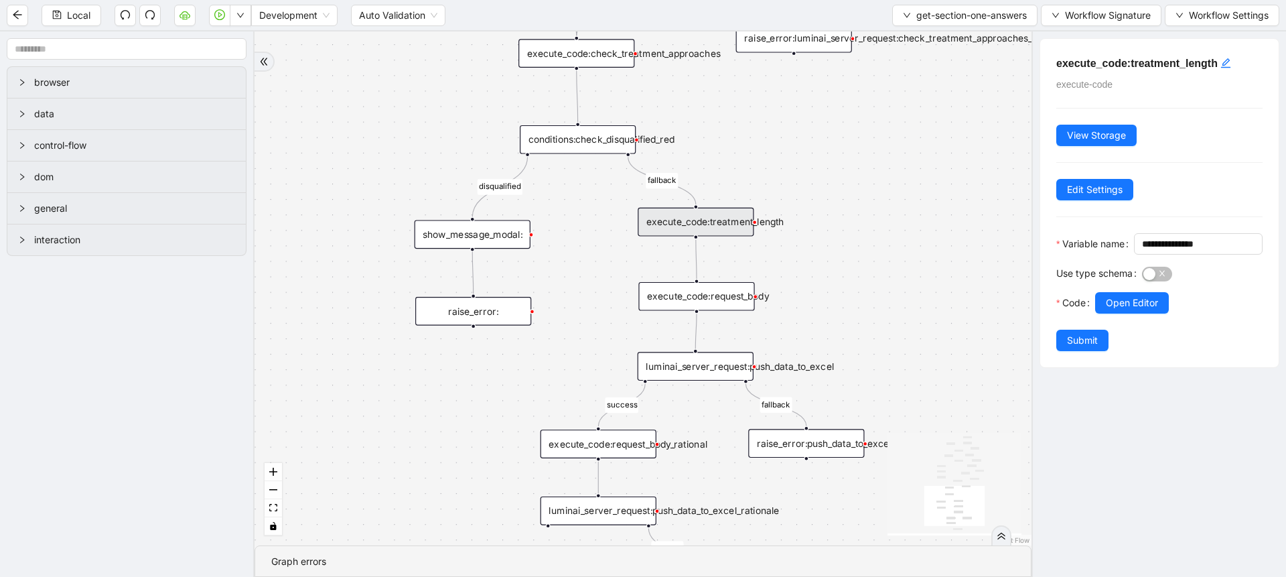
drag, startPoint x: 898, startPoint y: 289, endPoint x: 898, endPoint y: 179, distance: 109.9
click at [898, 179] on div "success fallback disqualified success success fallback fallback fallback succes…" at bounding box center [643, 288] width 777 height 514
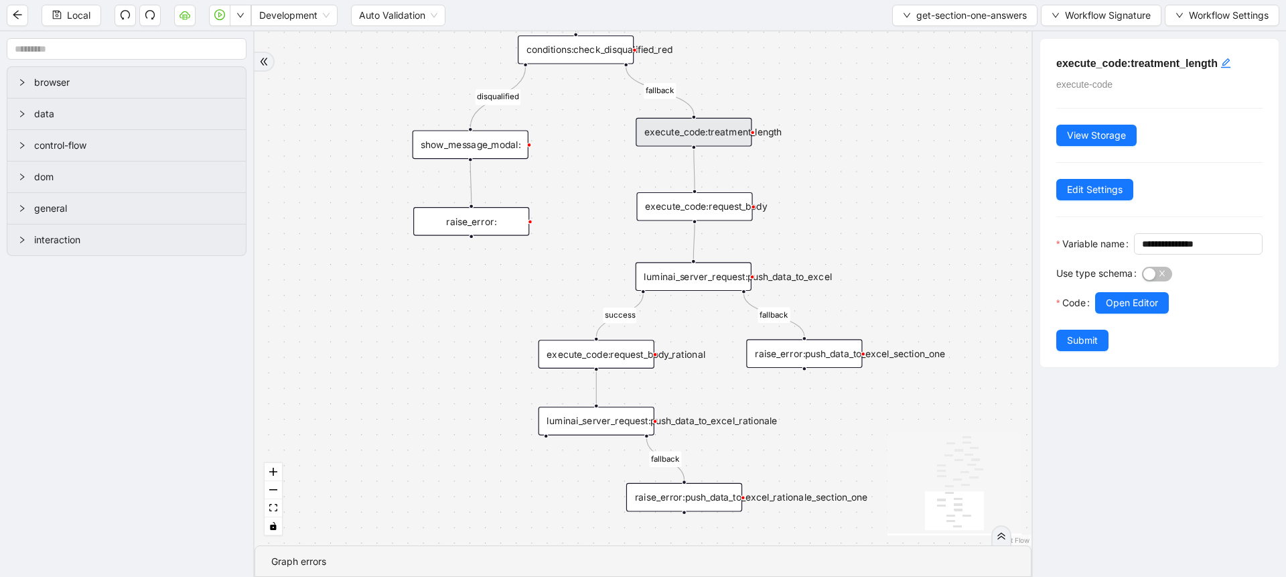
click at [732, 206] on div "execute_code:request_body" at bounding box center [694, 206] width 116 height 29
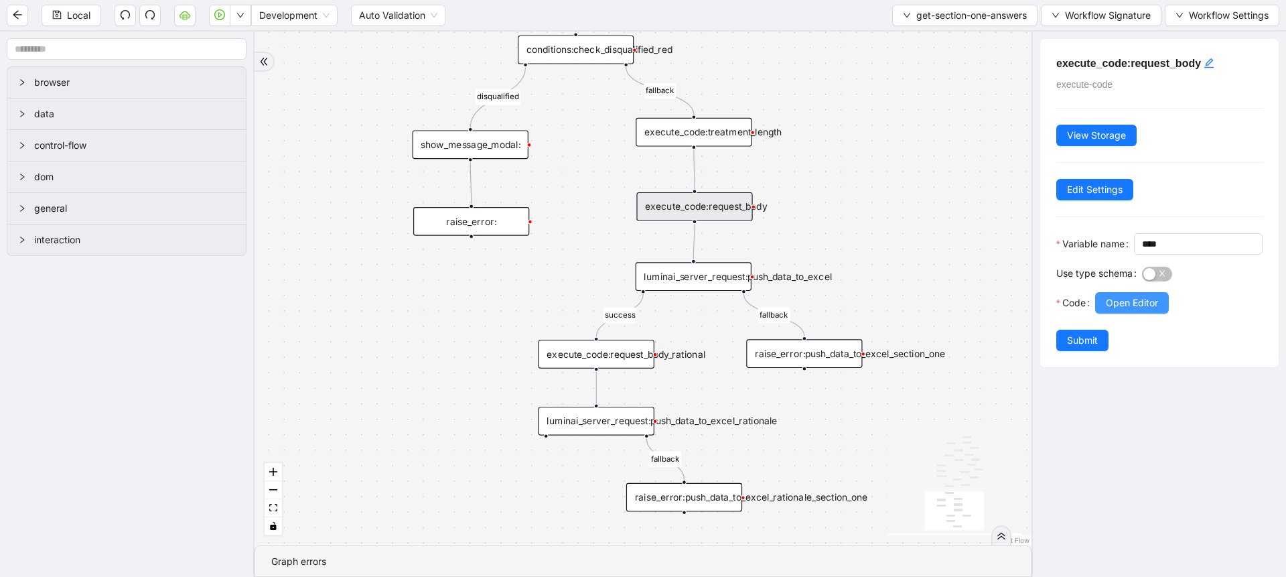
click at [1107, 314] on button "Open Editor" at bounding box center [1132, 302] width 74 height 21
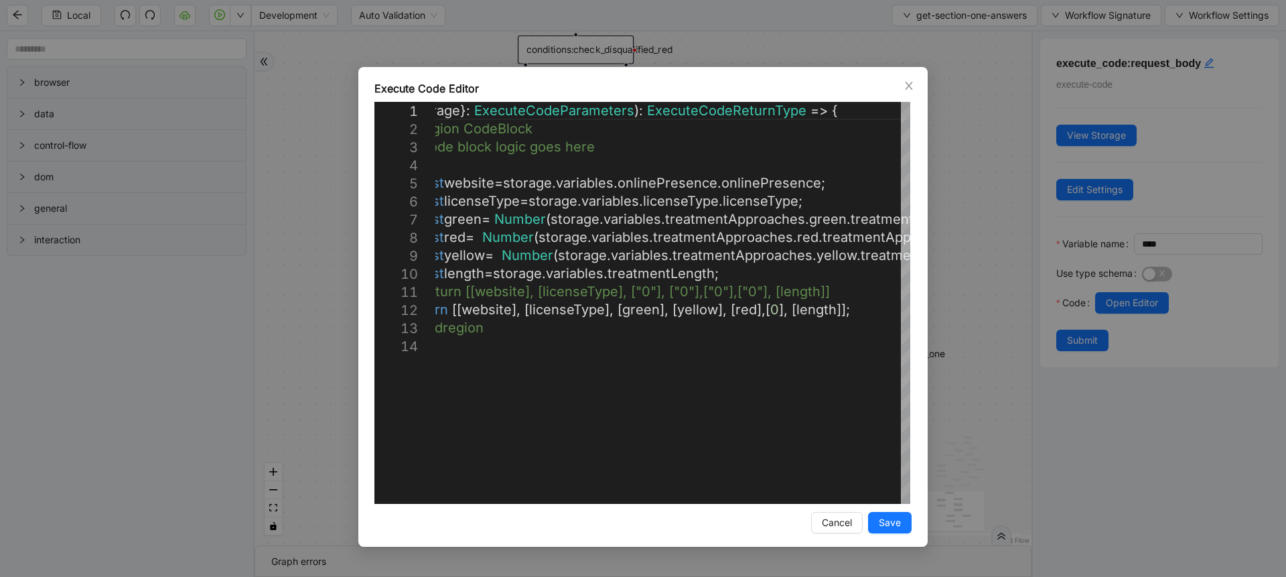
click at [964, 264] on div "Execute Code Editor 1 2 3 4 5 6 7 8 9 10 11 12 13 14 ({ storage }: ExecuteCodeP…" at bounding box center [643, 288] width 1286 height 577
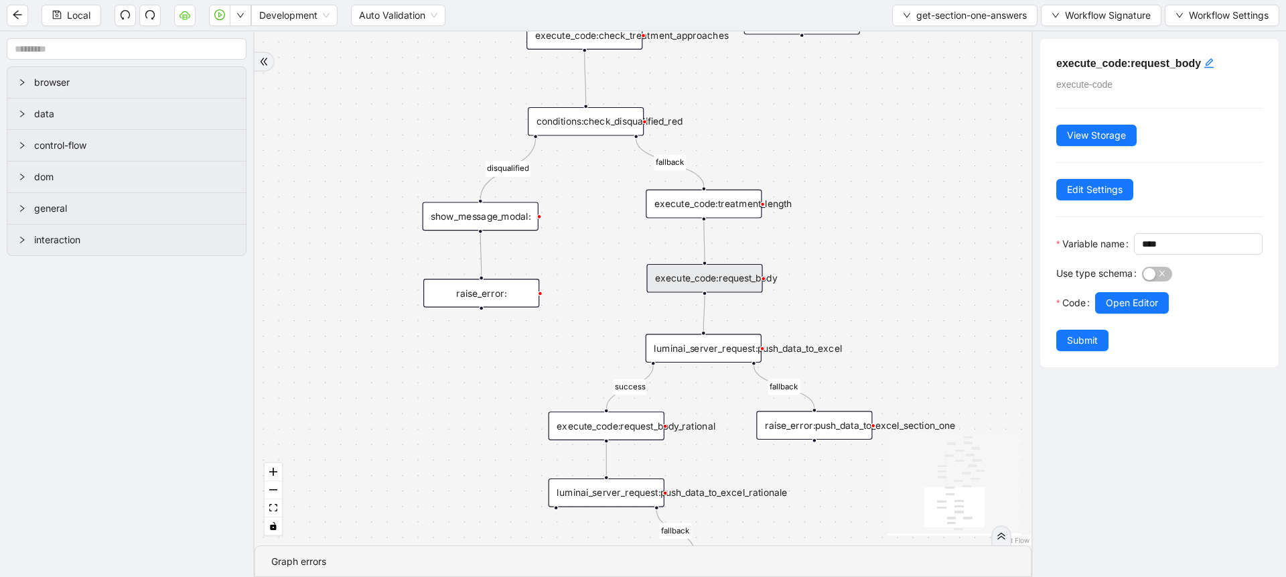
drag, startPoint x: 860, startPoint y: 183, endPoint x: 870, endPoint y: 255, distance: 72.4
click at [870, 255] on div "success fallback disqualified success success fallback fallback fallback succes…" at bounding box center [643, 288] width 777 height 514
click at [755, 206] on div "execute_code:treatment_length" at bounding box center [704, 204] width 116 height 29
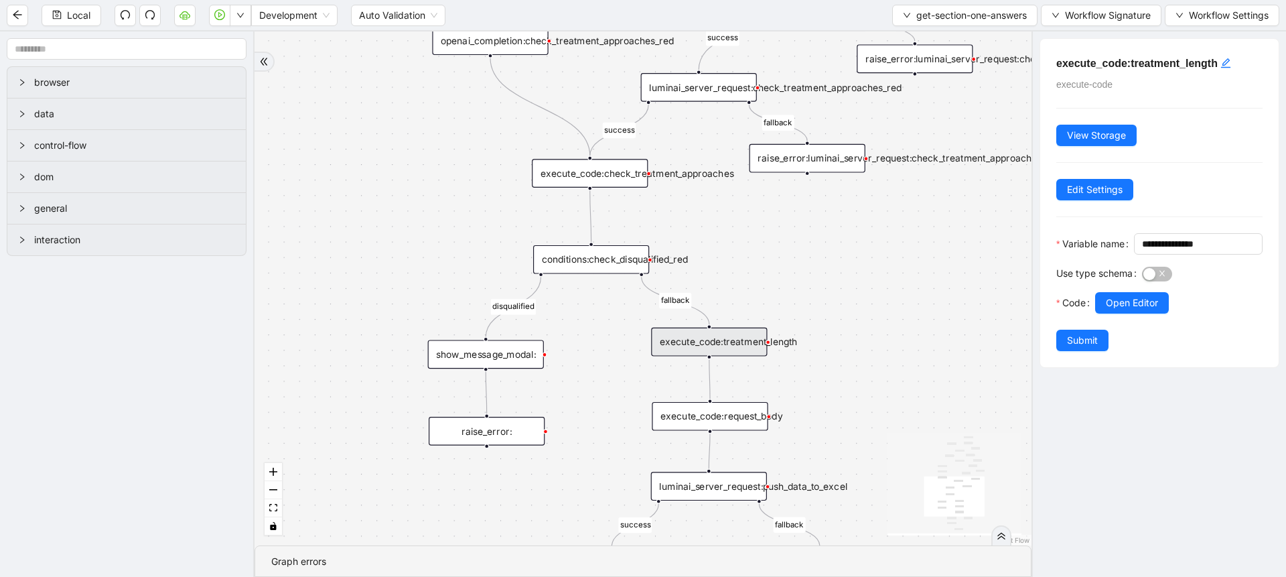
drag, startPoint x: 794, startPoint y: 132, endPoint x: 799, endPoint y: 273, distance: 141.5
click at [799, 273] on div "success fallback disqualified success success fallback fallback fallback succes…" at bounding box center [643, 288] width 777 height 514
click at [619, 170] on div "execute_code:check_treatment_approaches" at bounding box center [590, 176] width 116 height 29
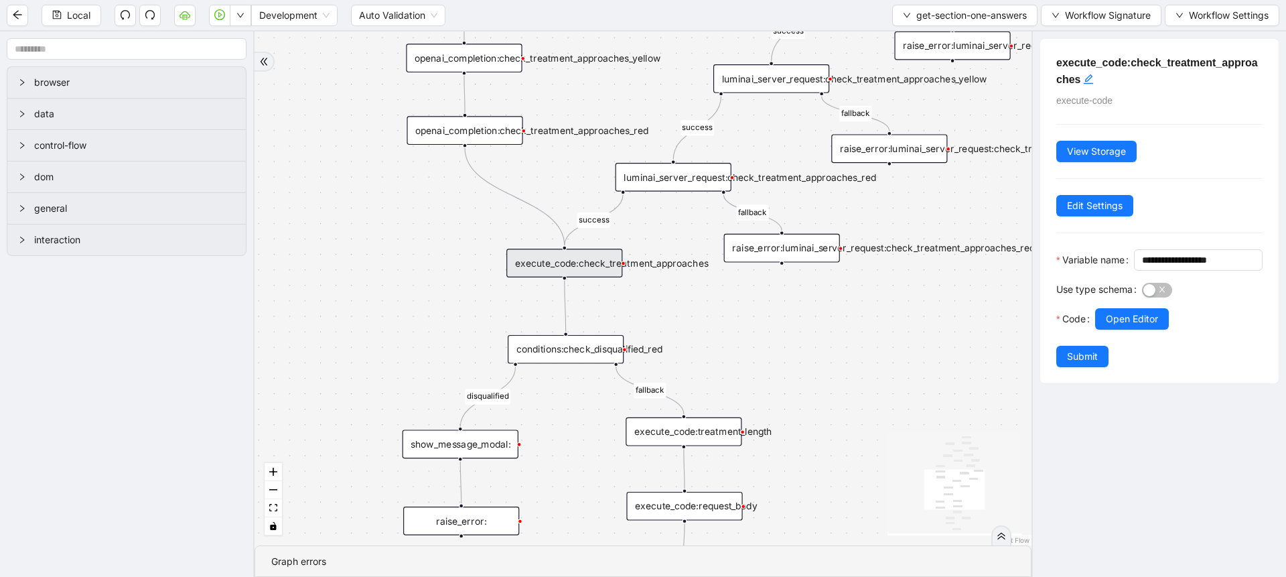
drag, startPoint x: 724, startPoint y: 157, endPoint x: 699, endPoint y: 243, distance: 90.1
click at [699, 243] on div "success fallback disqualified success success fallback fallback fallback succes…" at bounding box center [643, 288] width 777 height 514
click at [1118, 326] on span "Open Editor" at bounding box center [1132, 319] width 52 height 15
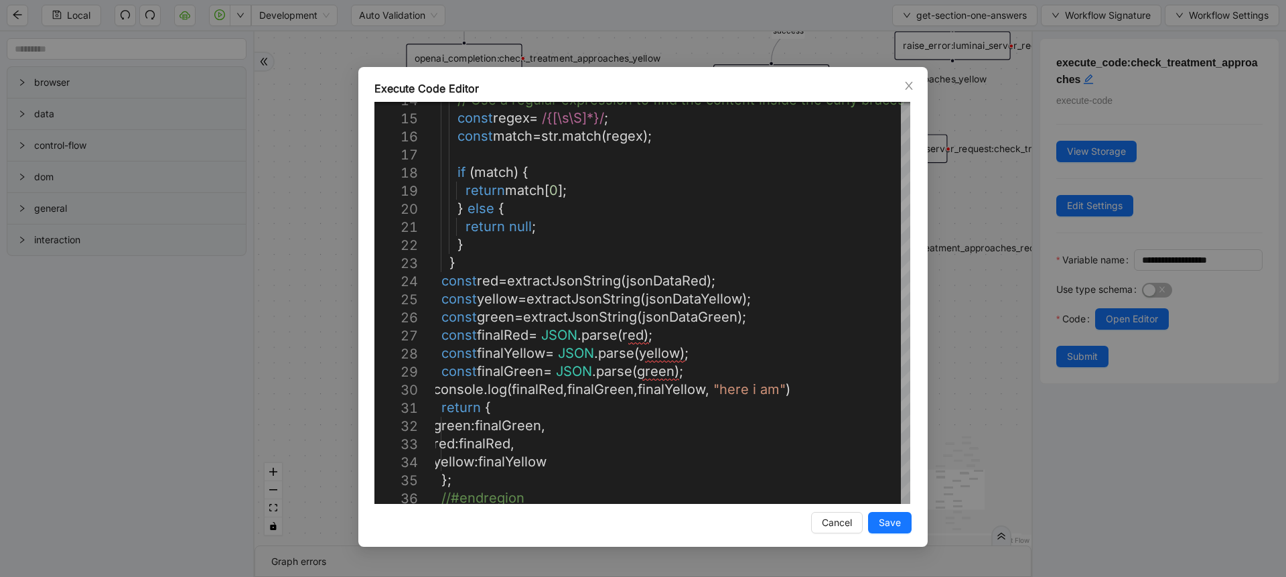
click at [963, 356] on div "Execute Code Editor 14 15 16 17 18 19 20 21 22 23 24 25 26 27 28 29 30 31 32 33…" at bounding box center [643, 288] width 1286 height 577
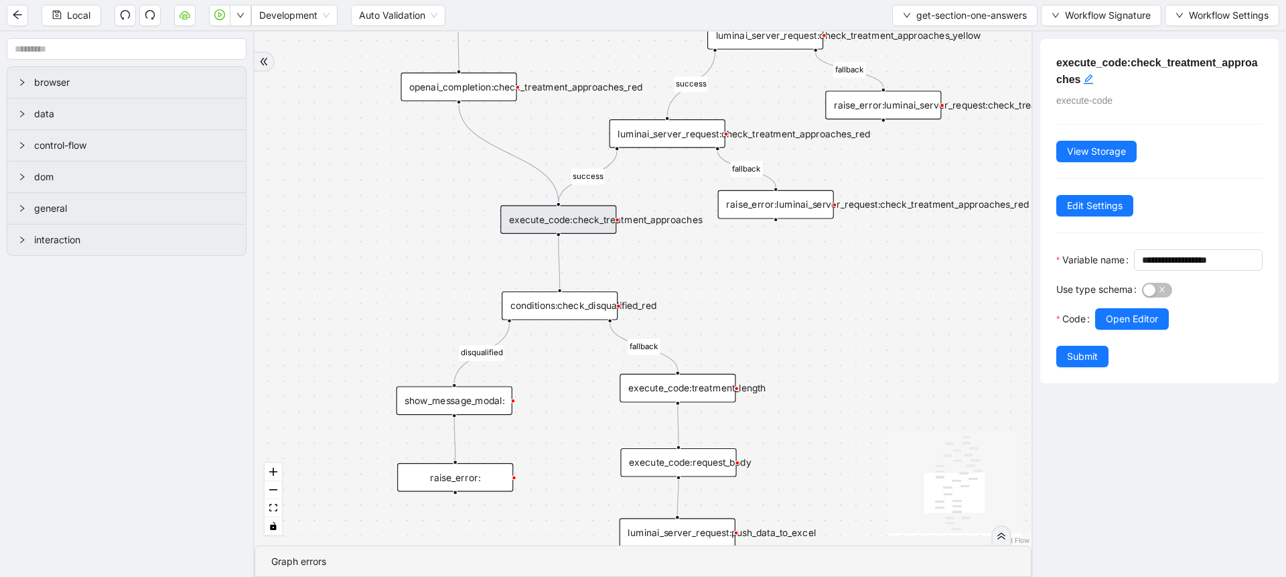
drag, startPoint x: 963, startPoint y: 356, endPoint x: 949, endPoint y: 275, distance: 82.4
click at [949, 275] on div "success fallback disqualified success success fallback fallback fallback succes…" at bounding box center [643, 288] width 777 height 514
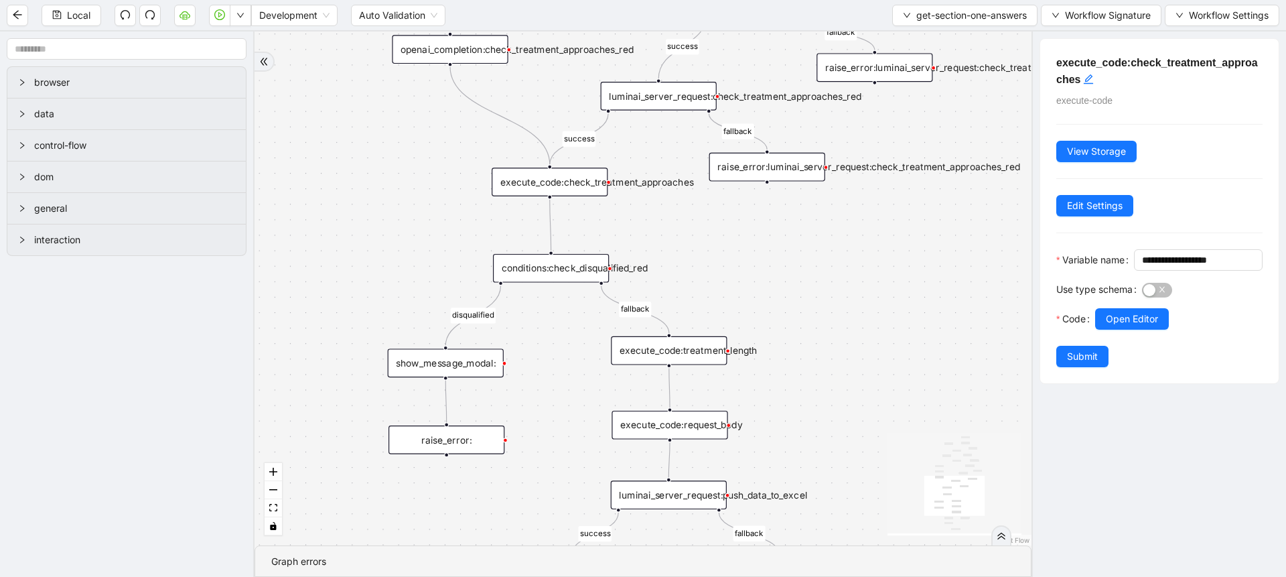
click at [692, 427] on div "execute_code:request_body" at bounding box center [670, 425] width 116 height 29
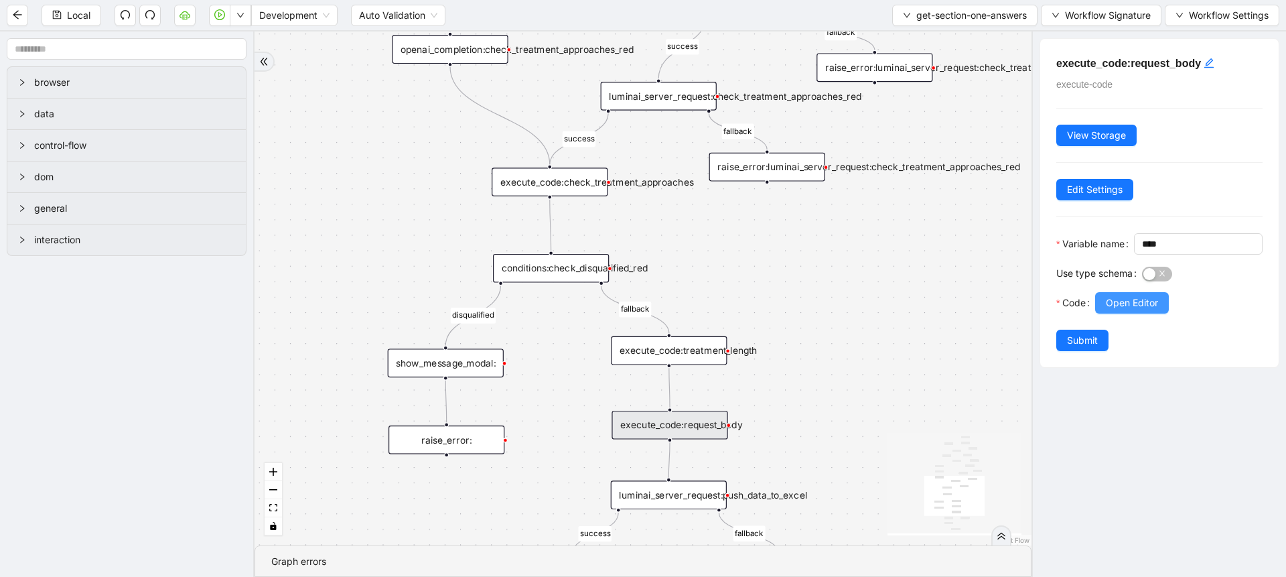
click at [1134, 310] on span "Open Editor" at bounding box center [1132, 302] width 52 height 15
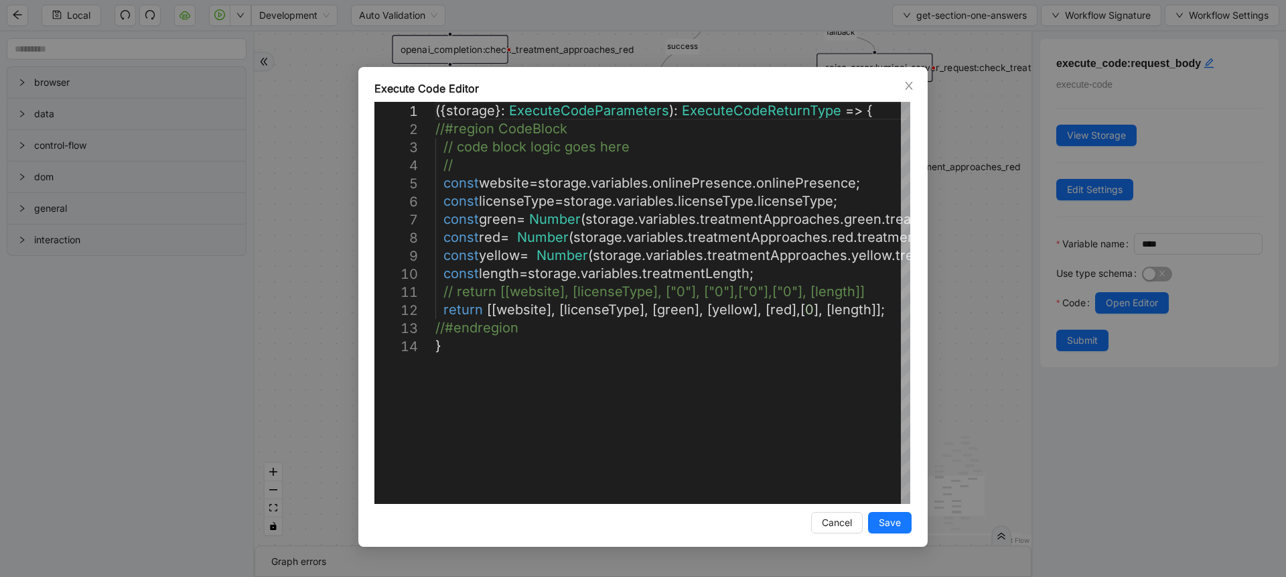
click at [939, 354] on div "Execute Code Editor 1 2 3 4 5 6 7 8 9 10 11 12 13 14 ({ storage }: ExecuteCodeP…" at bounding box center [643, 288] width 1286 height 577
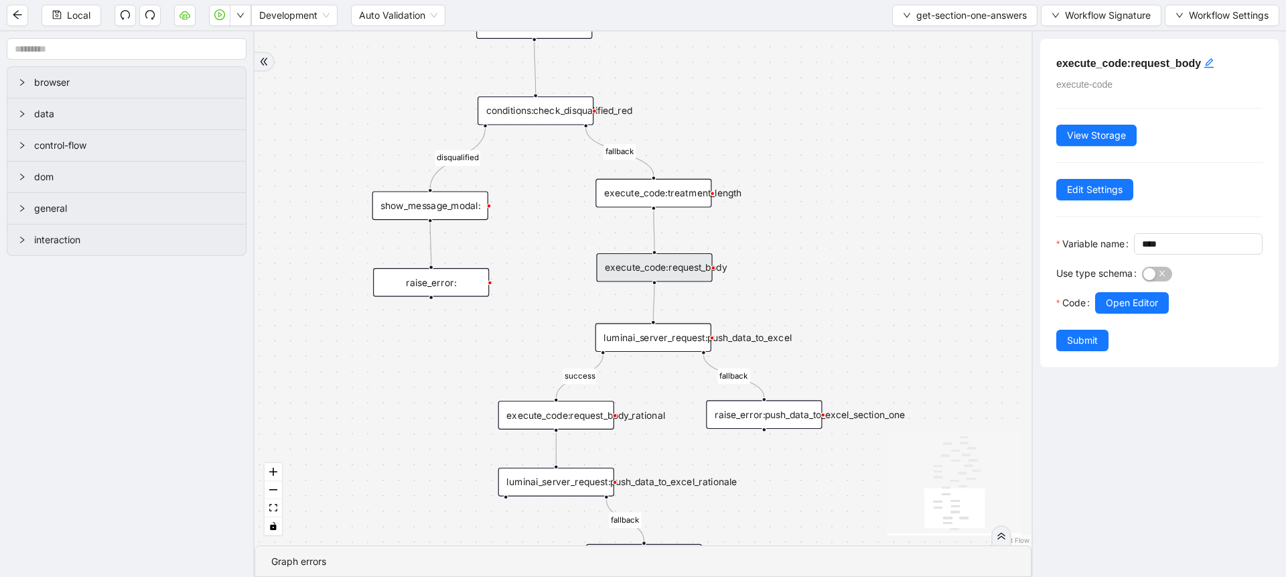
drag, startPoint x: 939, startPoint y: 354, endPoint x: 921, endPoint y: 189, distance: 165.8
click at [921, 189] on div "success fallback disqualified success success fallback fallback fallback succes…" at bounding box center [643, 288] width 777 height 514
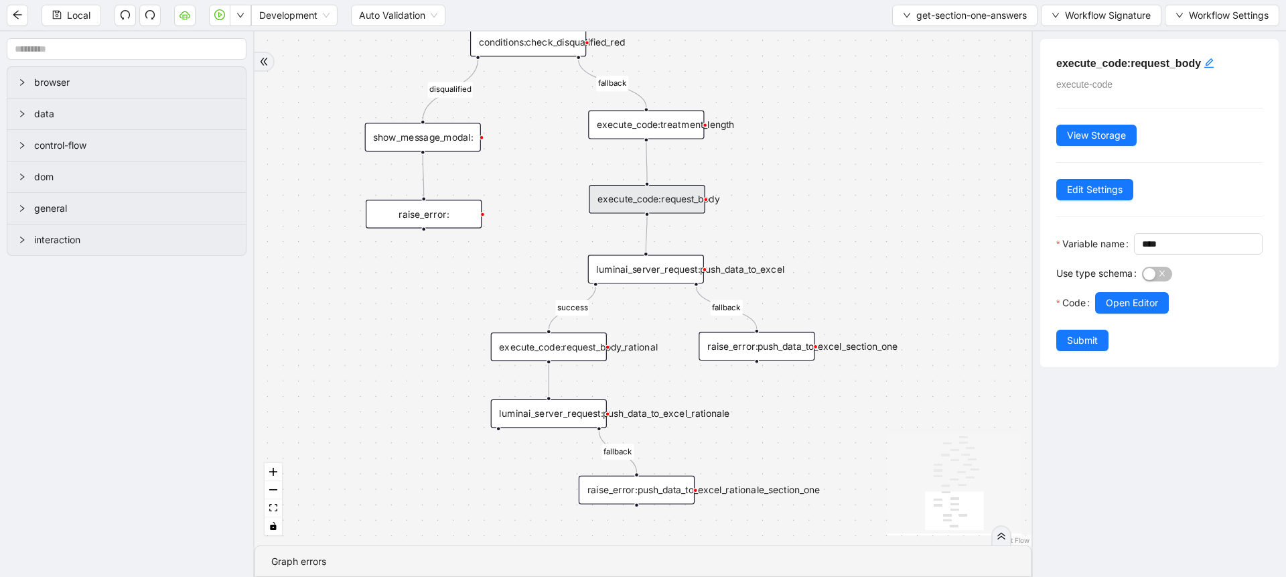
drag, startPoint x: 671, startPoint y: 378, endPoint x: 668, endPoint y: 278, distance: 99.9
click at [668, 278] on div "success fallback disqualified success success fallback fallback fallback succes…" at bounding box center [643, 288] width 777 height 514
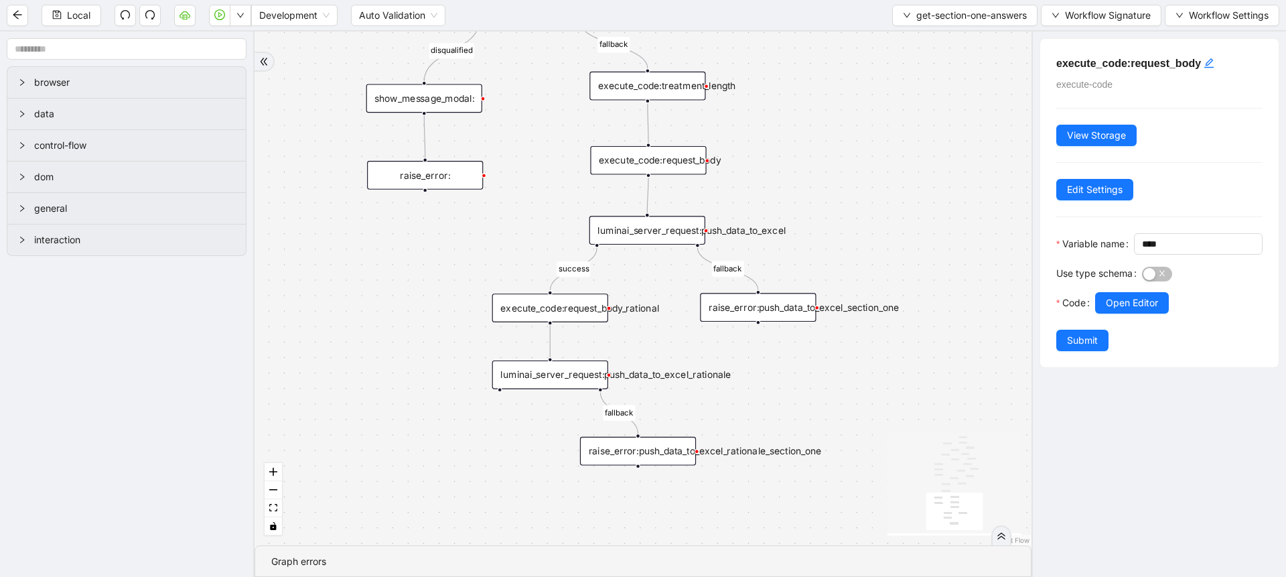
click at [592, 300] on div "execute_code:request_body_rational" at bounding box center [550, 307] width 116 height 29
click at [1112, 314] on button "Open Editor" at bounding box center [1132, 302] width 74 height 21
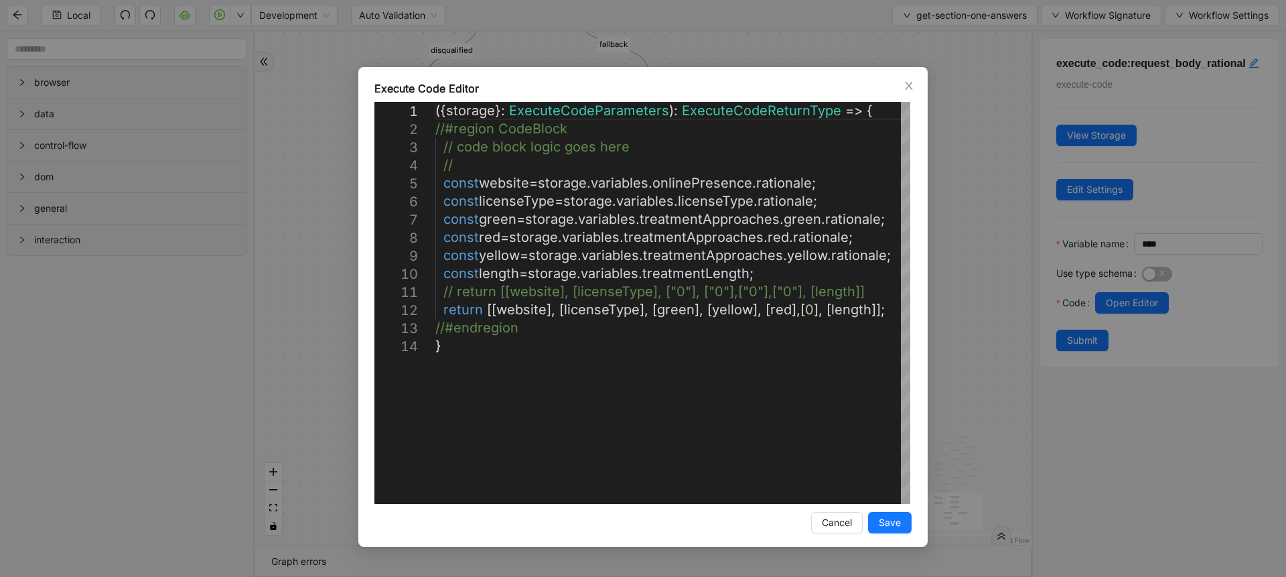
click at [980, 348] on div "Execute Code Editor 1 2 3 4 5 6 7 8 9 10 11 12 13 14 ({ storage }: ExecuteCodeP…" at bounding box center [643, 288] width 1286 height 577
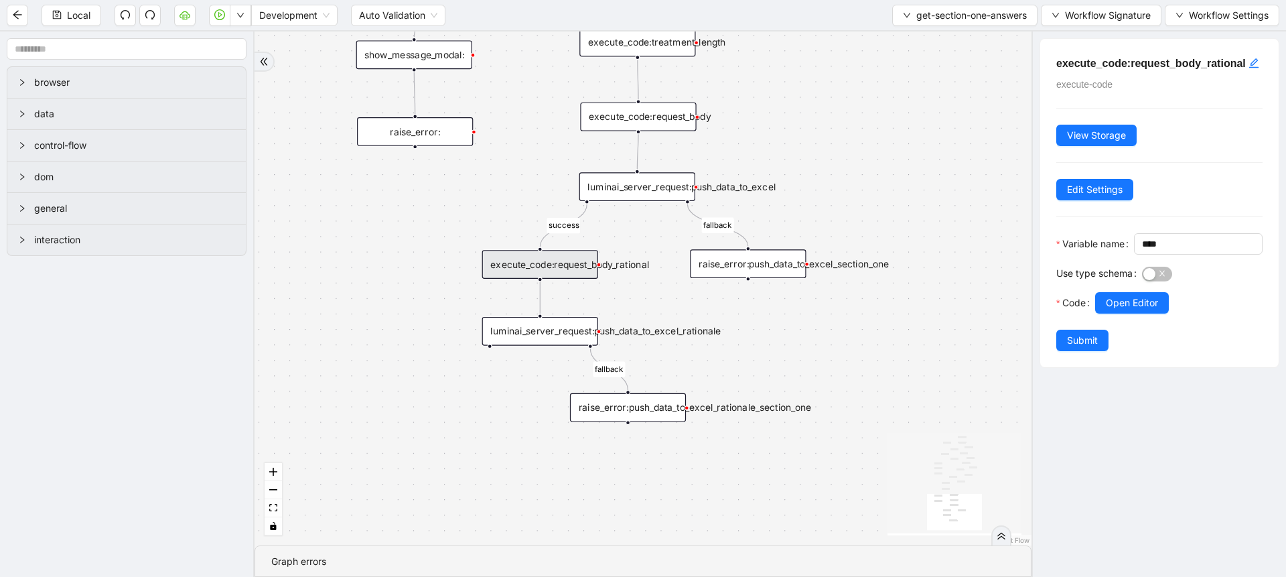
drag, startPoint x: 811, startPoint y: 399, endPoint x: 799, endPoint y: 345, distance: 55.6
click at [799, 345] on div "success fallback disqualified success success fallback fallback fallback succes…" at bounding box center [643, 288] width 777 height 514
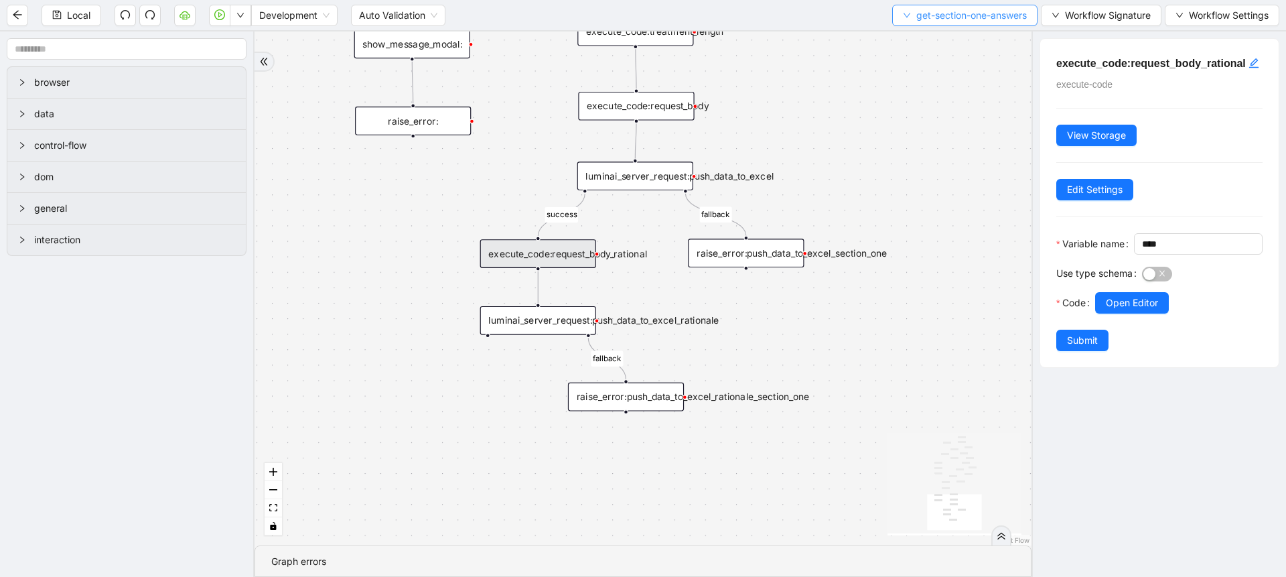
click at [919, 14] on span "get-section-one-answers" at bounding box center [972, 15] width 111 height 15
click at [920, 31] on li "Select" at bounding box center [961, 41] width 143 height 21
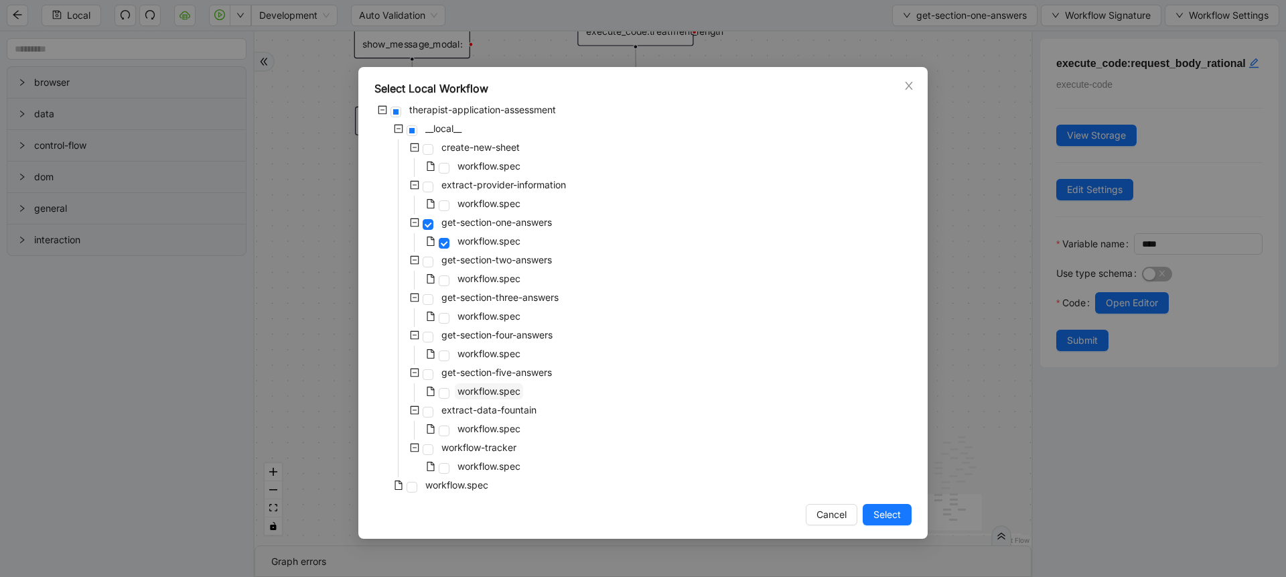
click at [509, 393] on span "workflow.spec" at bounding box center [489, 390] width 63 height 11
click at [882, 513] on span "Select" at bounding box center [887, 514] width 27 height 15
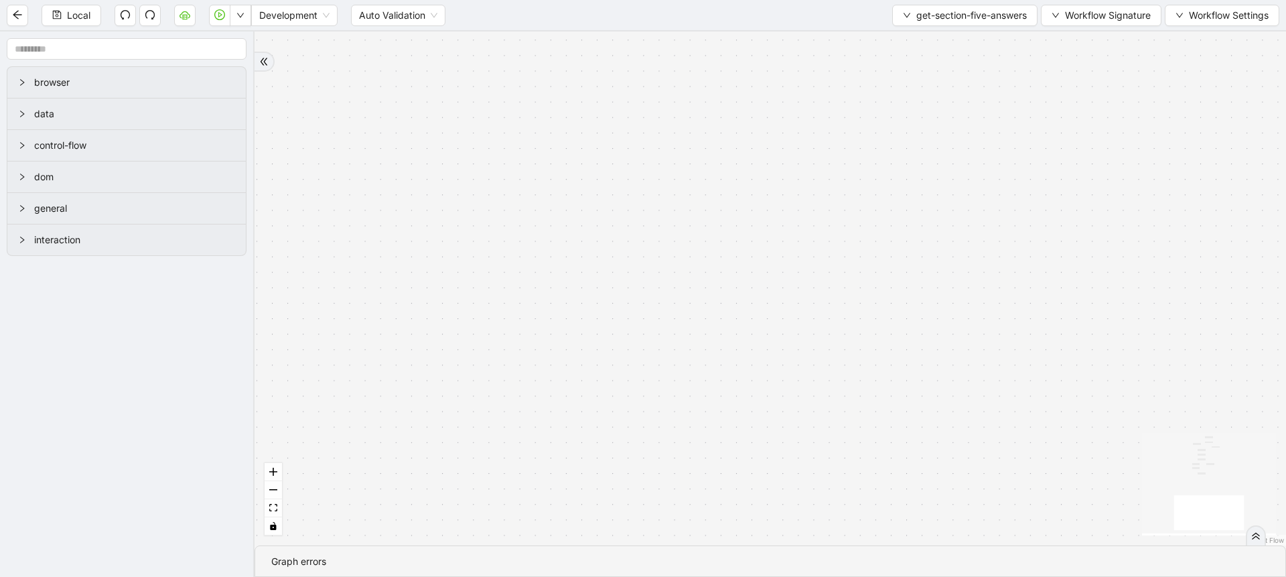
click at [282, 510] on div "success success fallback fallback fallback trigger luminai_server_request:push_…" at bounding box center [771, 288] width 1032 height 514
click at [273, 509] on icon "fit view" at bounding box center [273, 507] width 8 height 7
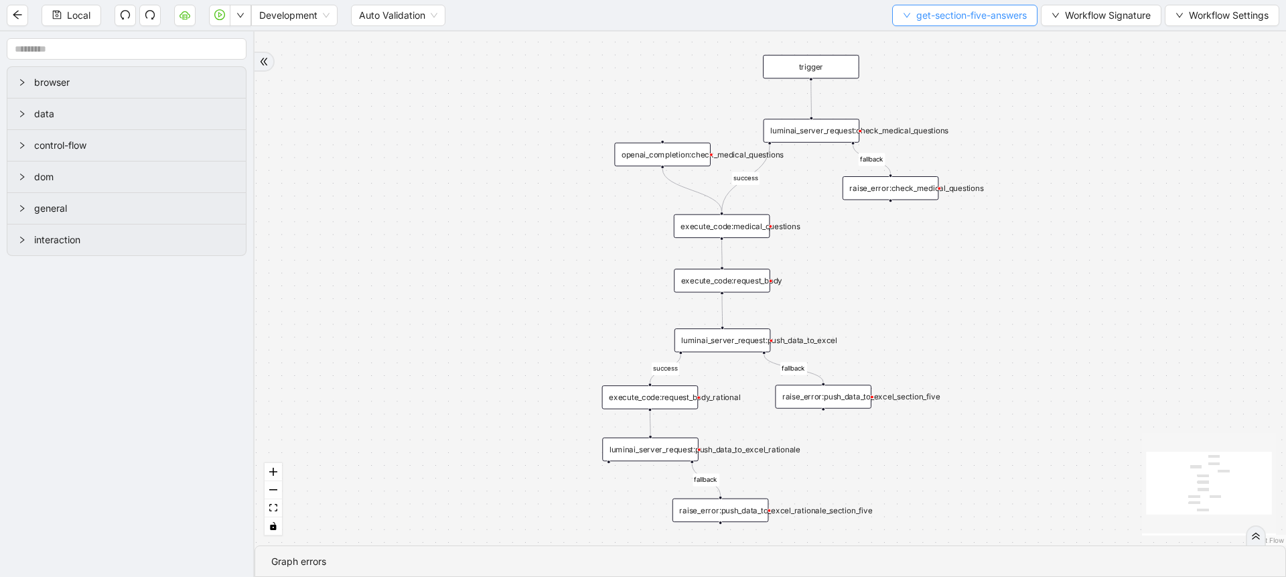
click at [917, 11] on span "get-section-five-answers" at bounding box center [972, 15] width 111 height 15
click at [915, 26] on div "Local Development Auto Validation get-section-five-answers Workflow Signature W…" at bounding box center [643, 15] width 1286 height 30
click at [906, 5] on button "get-section-five-answers" at bounding box center [964, 15] width 145 height 21
click at [908, 32] on li "Select" at bounding box center [961, 41] width 142 height 21
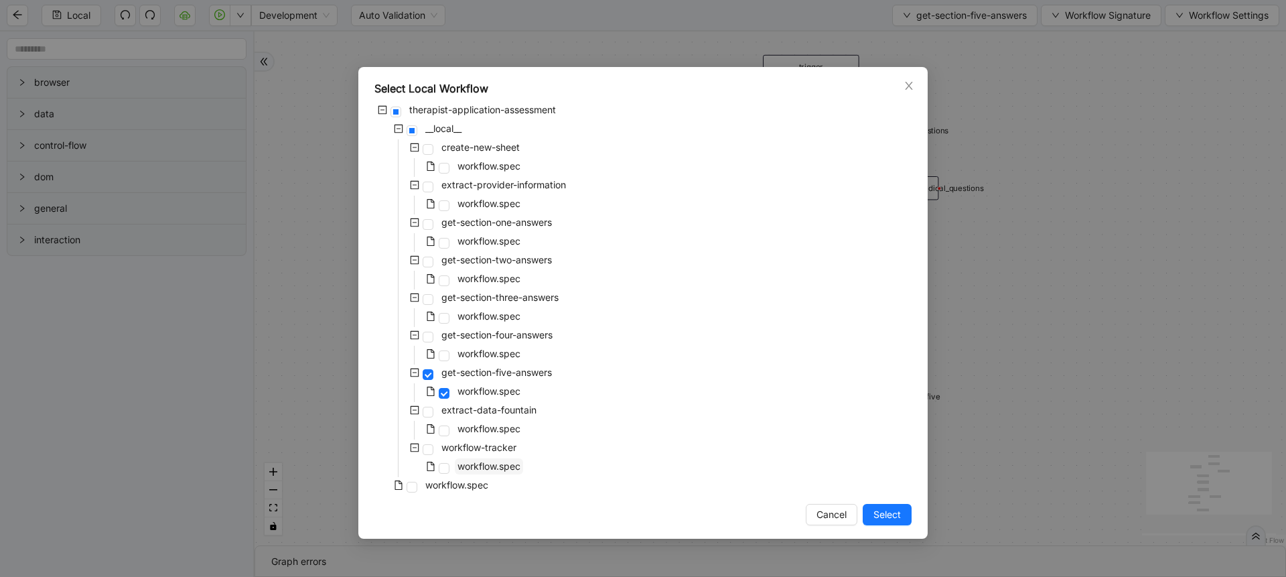
click at [495, 461] on span "workflow.spec" at bounding box center [489, 465] width 63 height 11
click at [877, 510] on span "Select" at bounding box center [887, 514] width 27 height 15
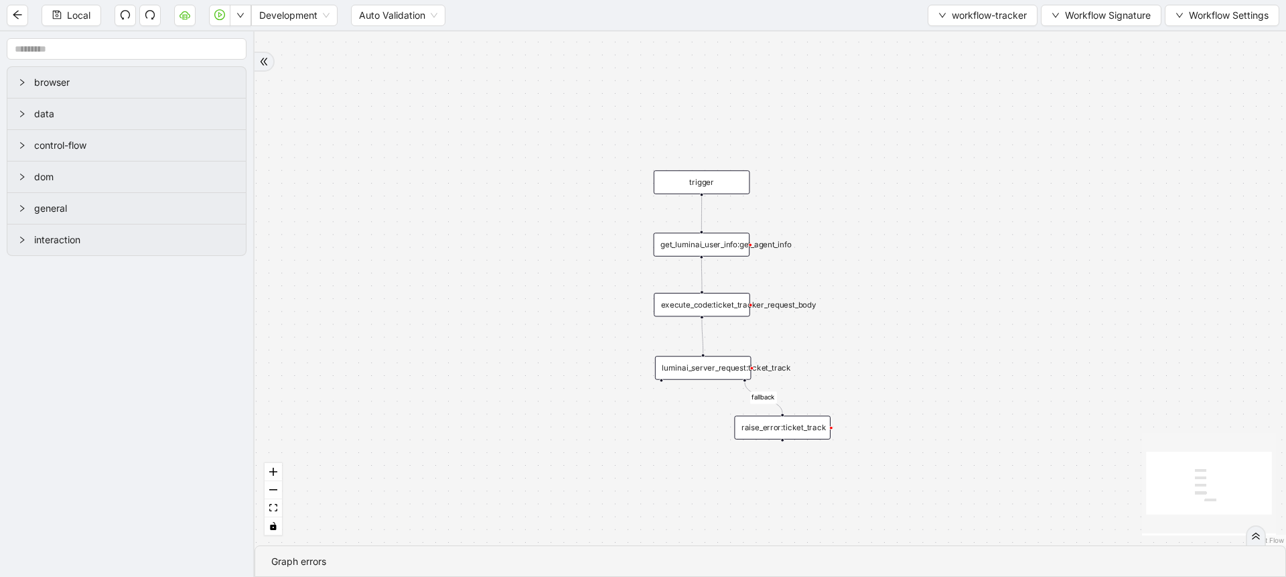
click at [714, 370] on div "luminai_server_request:ticket_track" at bounding box center [703, 367] width 96 height 23
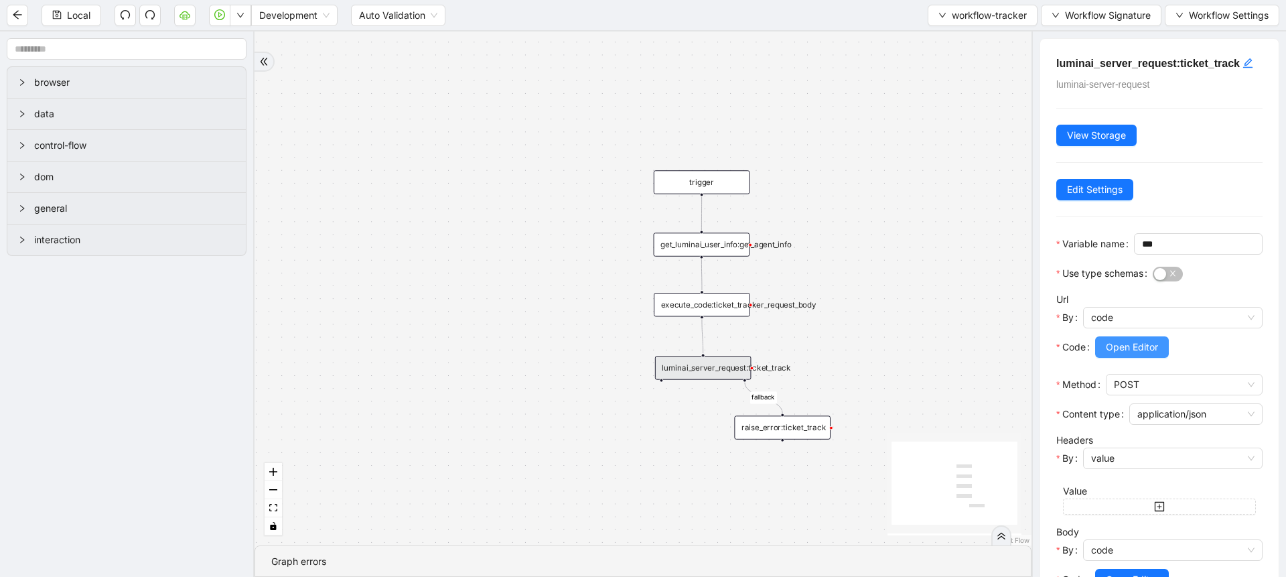
click at [1113, 354] on span "Open Editor" at bounding box center [1132, 347] width 52 height 15
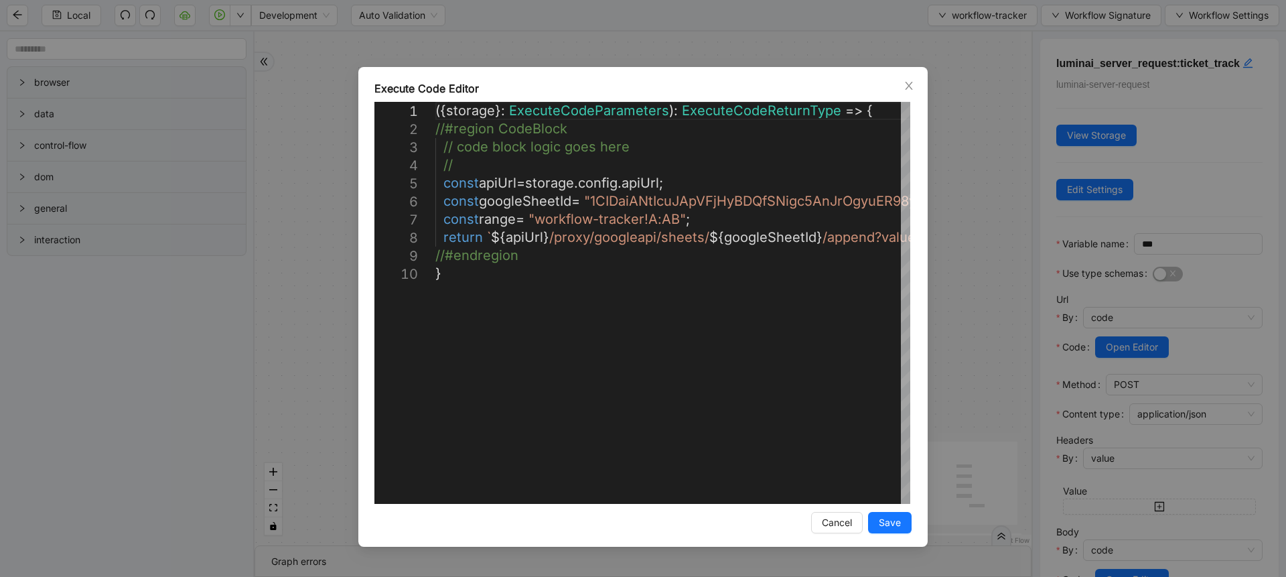
click at [971, 314] on div "**********" at bounding box center [643, 288] width 1286 height 577
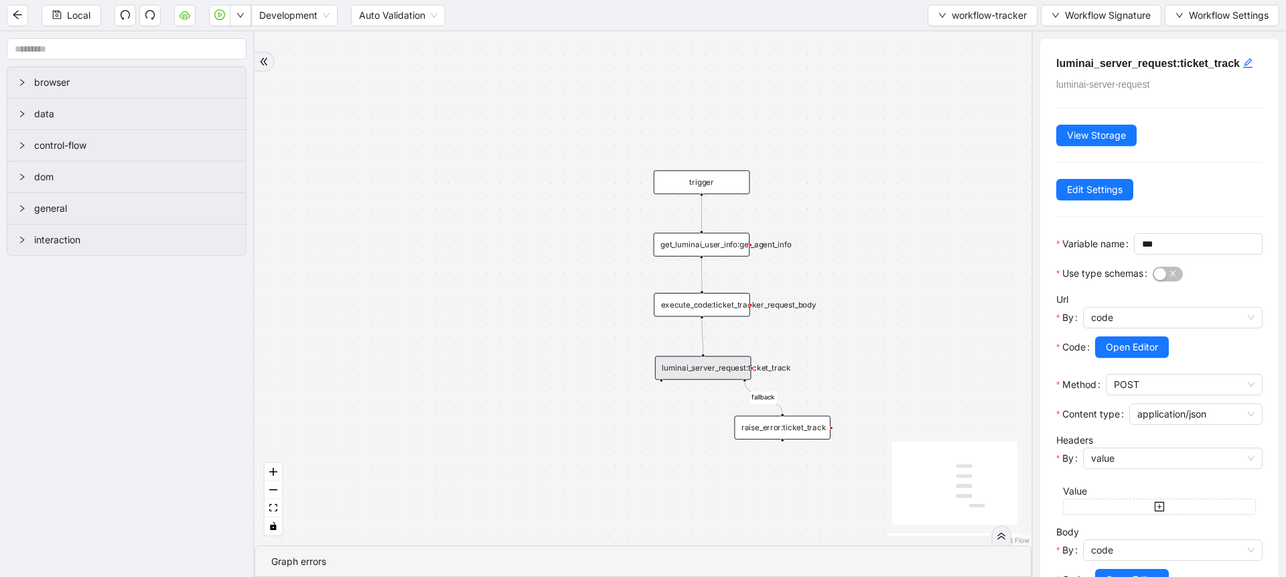
scroll to position [153, 0]
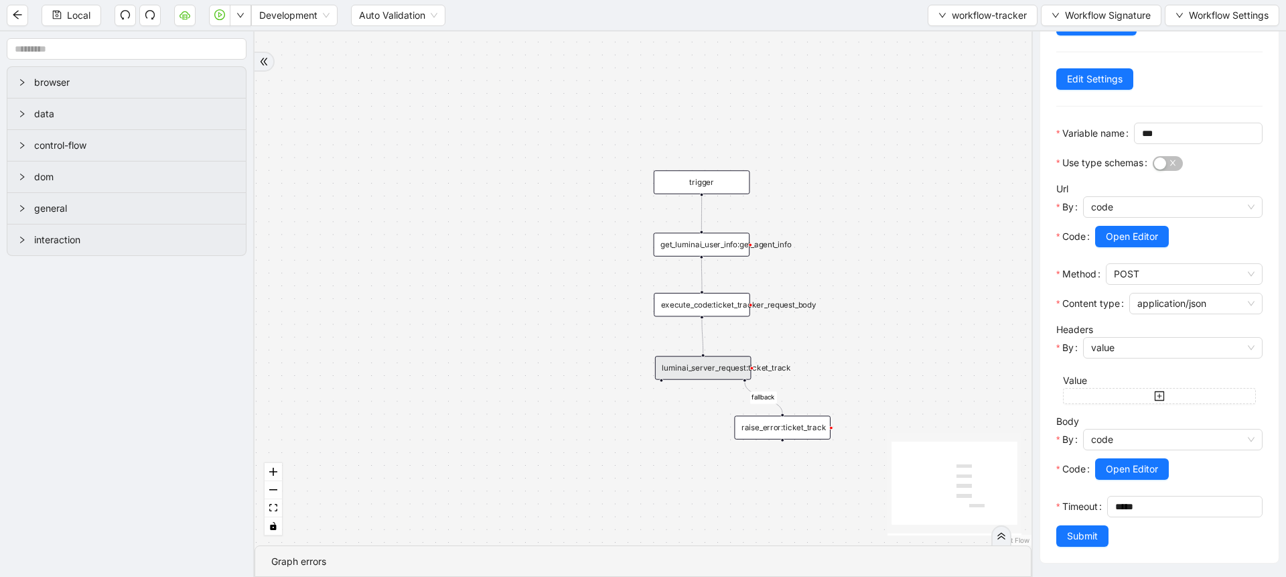
click at [1111, 480] on div at bounding box center [1178, 488] width 167 height 16
click at [1134, 462] on span "Open Editor" at bounding box center [1132, 469] width 52 height 15
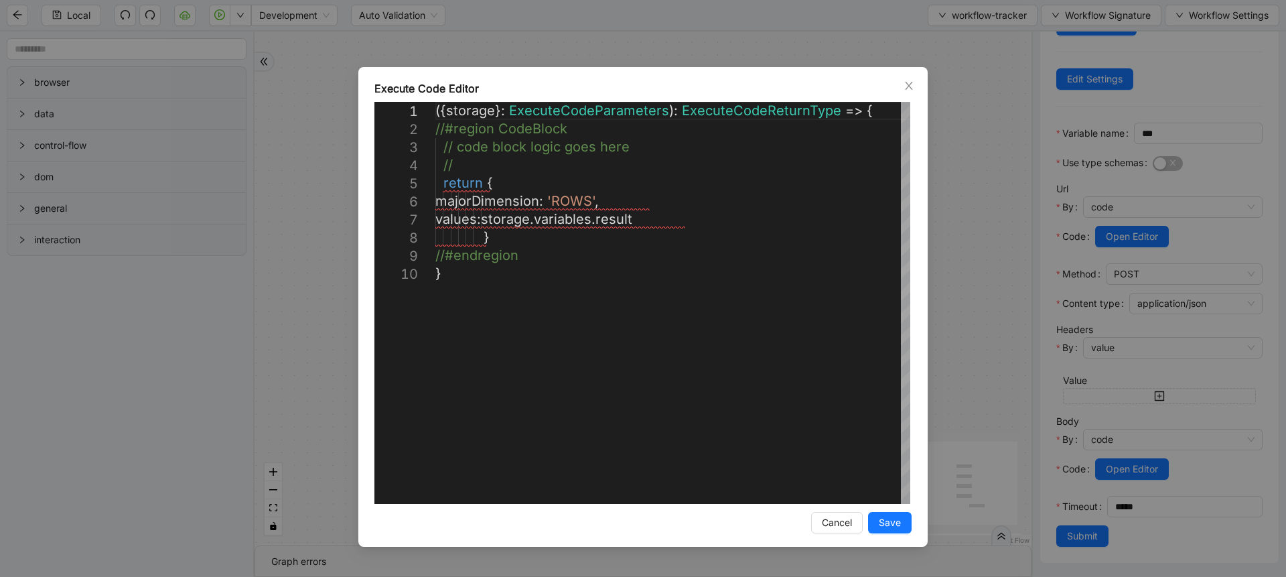
click at [964, 164] on div "**********" at bounding box center [643, 288] width 1286 height 577
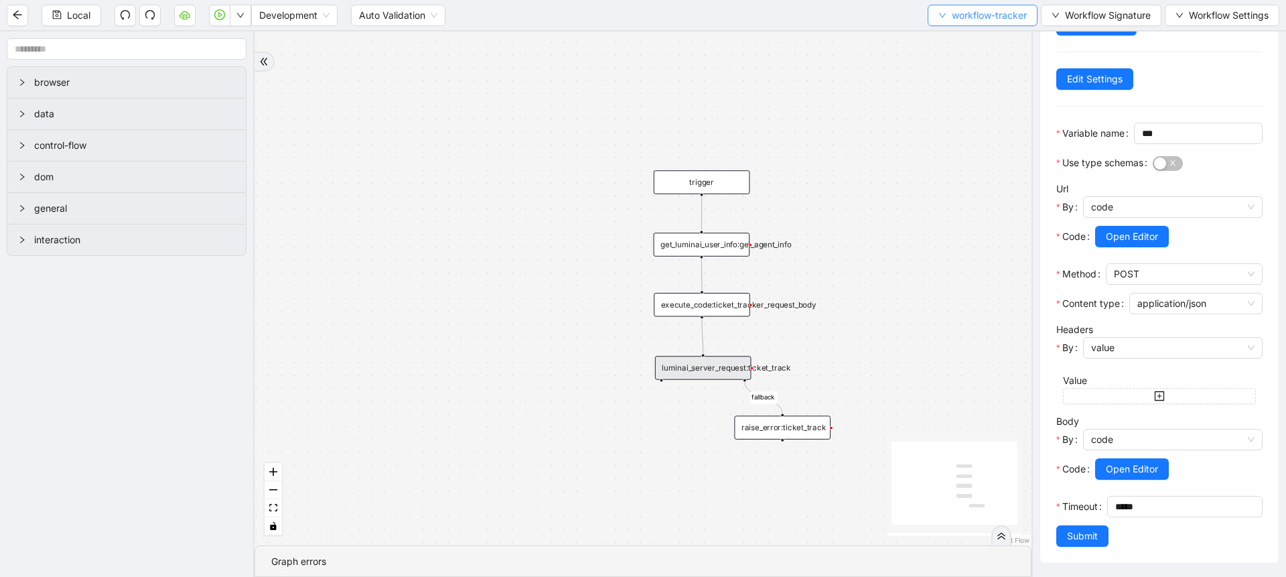
click at [952, 14] on span "workflow-tracker" at bounding box center [989, 15] width 75 height 15
click at [949, 24] on button "workflow-tracker" at bounding box center [983, 15] width 110 height 21
click at [949, 33] on div "fallback trigger get_luminai_user_info:get_agent_info execute_code:ticket_track…" at bounding box center [643, 288] width 777 height 514
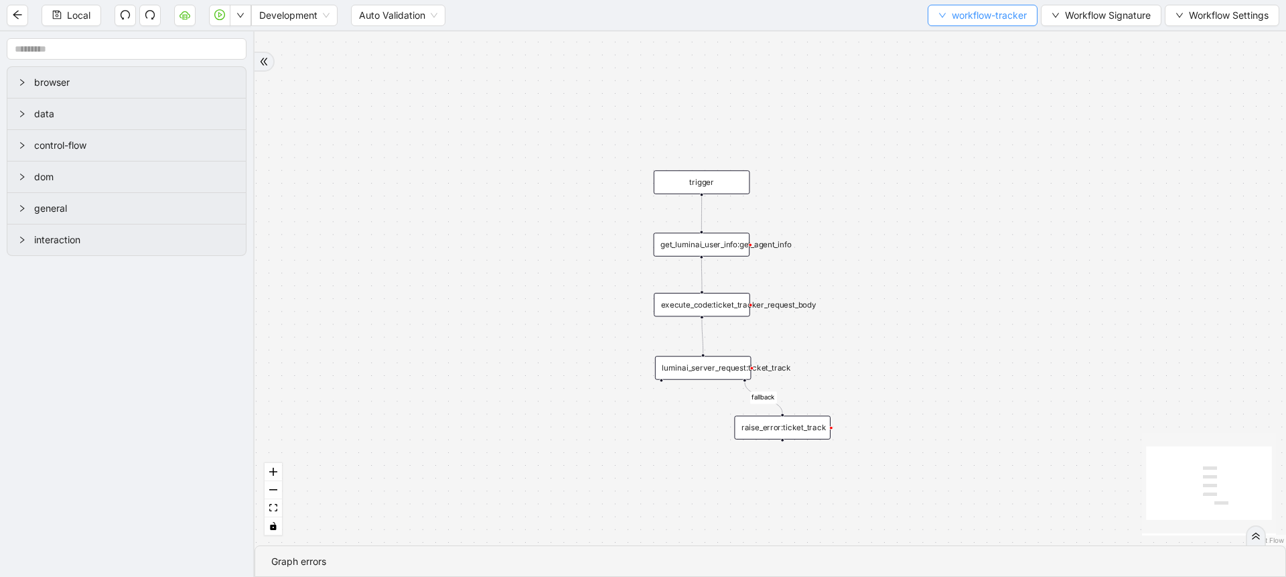
scroll to position [0, 0]
click at [941, 15] on icon "down" at bounding box center [942, 15] width 7 height 5
click at [943, 44] on span "Select" at bounding box center [980, 41] width 90 height 15
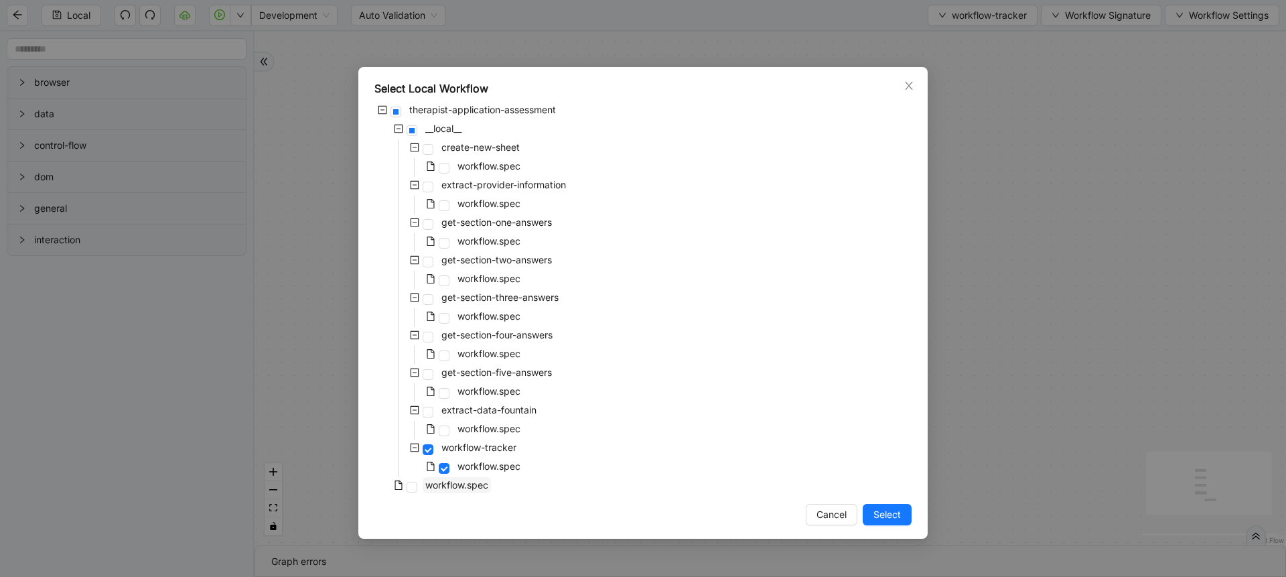
drag, startPoint x: 461, startPoint y: 498, endPoint x: 466, endPoint y: 482, distance: 16.3
click at [466, 482] on div "Select Local Workflow therapist-application-assessment __local__ create-new-she…" at bounding box center [642, 303] width 569 height 472
click at [466, 482] on span "workflow.spec" at bounding box center [456, 484] width 63 height 11
click at [892, 511] on span "Select" at bounding box center [887, 514] width 27 height 15
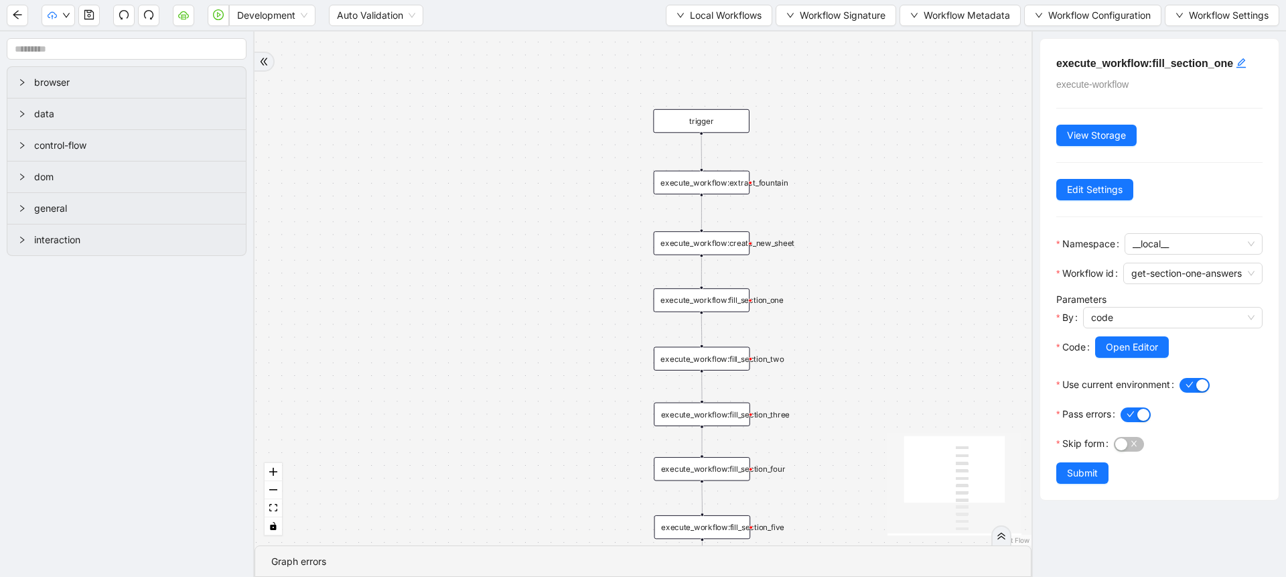
drag, startPoint x: 892, startPoint y: 511, endPoint x: 886, endPoint y: 428, distance: 82.6
click at [886, 428] on div "trigger execute_workflow:create_new_sheet execute_workflow:fill_section_one exe…" at bounding box center [643, 288] width 777 height 514
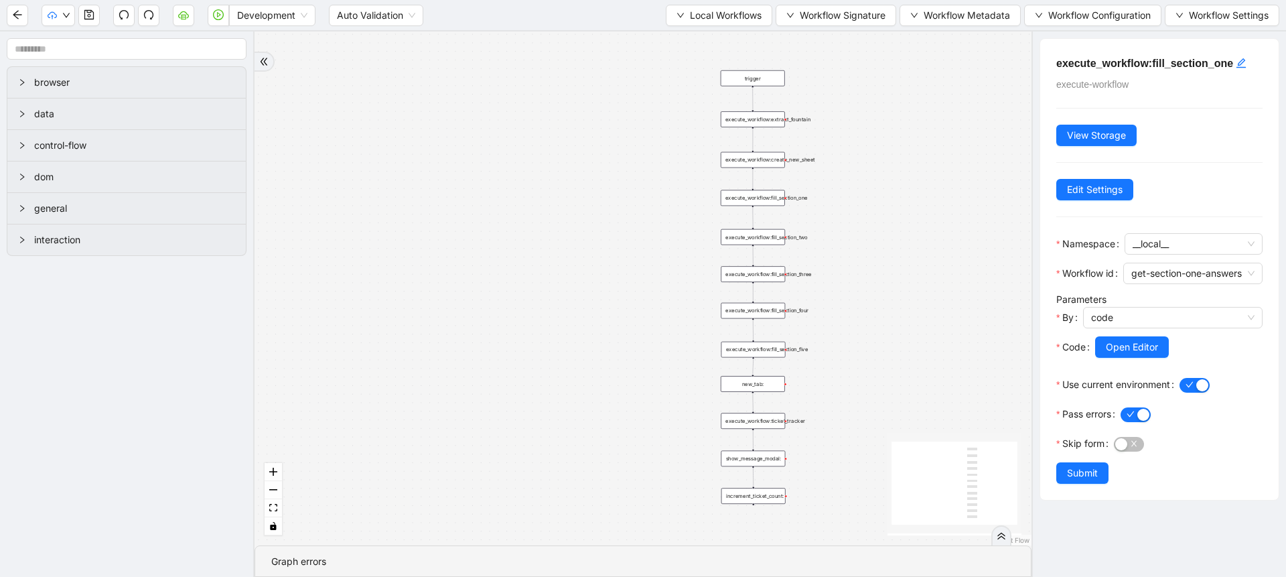
drag, startPoint x: 886, startPoint y: 428, endPoint x: 874, endPoint y: 269, distance: 159.2
click at [874, 269] on div "trigger execute_workflow:create_new_sheet execute_workflow:fill_section_one exe…" at bounding box center [643, 288] width 777 height 514
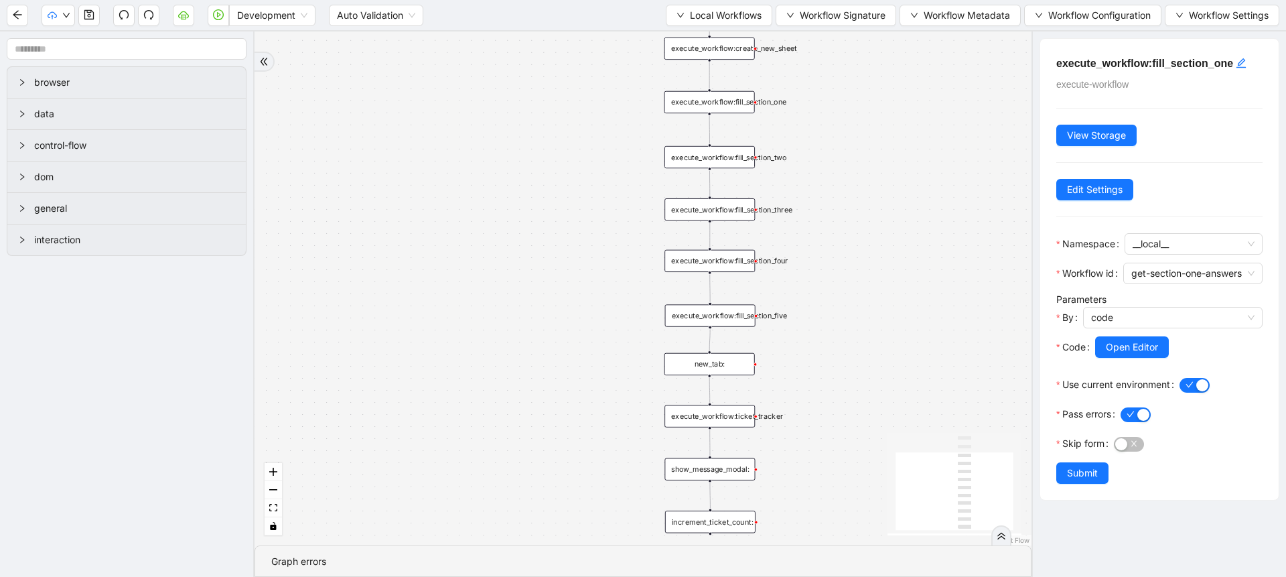
click at [715, 472] on div "show_message_modal:" at bounding box center [710, 469] width 90 height 22
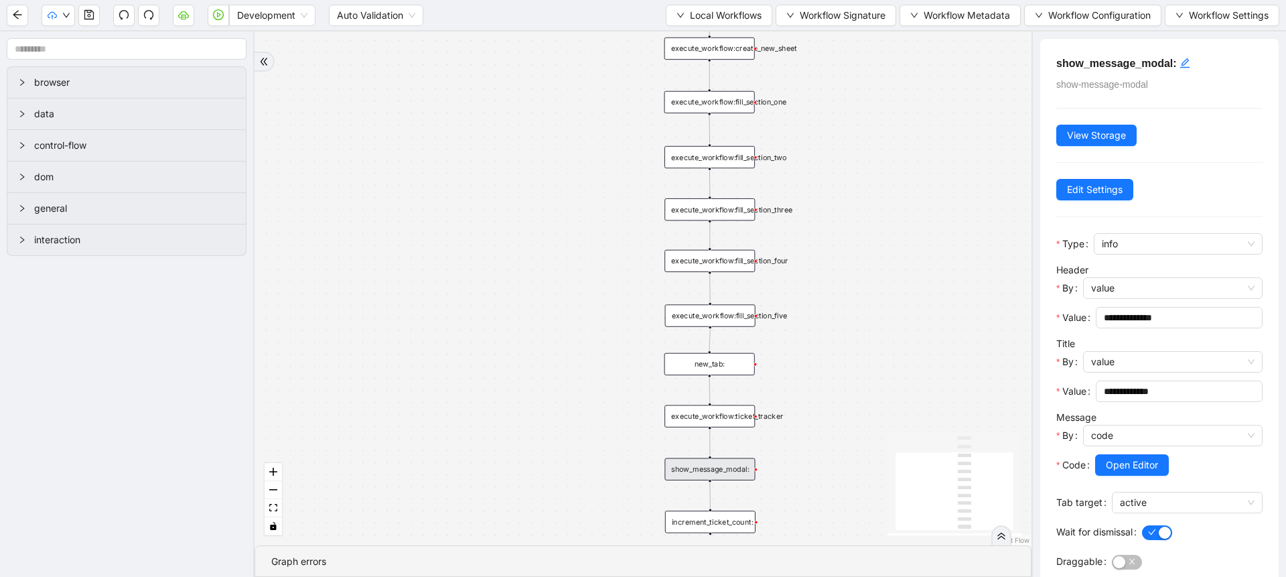
click at [937, 405] on div "trigger execute_workflow:create_new_sheet execute_workflow:fill_section_one exe…" at bounding box center [643, 288] width 777 height 514
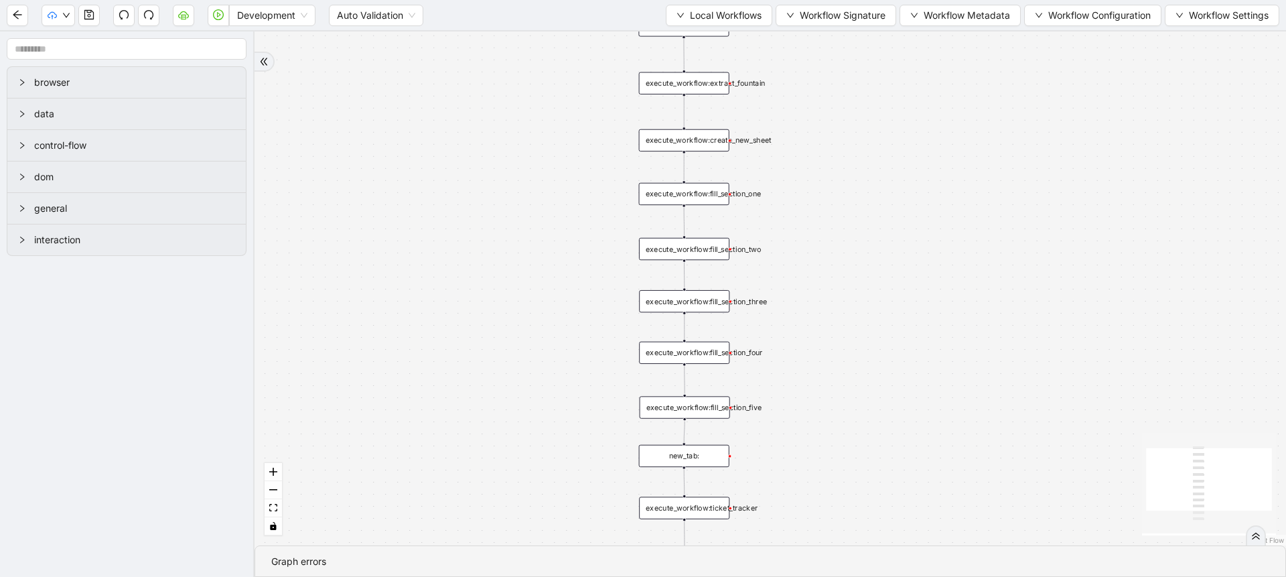
drag, startPoint x: 876, startPoint y: 417, endPoint x: 851, endPoint y: 509, distance: 95.3
click at [851, 509] on div "trigger execute_workflow:create_new_sheet execute_workflow:fill_section_one exe…" at bounding box center [771, 288] width 1032 height 514
click at [714, 18] on span "Local Workflows" at bounding box center [726, 15] width 72 height 15
click at [711, 36] on span "Select" at bounding box center [712, 41] width 87 height 15
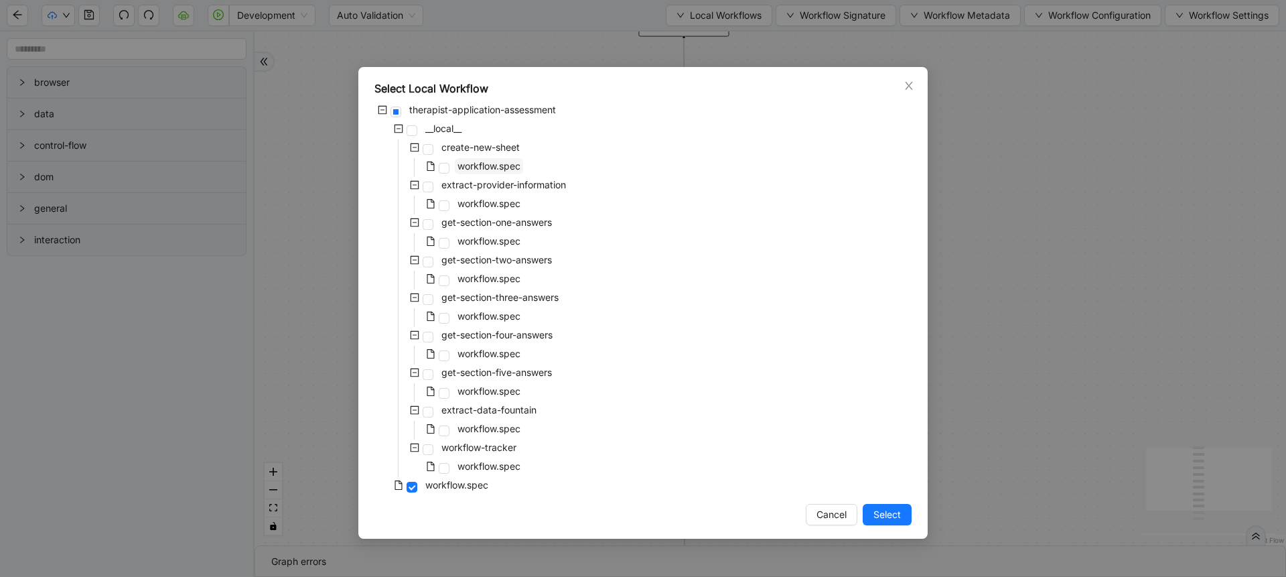
click at [499, 167] on span "workflow.spec" at bounding box center [489, 165] width 63 height 11
click at [880, 511] on span "Select" at bounding box center [887, 514] width 27 height 15
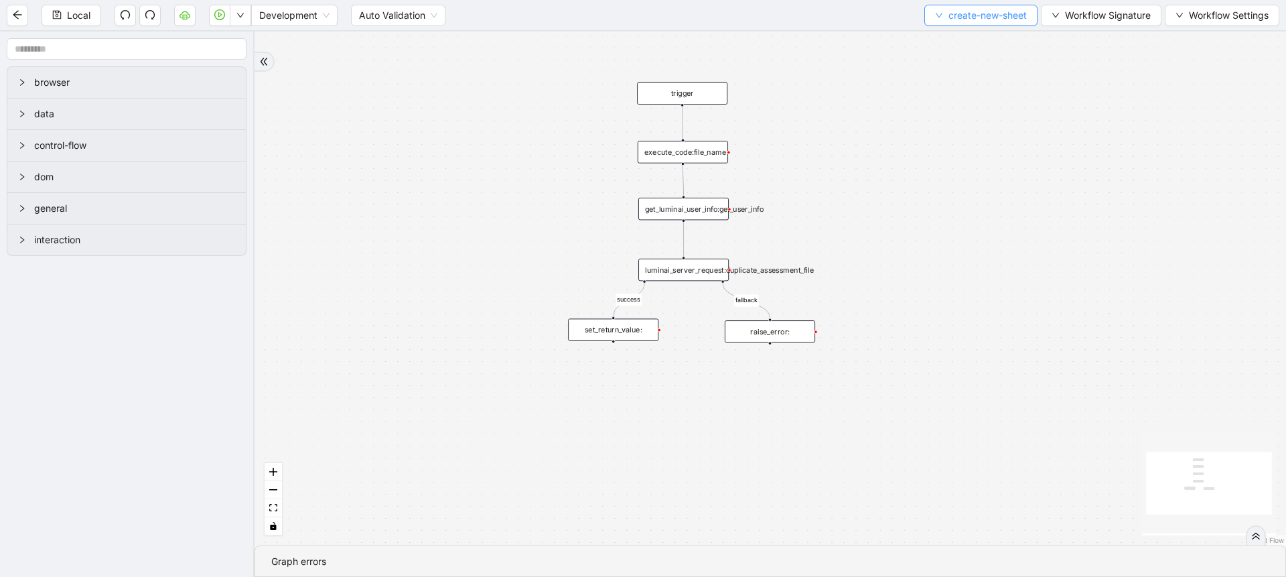
click at [944, 24] on button "create-new-sheet" at bounding box center [981, 15] width 113 height 21
click at [949, 46] on span "Select" at bounding box center [977, 41] width 93 height 15
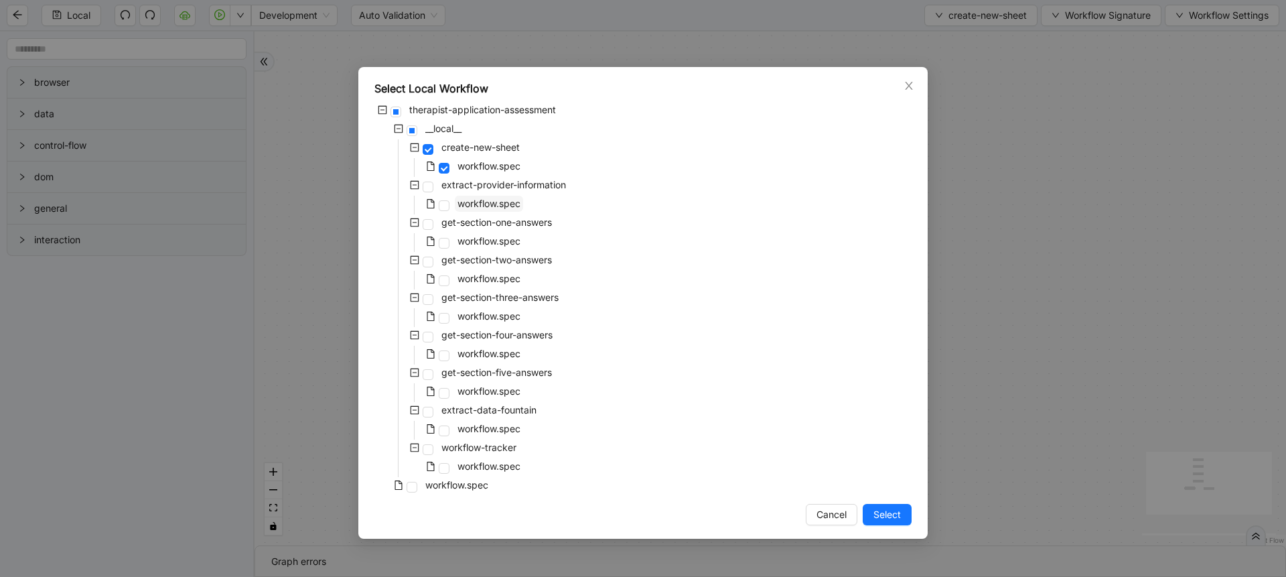
click at [495, 196] on span "workflow.spec" at bounding box center [489, 204] width 68 height 16
click at [879, 505] on button "Select" at bounding box center [887, 514] width 49 height 21
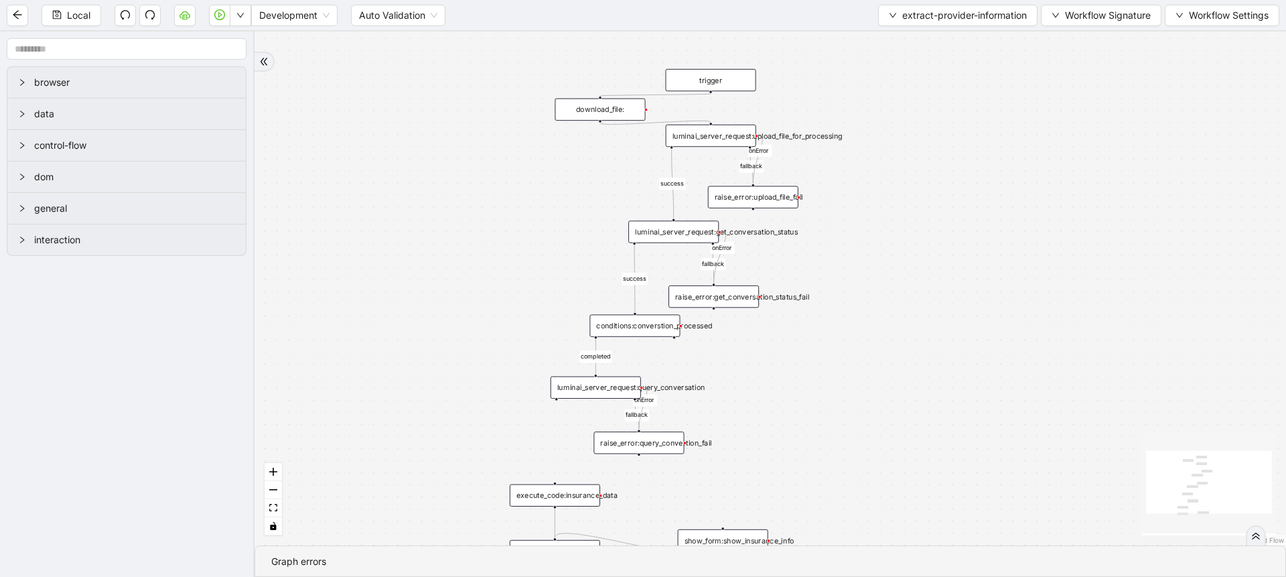
drag, startPoint x: 934, startPoint y: 242, endPoint x: 850, endPoint y: 425, distance: 202.1
click at [850, 425] on div "success success completed fallback fallback fallback onError onError onError tr…" at bounding box center [771, 288] width 1032 height 514
click at [934, 22] on span "extract-provider-information" at bounding box center [964, 15] width 125 height 15
click at [923, 42] on span "Select" at bounding box center [954, 41] width 139 height 15
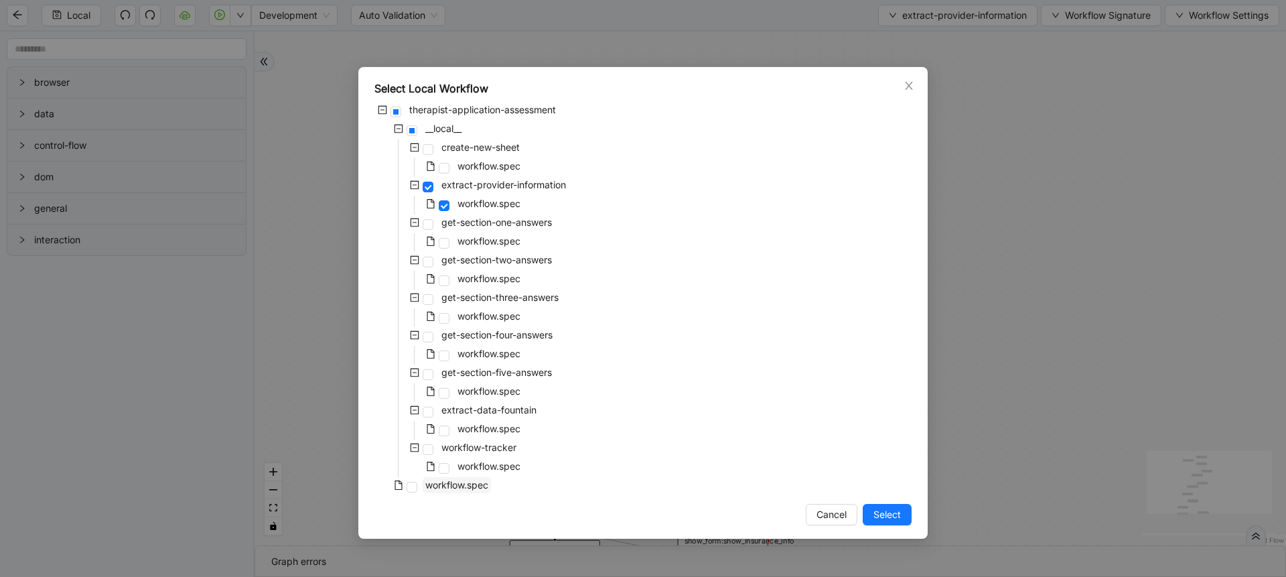
click at [478, 488] on span "workflow.spec" at bounding box center [456, 484] width 63 height 11
click at [894, 507] on span "Select" at bounding box center [887, 514] width 27 height 15
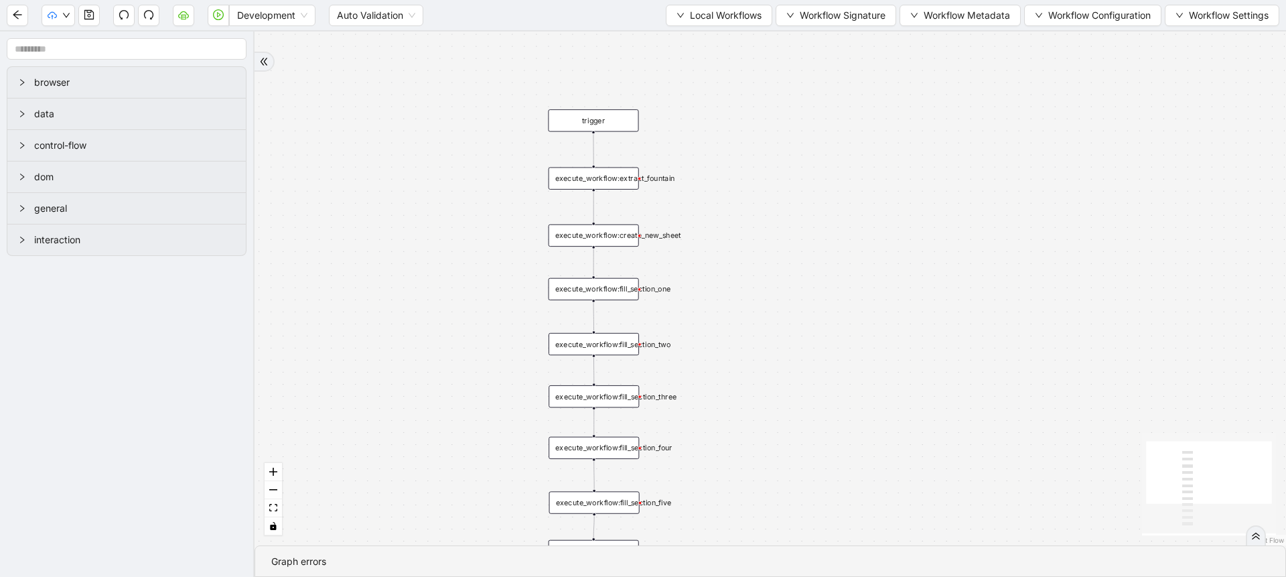
drag, startPoint x: 912, startPoint y: 218, endPoint x: 906, endPoint y: 129, distance: 88.6
click at [906, 129] on div "trigger execute_workflow:create_new_sheet execute_workflow:fill_section_one exe…" at bounding box center [771, 288] width 1032 height 514
click at [624, 179] on div "execute_workflow:extract_fountain" at bounding box center [594, 178] width 90 height 22
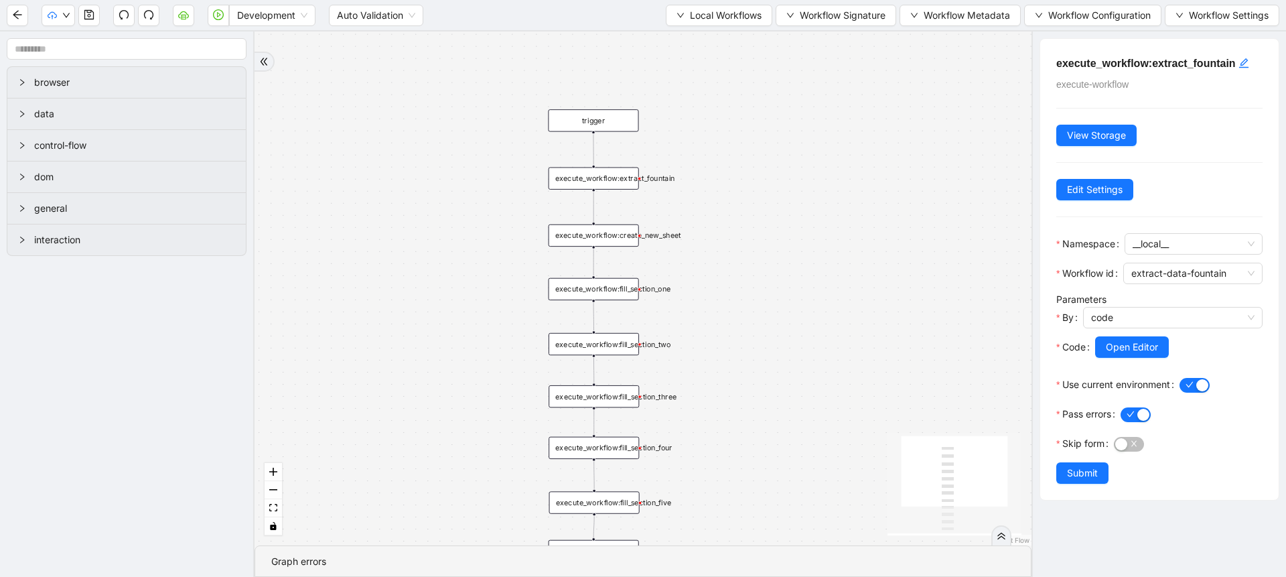
click at [600, 227] on div "execute_workflow:create_new_sheet" at bounding box center [594, 235] width 90 height 22
click at [606, 289] on div "execute_workflow:fill_section_one" at bounding box center [594, 289] width 90 height 22
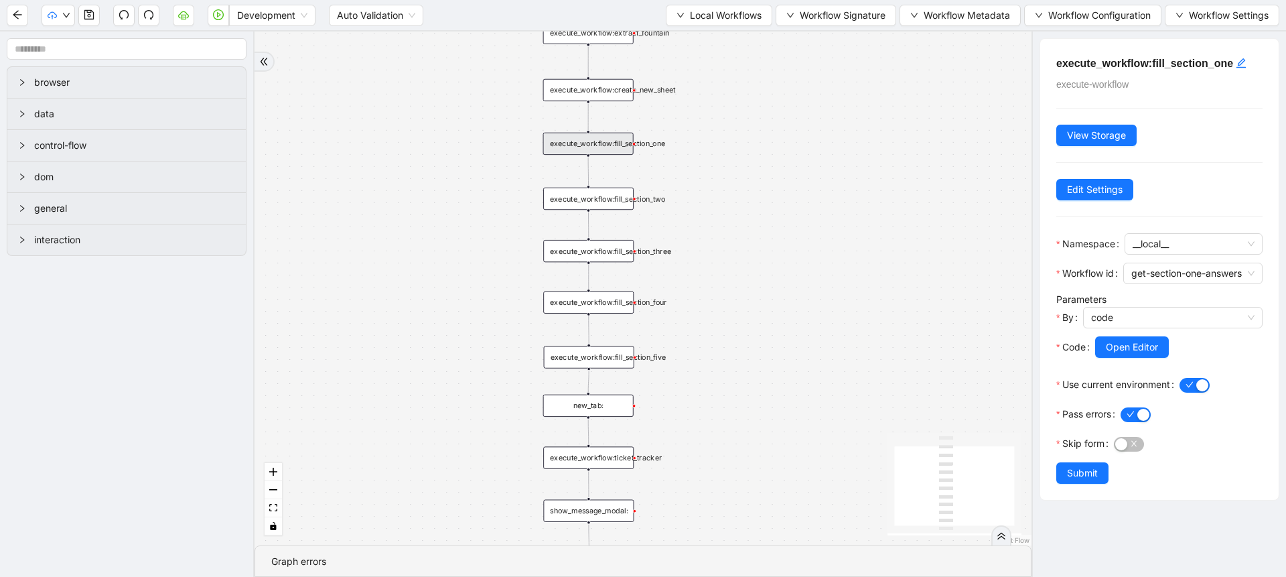
drag, startPoint x: 754, startPoint y: 324, endPoint x: 750, endPoint y: 166, distance: 157.5
click at [750, 166] on div "trigger execute_workflow:create_new_sheet execute_workflow:fill_section_one exe…" at bounding box center [643, 288] width 777 height 514
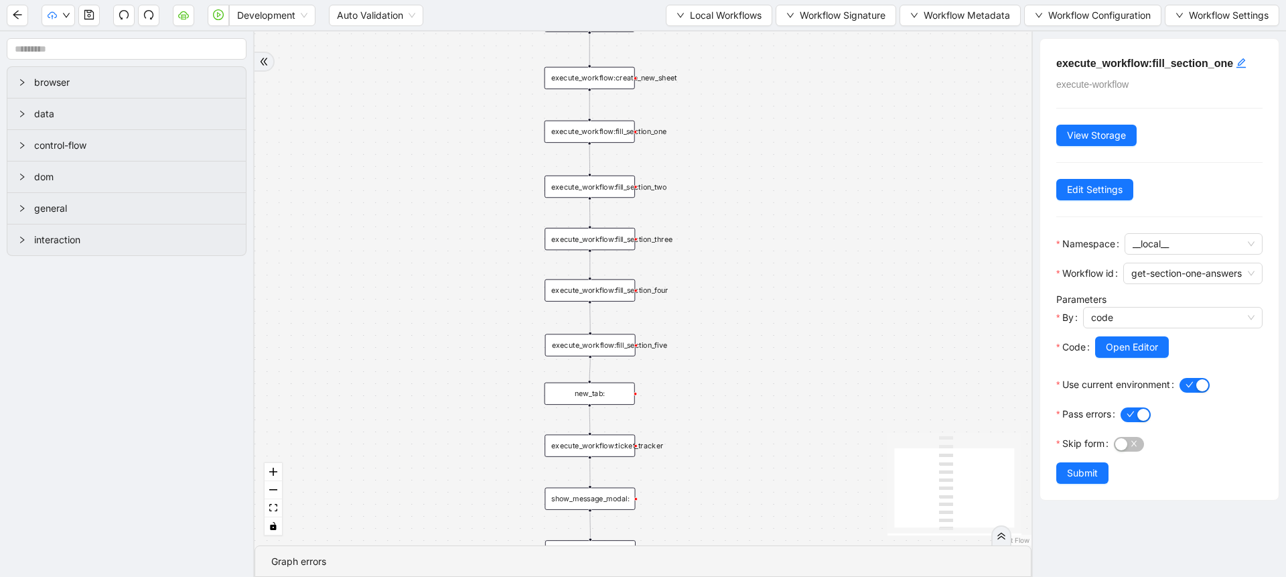
click at [617, 436] on div "execute_workflow:ticket_tracker" at bounding box center [590, 445] width 90 height 22
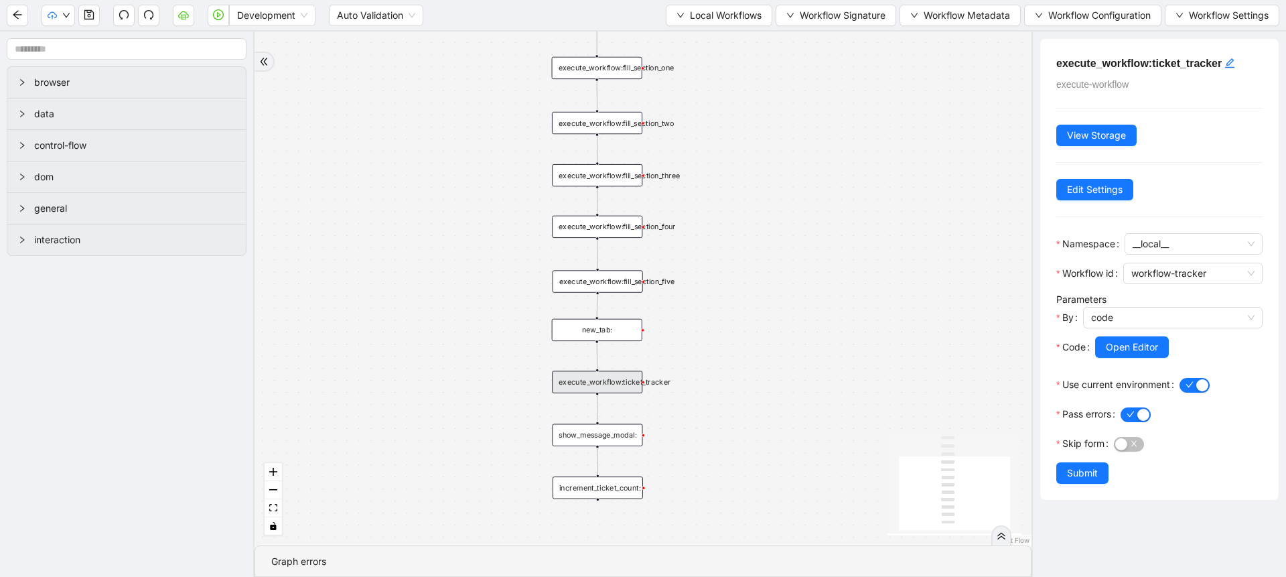
drag, startPoint x: 720, startPoint y: 411, endPoint x: 727, endPoint y: 348, distance: 64.1
click at [727, 348] on div "trigger execute_workflow:create_new_sheet execute_workflow:fill_section_one exe…" at bounding box center [643, 288] width 777 height 514
